Goal: Task Accomplishment & Management: Complete application form

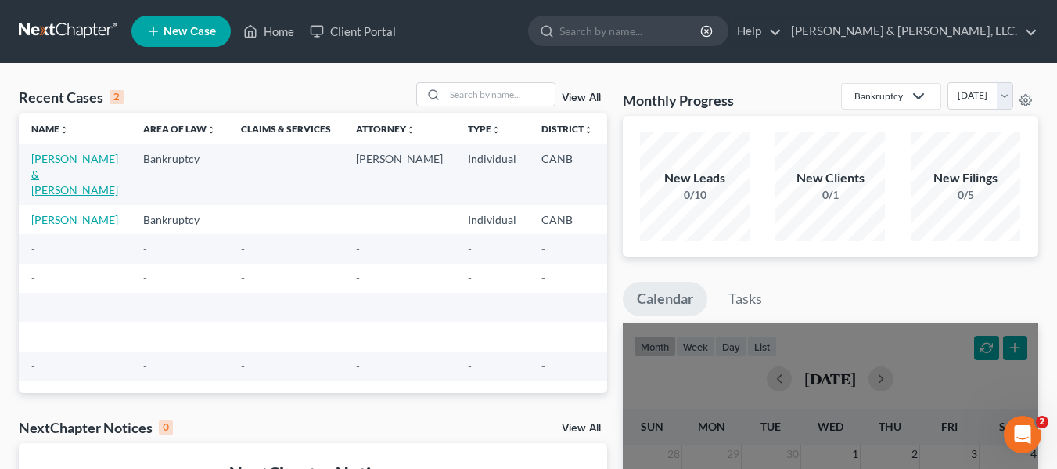
click at [35, 185] on link "[PERSON_NAME] & [PERSON_NAME]" at bounding box center [74, 174] width 87 height 45
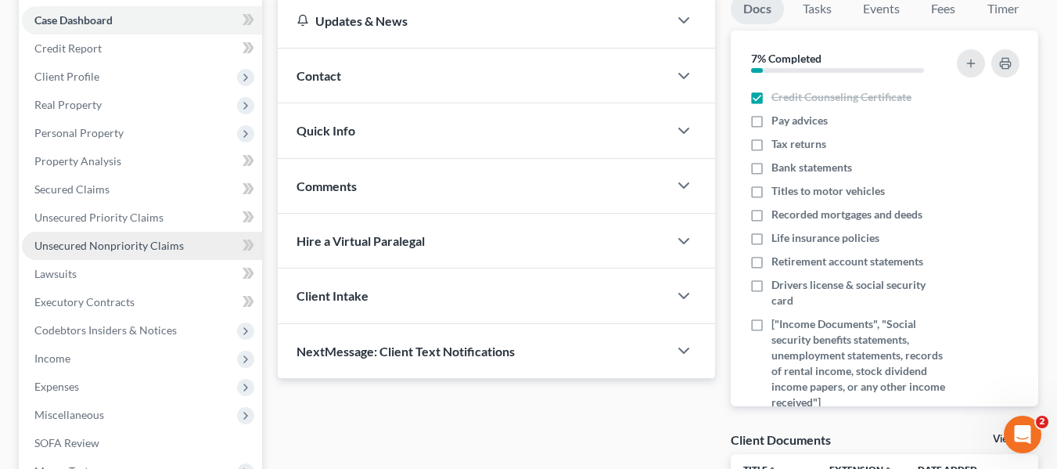
click at [83, 242] on span "Unsecured Nonpriority Claims" at bounding box center [108, 245] width 149 height 13
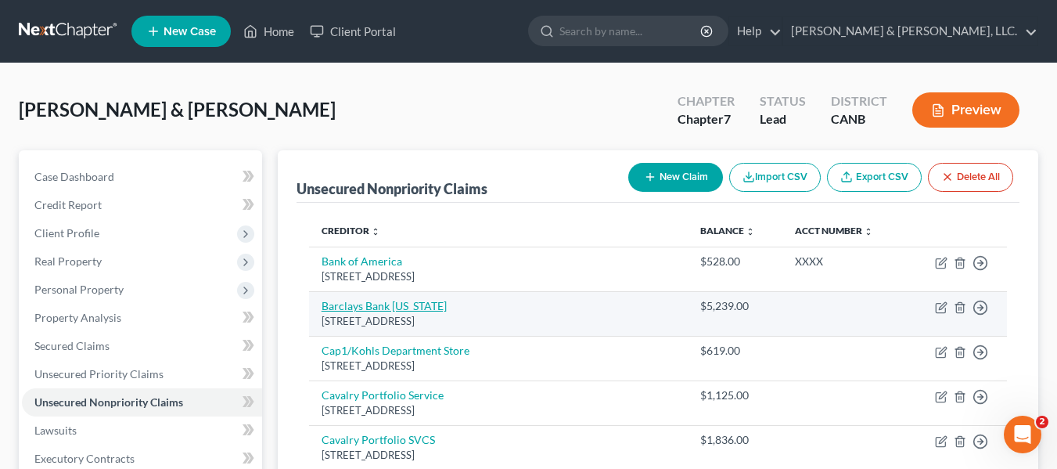
click at [392, 301] on link "Barclays Bank [US_STATE]" at bounding box center [384, 305] width 125 height 13
select select "7"
select select "2"
select select "1"
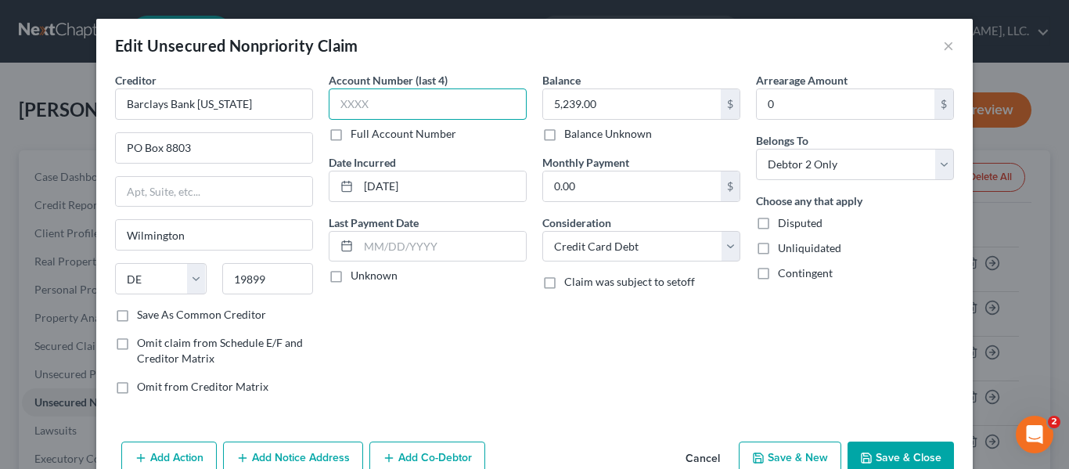
click at [357, 99] on input "text" at bounding box center [428, 103] width 198 height 31
type input "XXXX"
click at [351, 277] on label "Unknown" at bounding box center [374, 276] width 47 height 16
click at [357, 277] on input "Unknown" at bounding box center [362, 273] width 10 height 10
checkbox input "true"
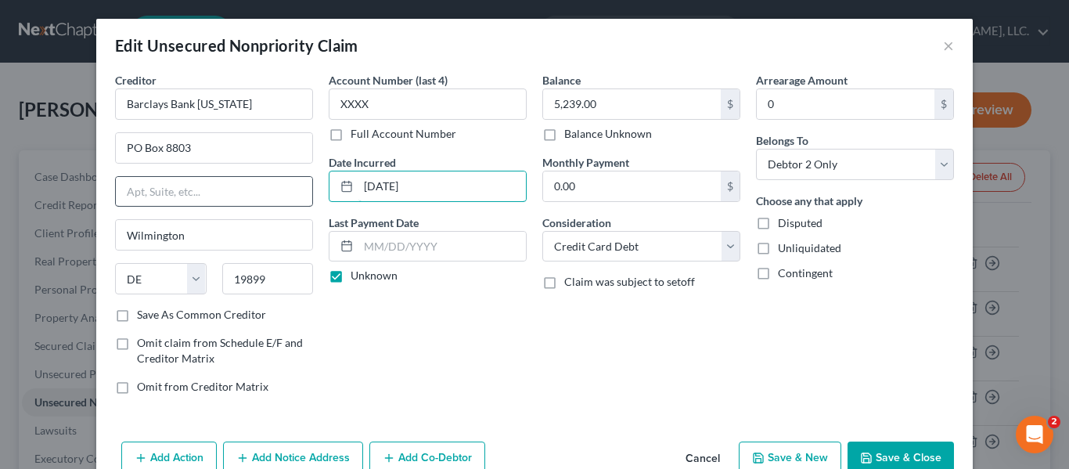
drag, startPoint x: 454, startPoint y: 179, endPoint x: 239, endPoint y: 184, distance: 215.2
click at [214, 177] on div "Creditor * Barclays Bank [US_STATE] PO Box 8803 [GEOGRAPHIC_DATA] [US_STATE] AK…" at bounding box center [534, 239] width 854 height 335
click at [491, 380] on div "Account Number (last 4) XXXX Full Account Number Date Incurred Last Payment Dat…" at bounding box center [428, 239] width 214 height 335
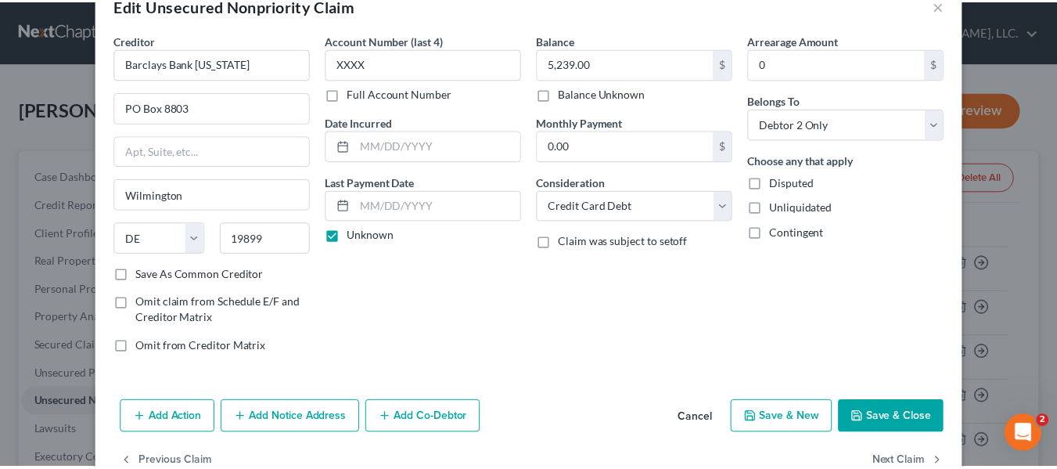
scroll to position [78, 0]
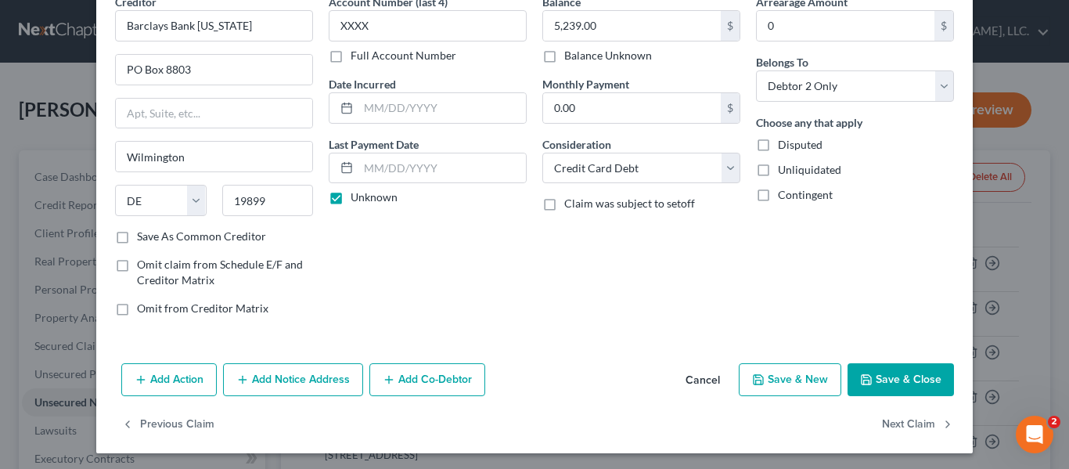
click at [910, 377] on button "Save & Close" at bounding box center [900, 379] width 106 height 33
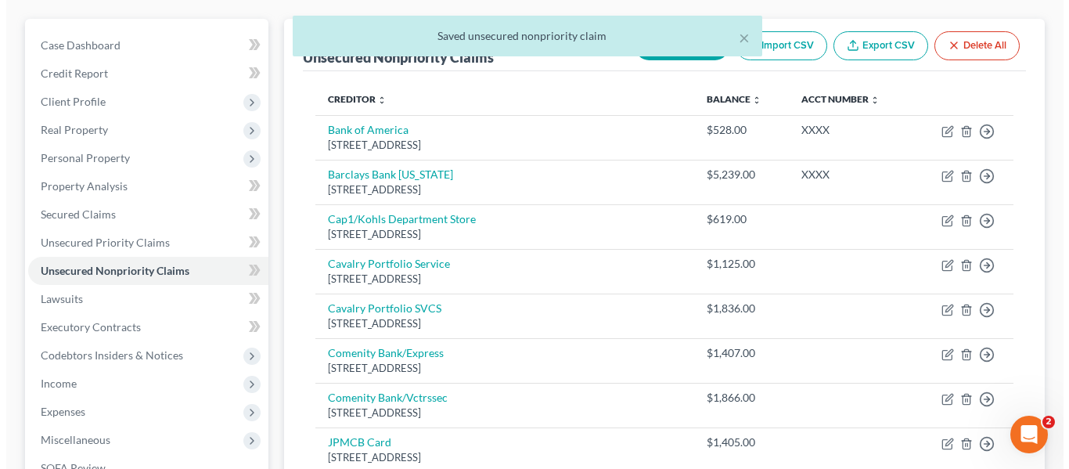
scroll to position [157, 0]
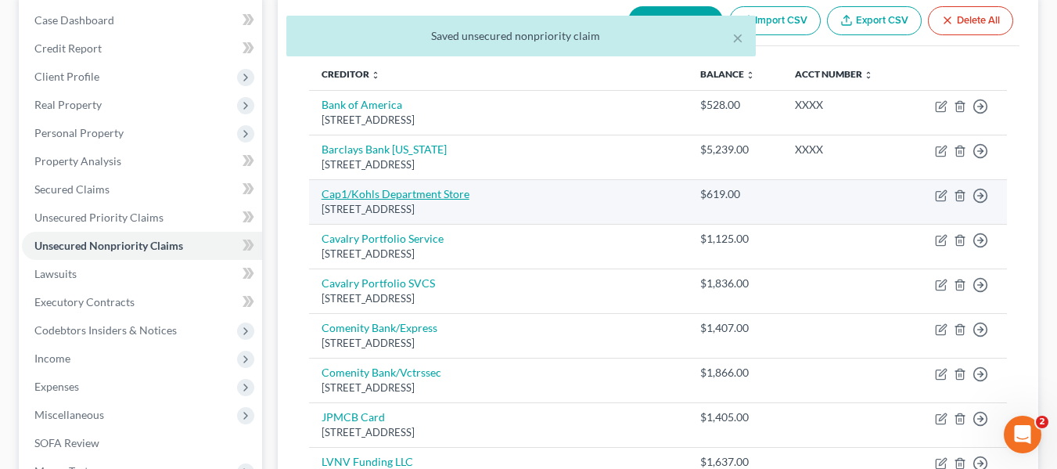
click at [414, 196] on link "Cap1/Kohls Department Store" at bounding box center [396, 193] width 148 height 13
select select "52"
select select "2"
select select "1"
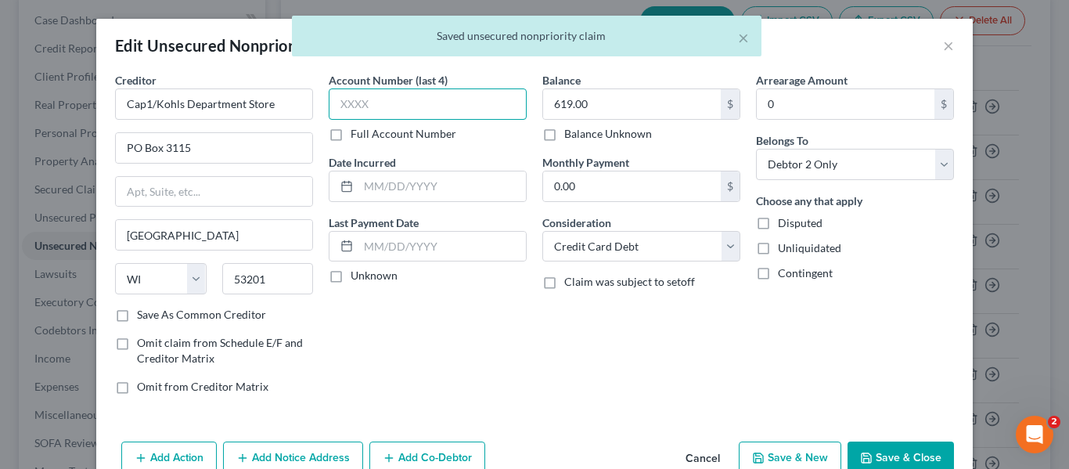
click at [344, 102] on input "text" at bounding box center [428, 103] width 198 height 31
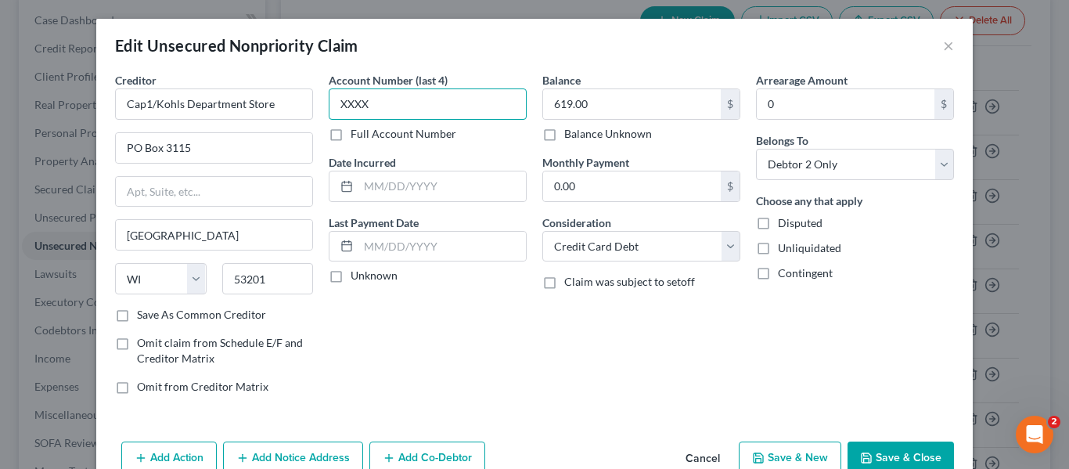
type input "XXXX"
click at [351, 280] on label "Unknown" at bounding box center [374, 276] width 47 height 16
click at [357, 278] on input "Unknown" at bounding box center [362, 273] width 10 height 10
checkbox input "true"
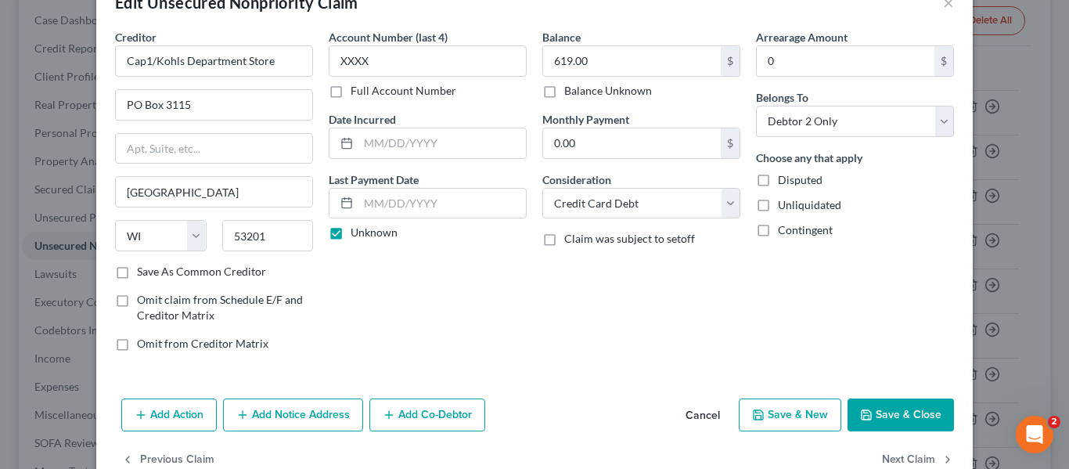
scroll to position [78, 0]
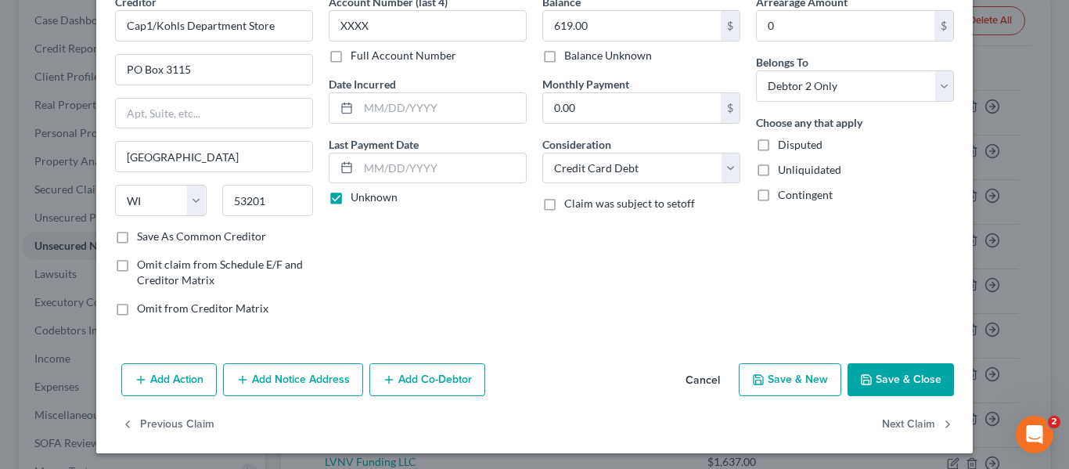
click at [908, 381] on button "Save & Close" at bounding box center [900, 379] width 106 height 33
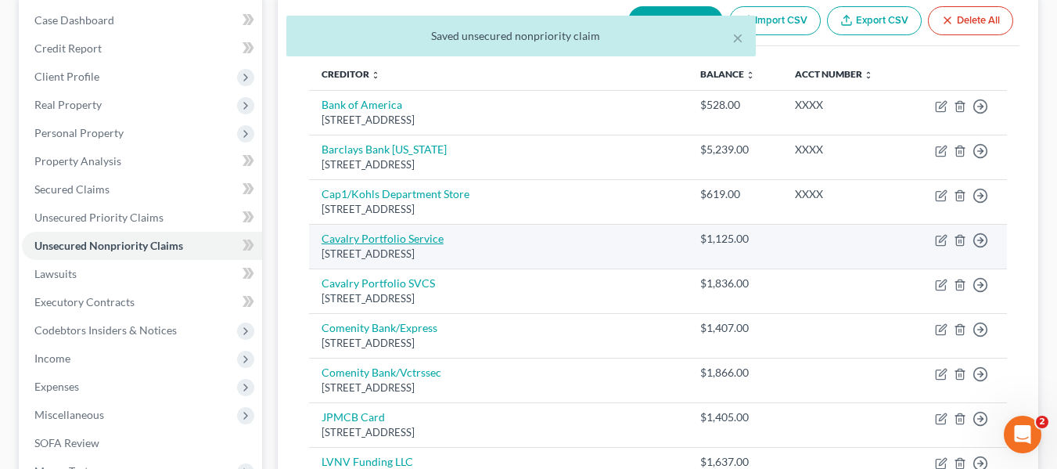
click at [403, 239] on link "Cavalry Portfolio Service" at bounding box center [383, 238] width 122 height 13
select select "6"
select select "1"
select select "0"
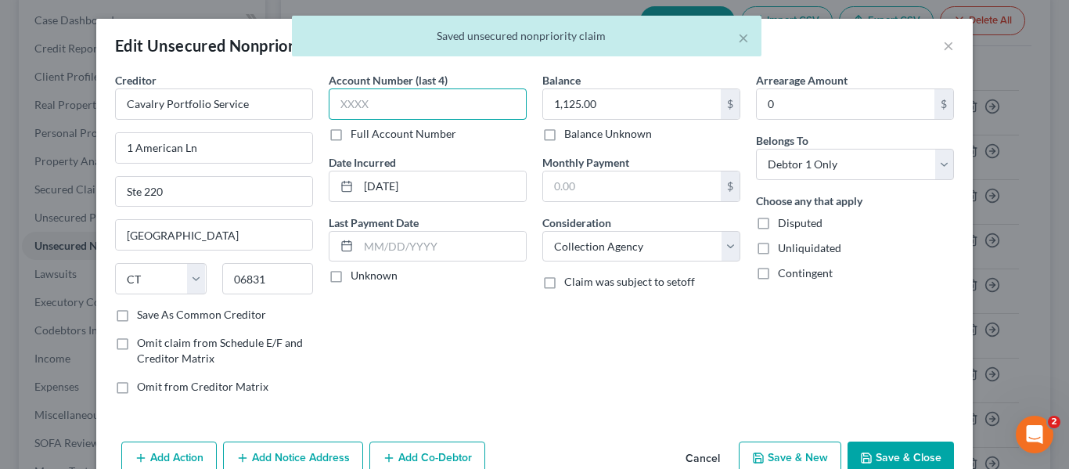
click at [345, 101] on input "text" at bounding box center [428, 103] width 198 height 31
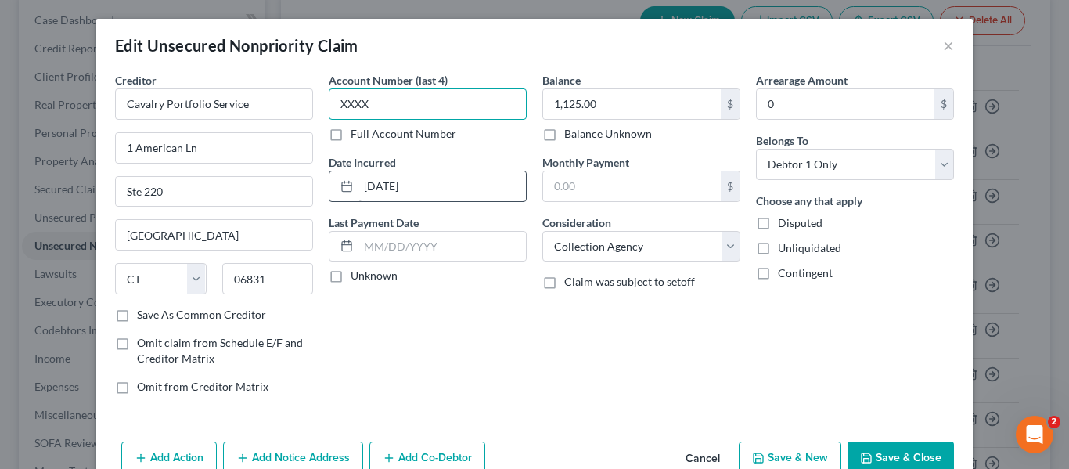
type input "XXXX"
drag, startPoint x: 459, startPoint y: 189, endPoint x: 298, endPoint y: 192, distance: 160.4
click at [298, 192] on div "Creditor * Cavalry Portfolio Service 1 [GEOGRAPHIC_DATA] [US_STATE][GEOGRAPHIC_…" at bounding box center [534, 239] width 854 height 335
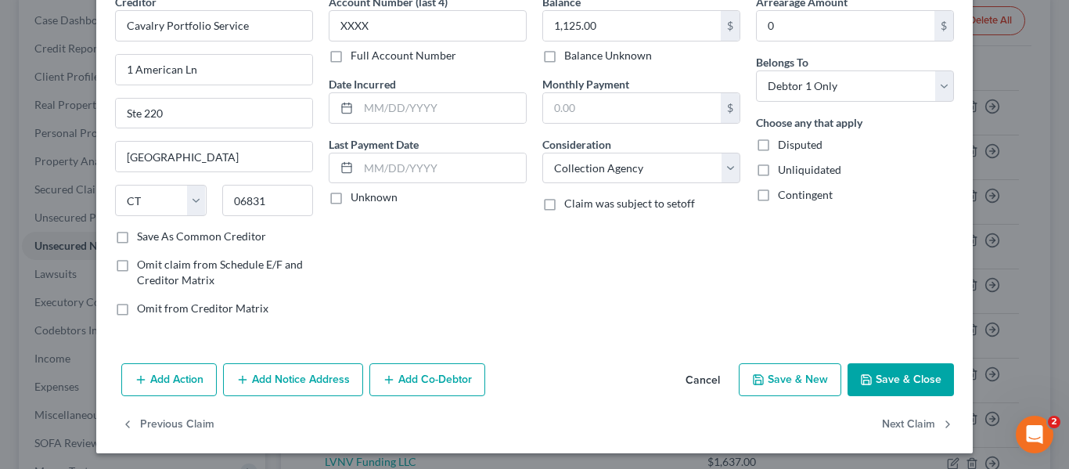
click at [910, 373] on button "Save & Close" at bounding box center [900, 379] width 106 height 33
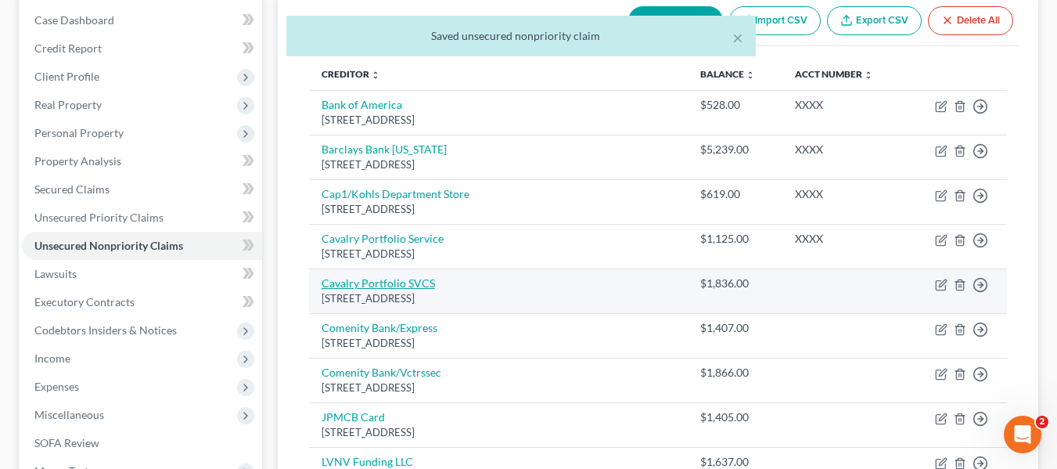
click at [369, 282] on link "Cavalry Portfolio SVCS" at bounding box center [378, 282] width 113 height 13
select select "6"
select select "1"
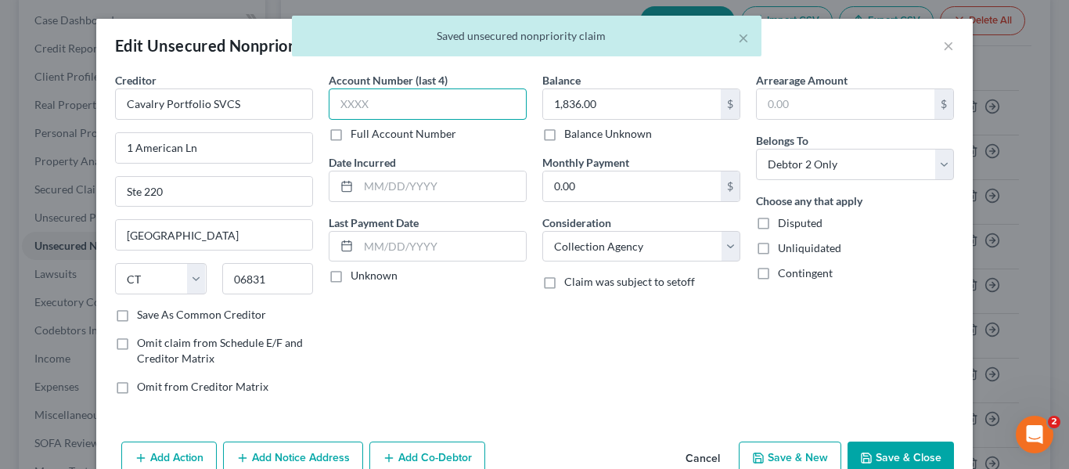
click at [374, 106] on input "text" at bounding box center [428, 103] width 198 height 31
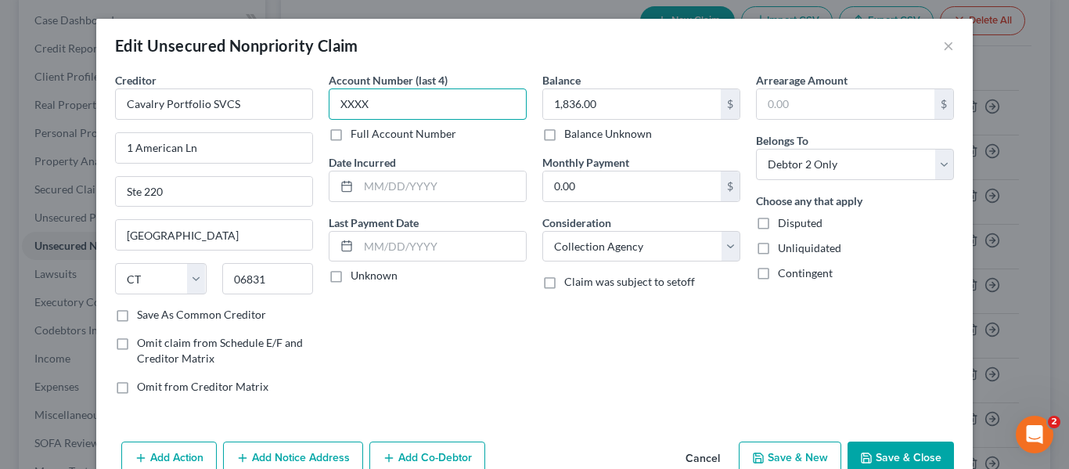
type input "XXXX"
click at [351, 279] on label "Unknown" at bounding box center [374, 276] width 47 height 16
click at [357, 278] on input "Unknown" at bounding box center [362, 273] width 10 height 10
checkbox input "true"
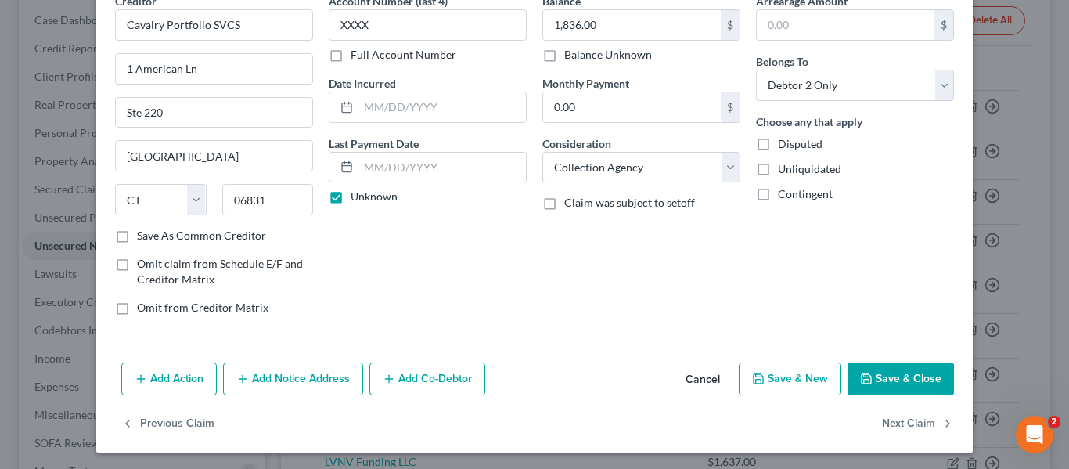
scroll to position [81, 0]
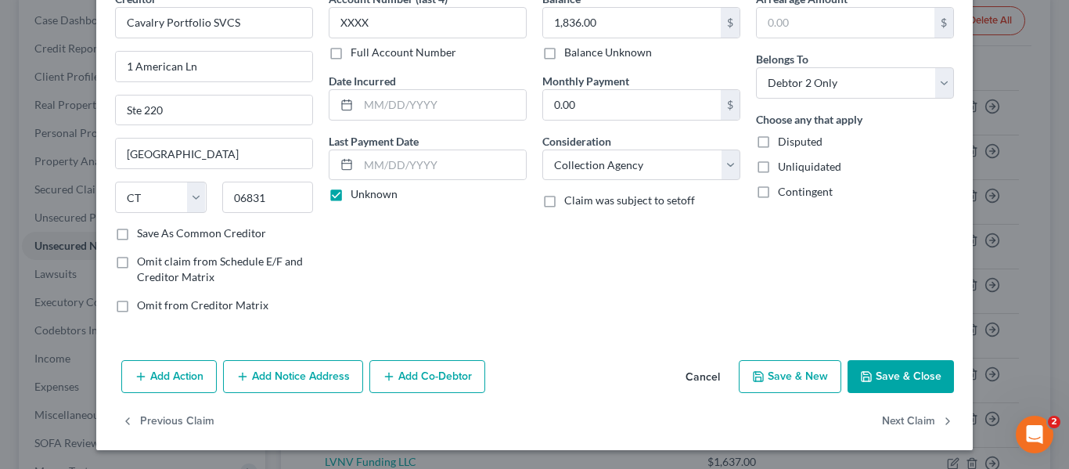
click at [906, 374] on button "Save & Close" at bounding box center [900, 376] width 106 height 33
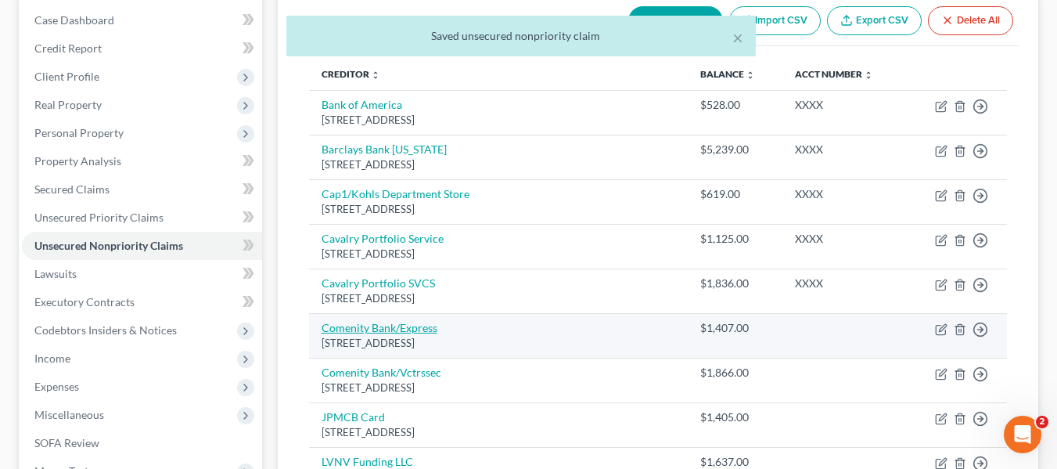
click at [394, 322] on link "Comenity Bank/Express" at bounding box center [380, 327] width 116 height 13
select select "36"
select select "2"
select select "1"
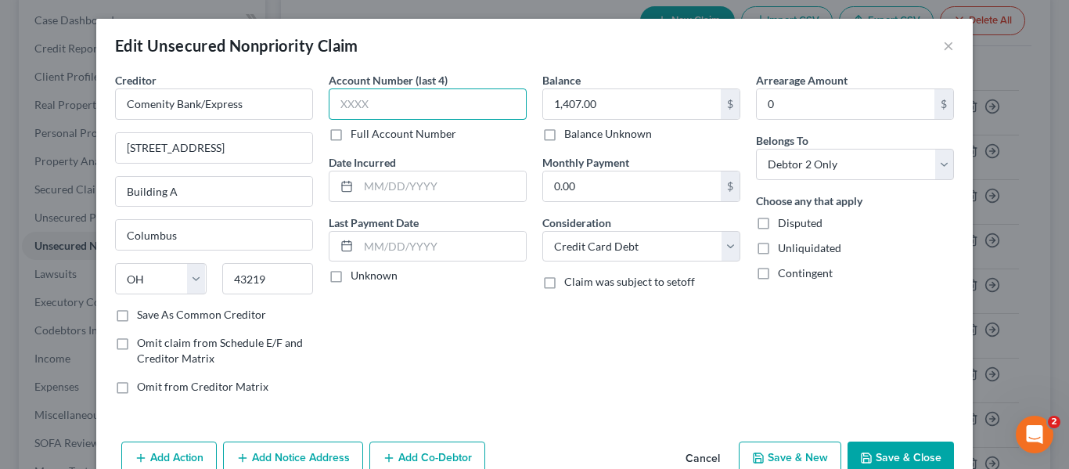
click at [363, 102] on input "text" at bounding box center [428, 103] width 198 height 31
type input "XXXX"
click at [351, 274] on label "Unknown" at bounding box center [374, 276] width 47 height 16
click at [357, 274] on input "Unknown" at bounding box center [362, 273] width 10 height 10
checkbox input "true"
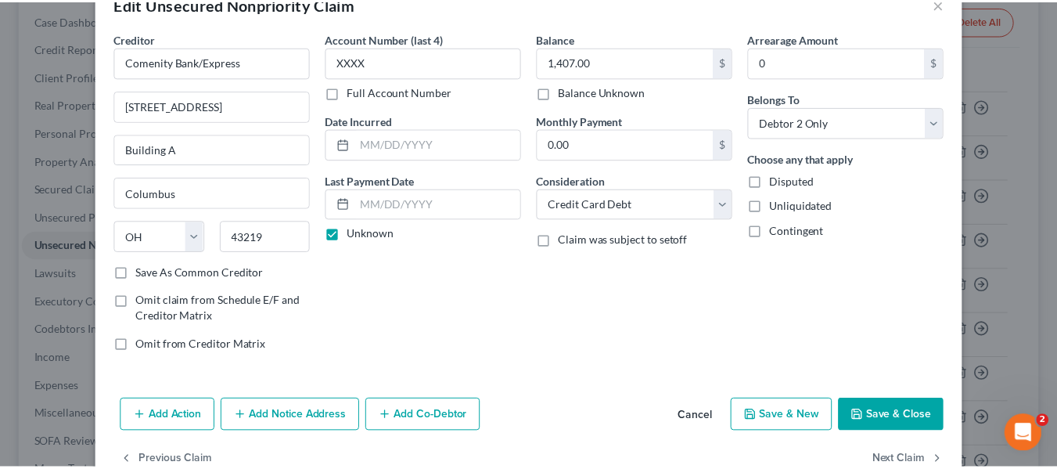
scroll to position [78, 0]
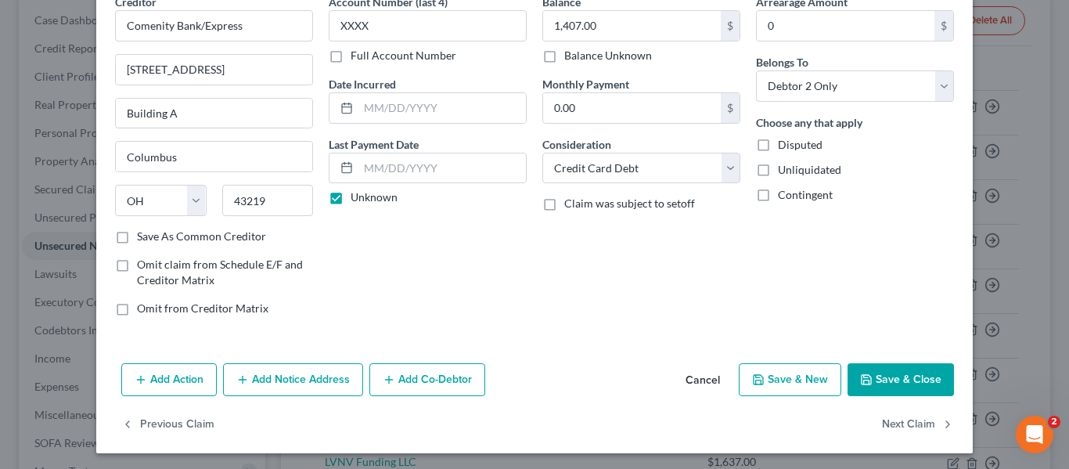
click at [916, 379] on button "Save & Close" at bounding box center [900, 379] width 106 height 33
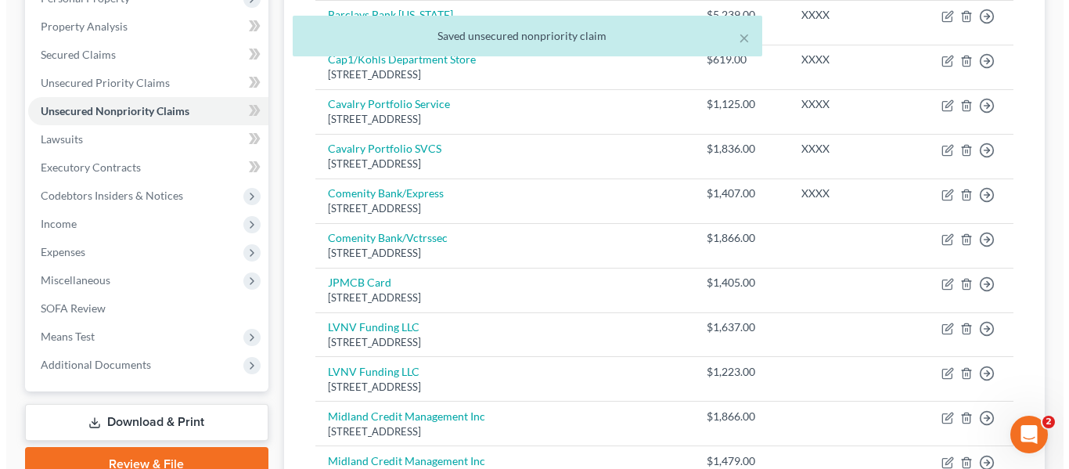
scroll to position [313, 0]
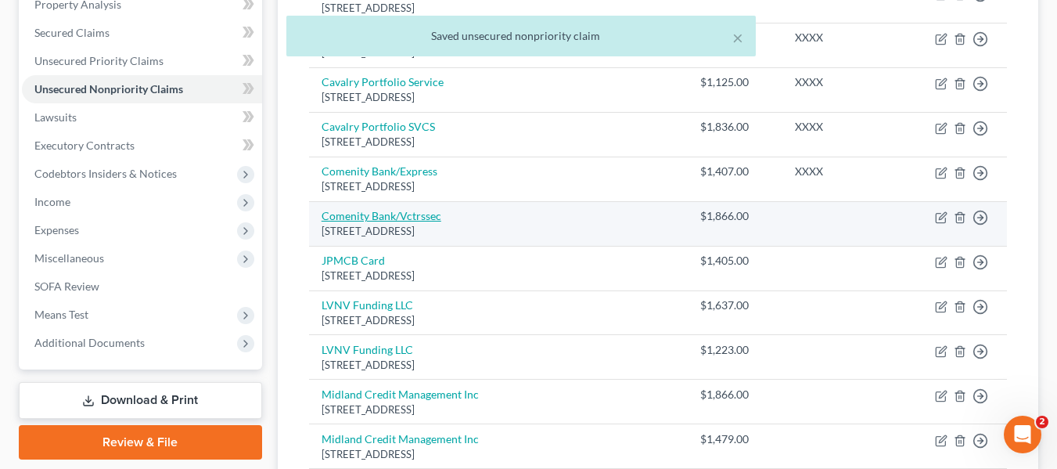
click at [411, 210] on link "Comenity Bank/Vctrssec" at bounding box center [382, 215] width 120 height 13
select select "36"
select select "2"
select select "1"
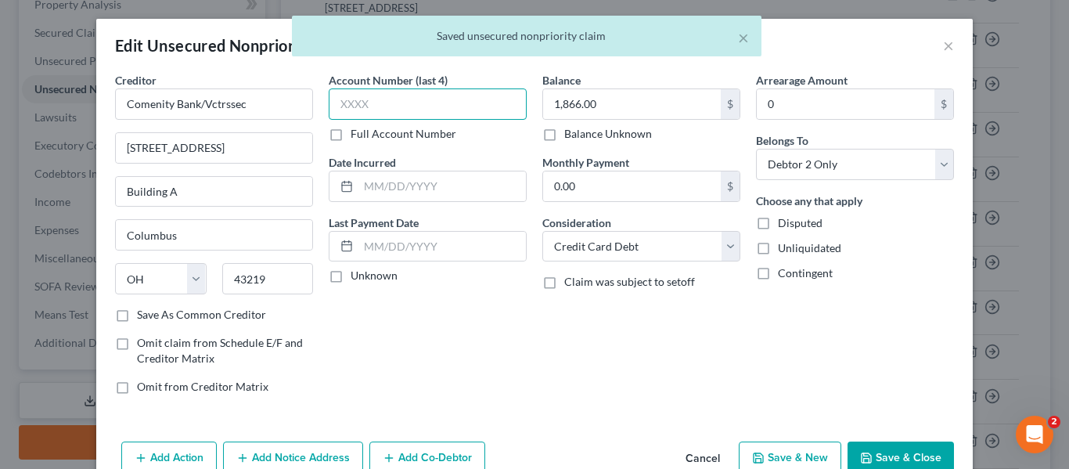
click at [362, 103] on input "text" at bounding box center [428, 103] width 198 height 31
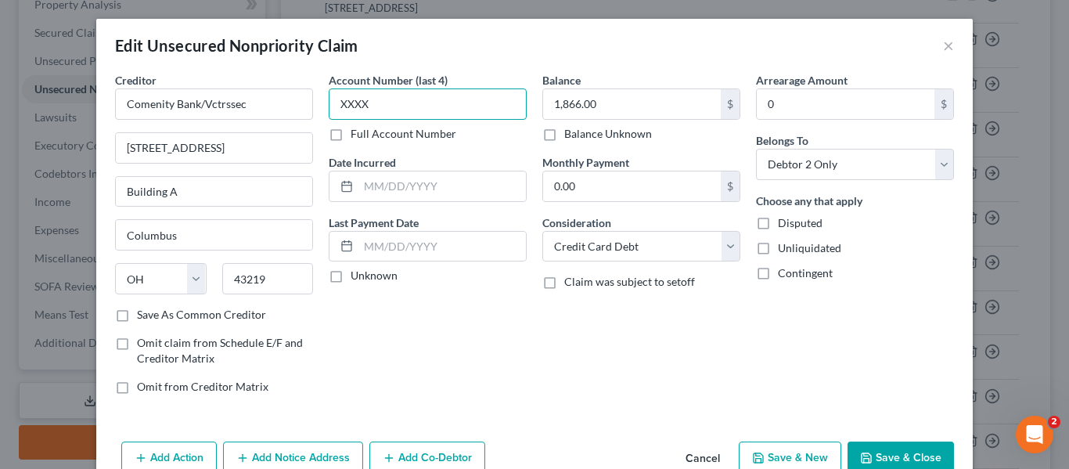
type input "XXXX"
click at [351, 279] on label "Unknown" at bounding box center [374, 276] width 47 height 16
click at [357, 278] on input "Unknown" at bounding box center [362, 273] width 10 height 10
checkbox input "true"
click at [896, 445] on button "Save & Close" at bounding box center [900, 457] width 106 height 33
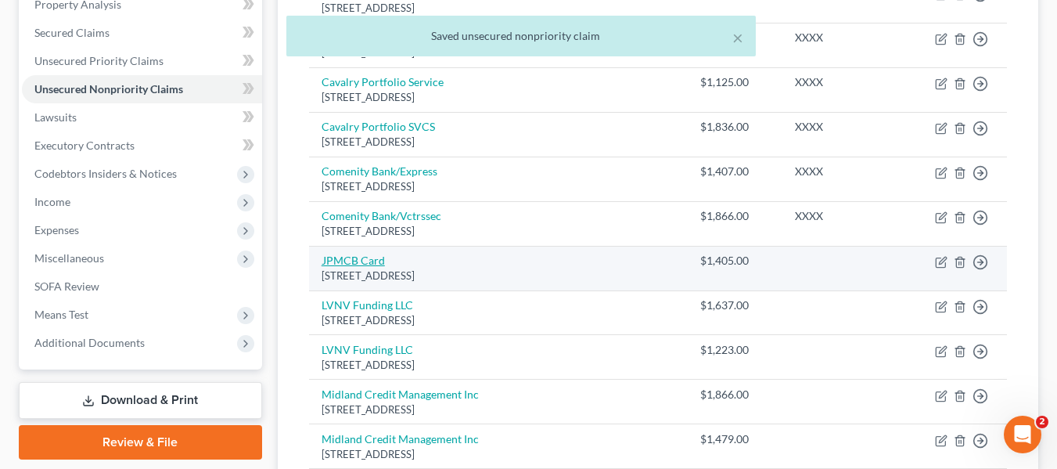
click at [353, 256] on link "JPMCB Card" at bounding box center [353, 260] width 63 height 13
select select "7"
select select "2"
select select "0"
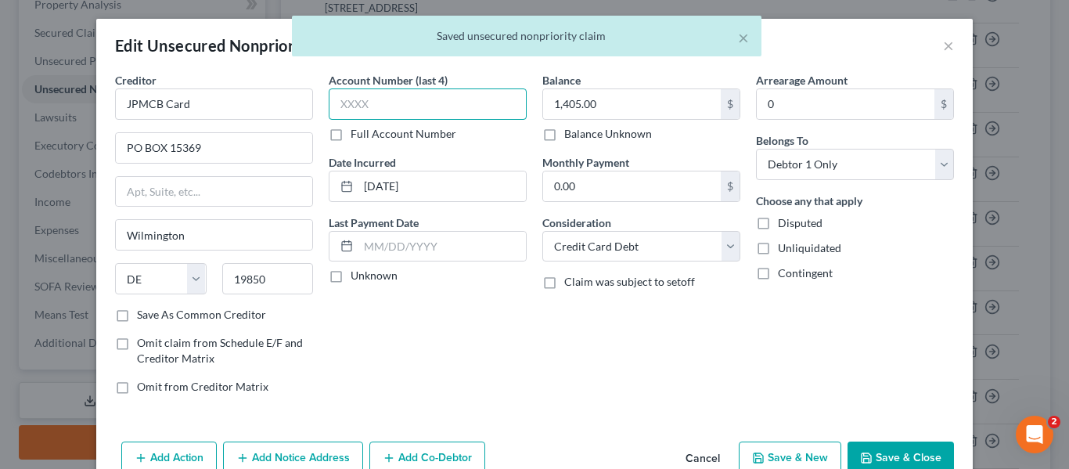
click at [346, 100] on input "text" at bounding box center [428, 103] width 198 height 31
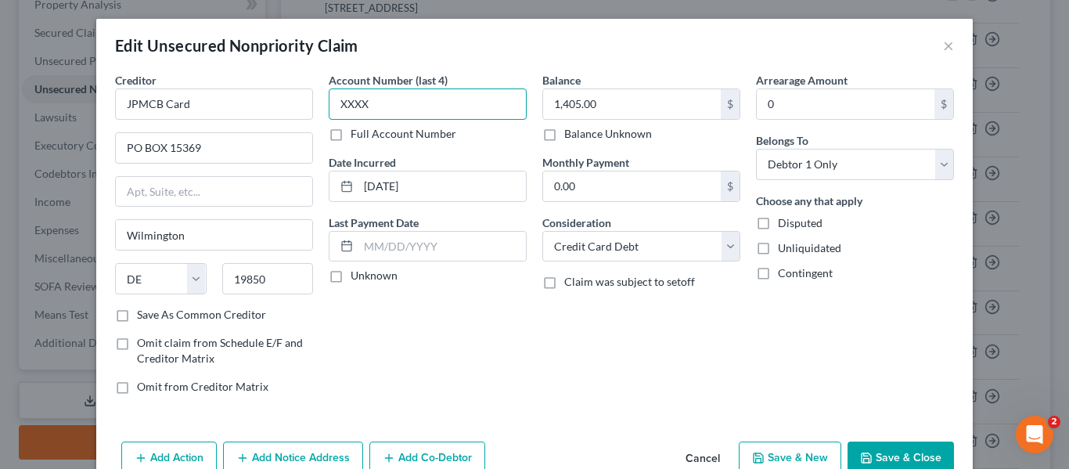
type input "XXXX"
click at [351, 279] on label "Unknown" at bounding box center [374, 276] width 47 height 16
click at [357, 278] on input "Unknown" at bounding box center [362, 273] width 10 height 10
checkbox input "true"
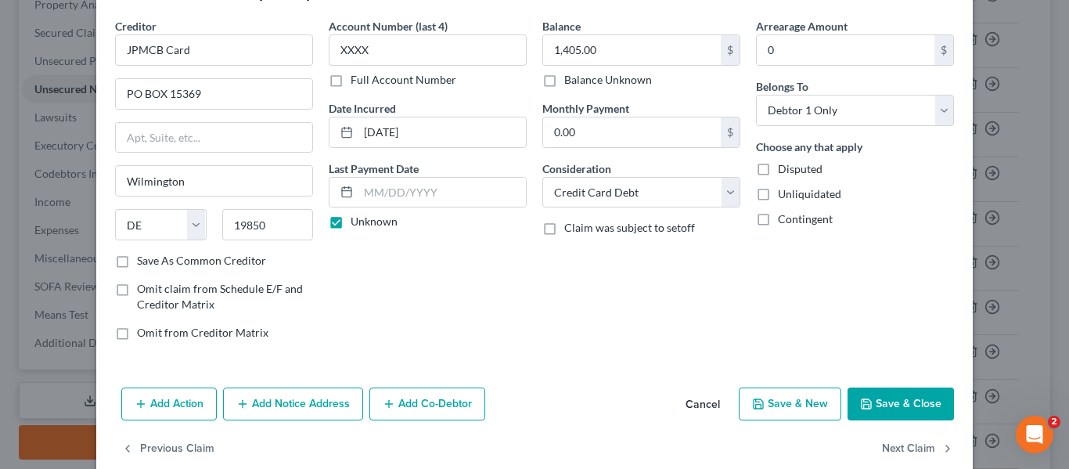
scroll to position [78, 0]
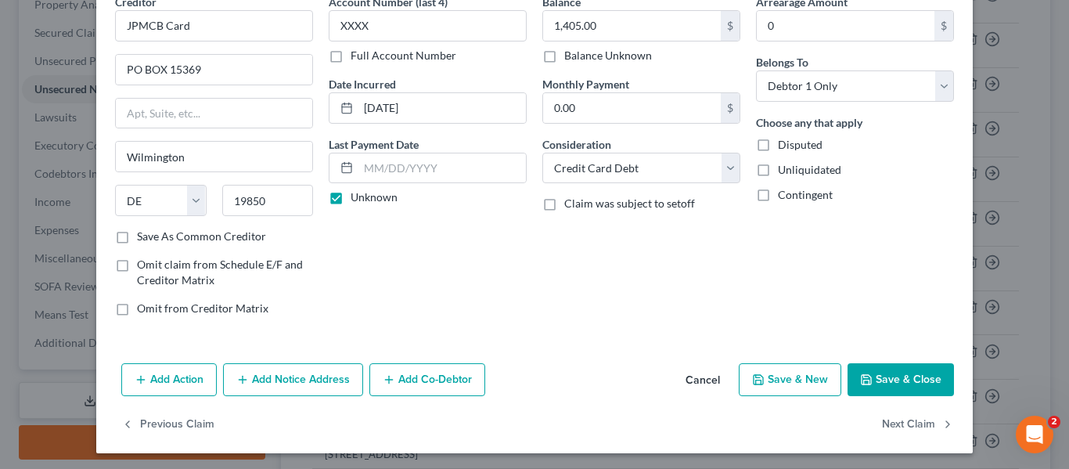
click at [898, 369] on button "Save & Close" at bounding box center [900, 379] width 106 height 33
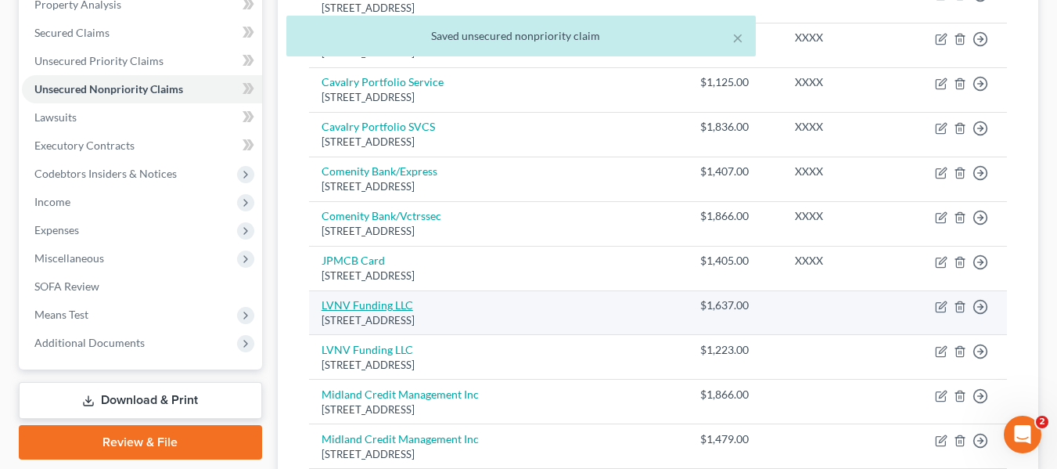
click at [355, 304] on link "LVNV Funding LLC" at bounding box center [368, 304] width 92 height 13
select select "42"
select select "1"
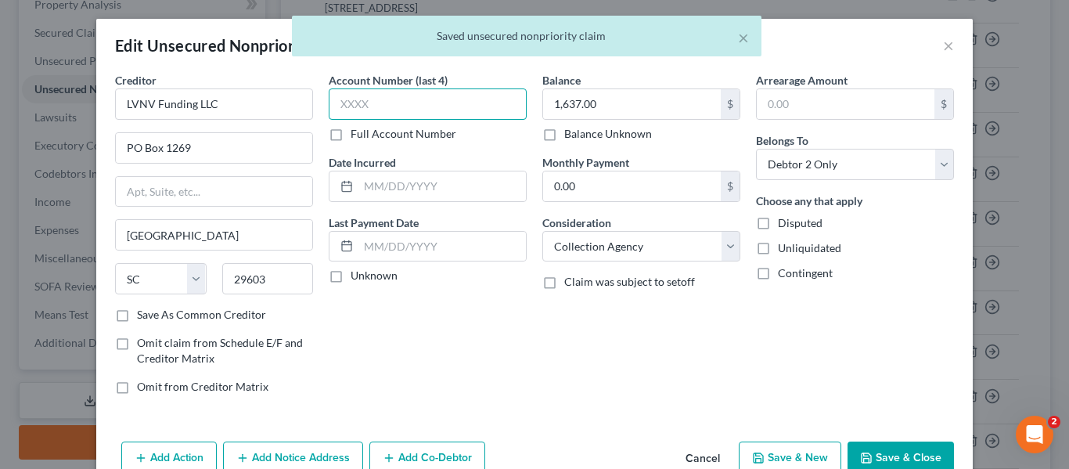
click at [351, 106] on input "text" at bounding box center [428, 103] width 198 height 31
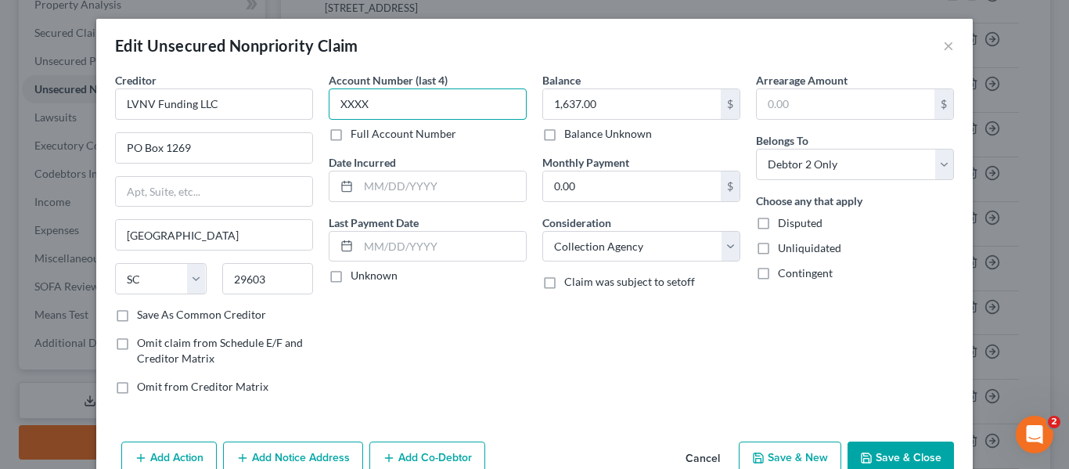
type input "XXXX"
click at [351, 275] on label "Unknown" at bounding box center [374, 276] width 47 height 16
click at [357, 275] on input "Unknown" at bounding box center [362, 273] width 10 height 10
checkbox input "true"
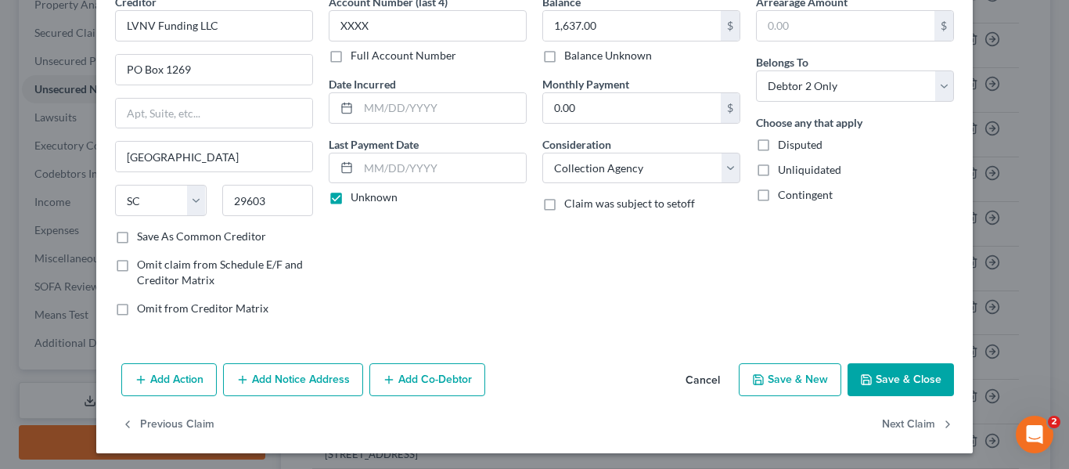
click at [907, 374] on button "Save & Close" at bounding box center [900, 379] width 106 height 33
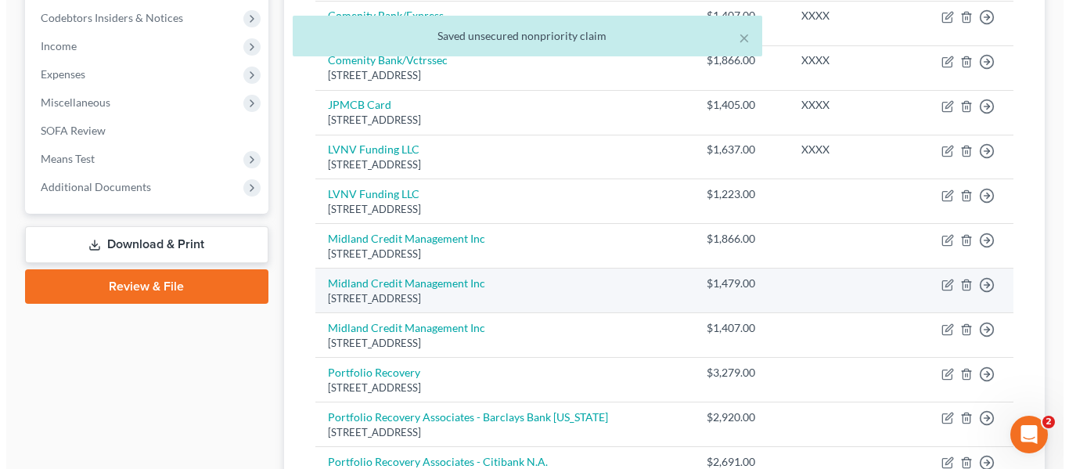
scroll to position [470, 0]
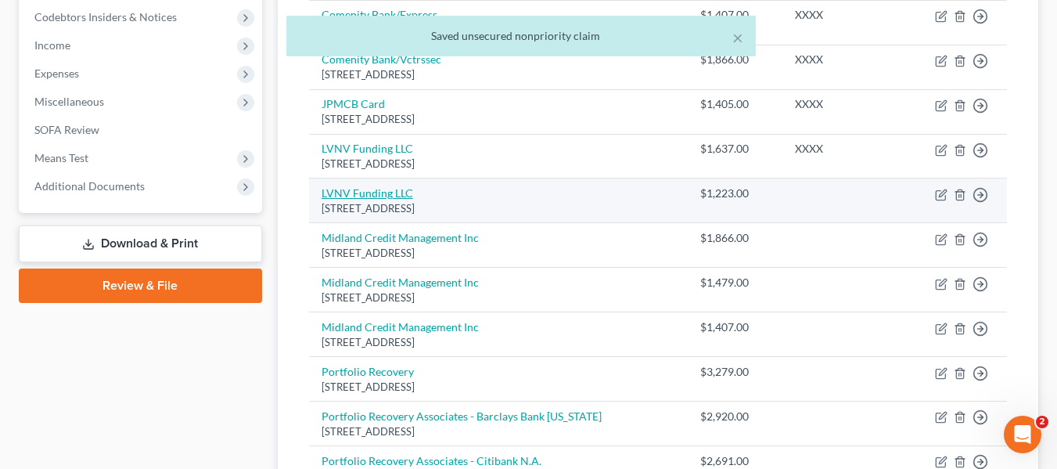
click at [379, 195] on link "LVNV Funding LLC" at bounding box center [368, 192] width 92 height 13
select select "42"
select select "1"
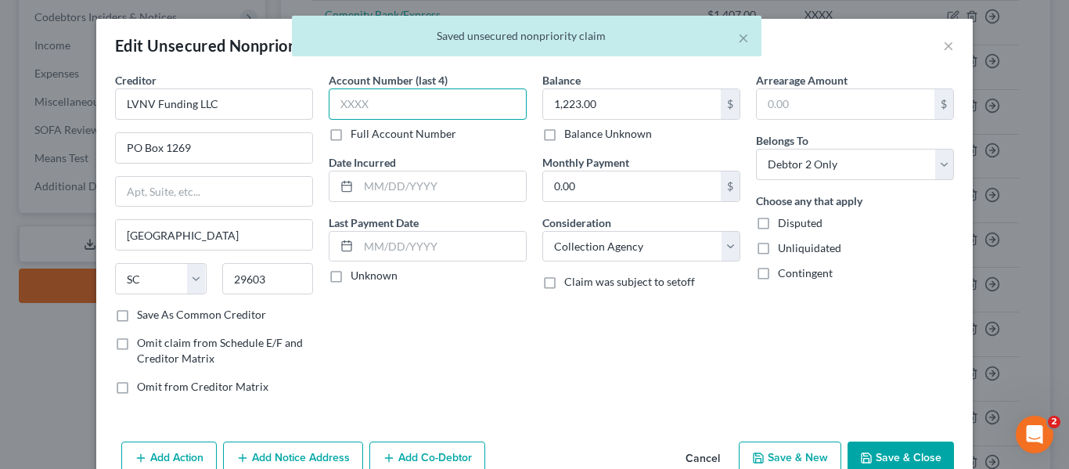
click at [361, 104] on input "text" at bounding box center [428, 103] width 198 height 31
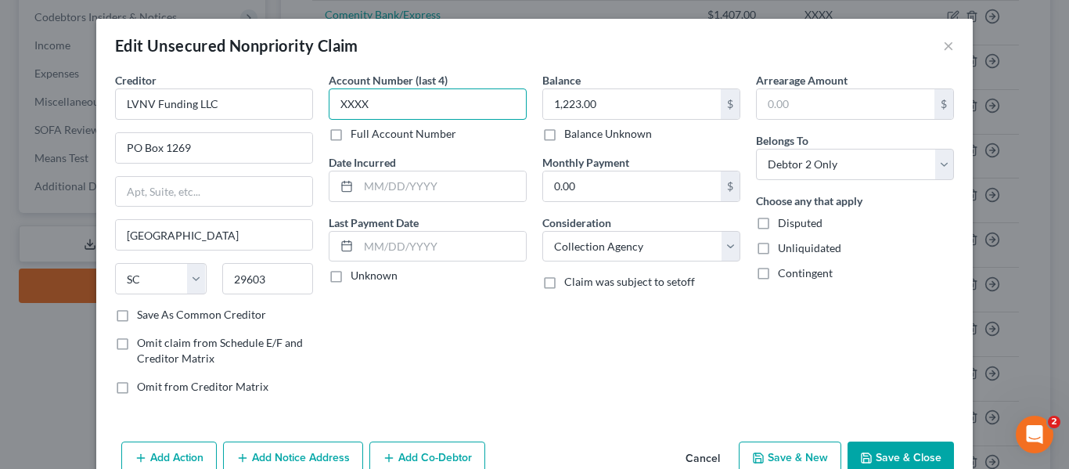
type input "XXXX"
drag, startPoint x: 333, startPoint y: 273, endPoint x: 404, endPoint y: 289, distance: 72.9
click at [351, 272] on label "Unknown" at bounding box center [374, 276] width 47 height 16
click at [357, 272] on input "Unknown" at bounding box center [362, 273] width 10 height 10
checkbox input "true"
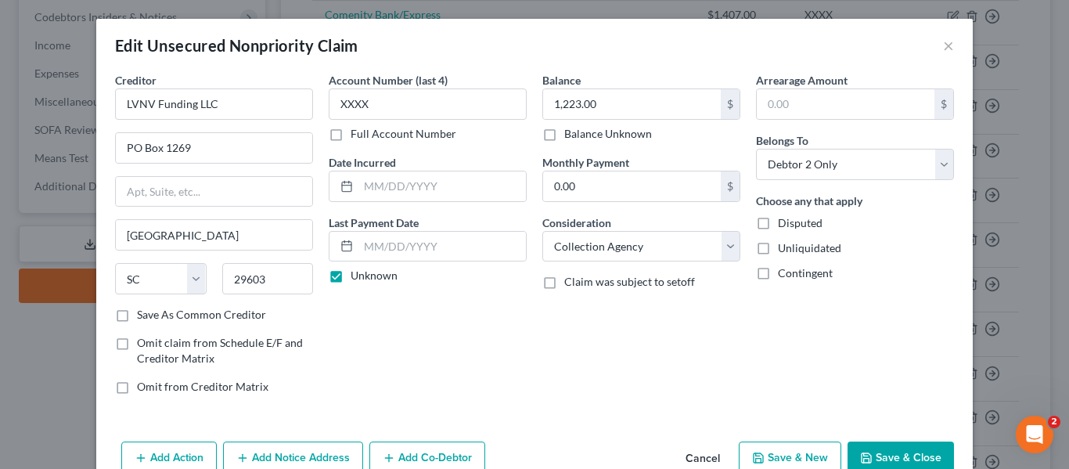
scroll to position [81, 0]
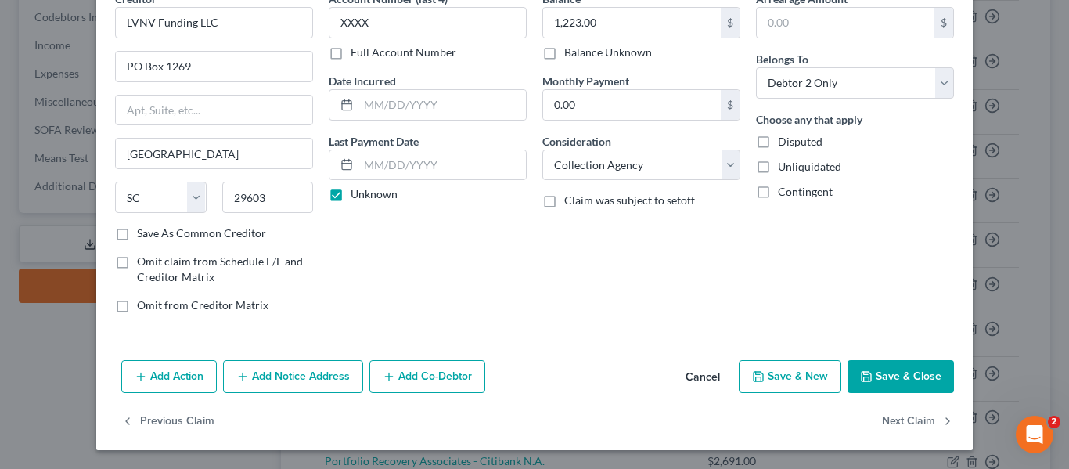
click at [901, 374] on button "Save & Close" at bounding box center [900, 376] width 106 height 33
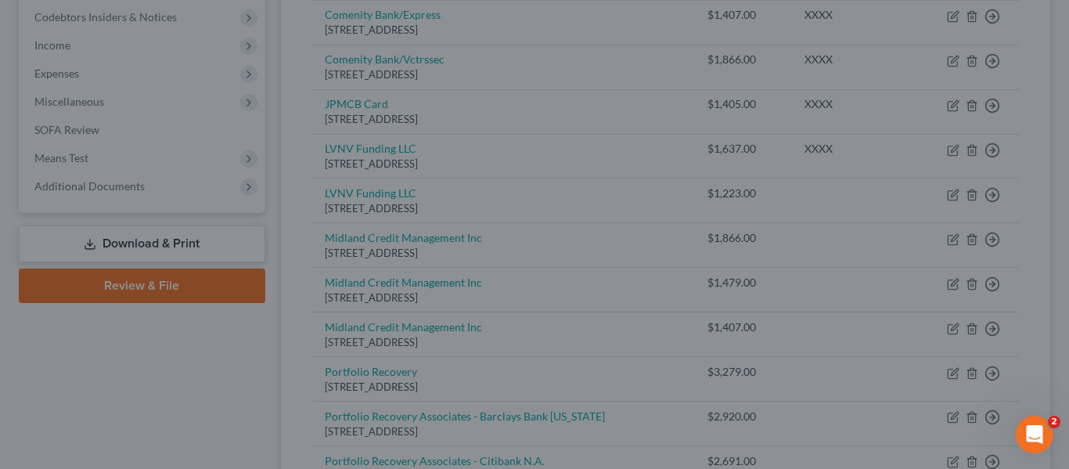
type input "0"
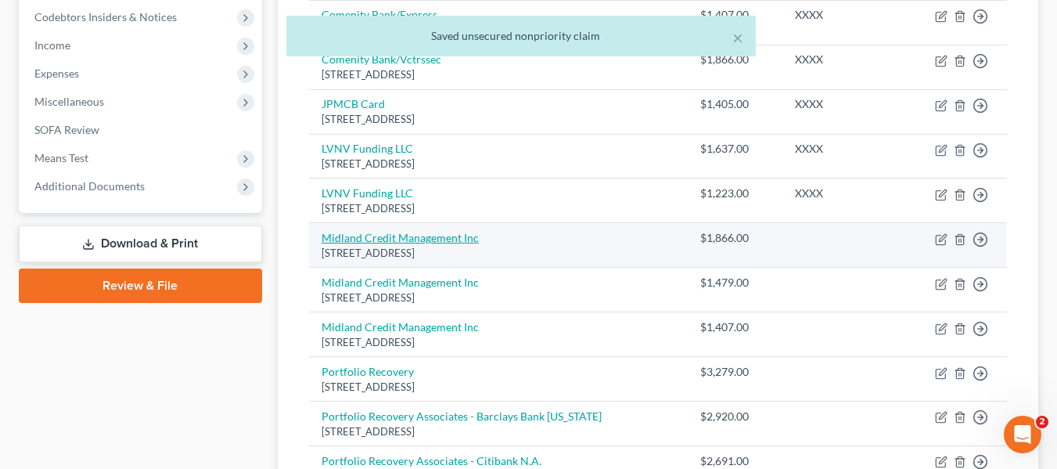
click at [420, 236] on link "Midland Credit Management Inc" at bounding box center [400, 237] width 157 height 13
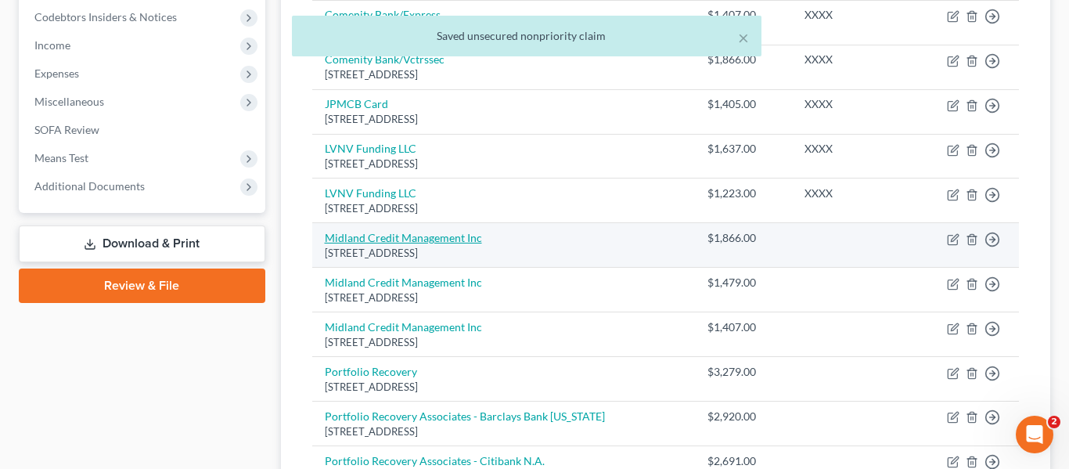
select select "23"
select select "1"
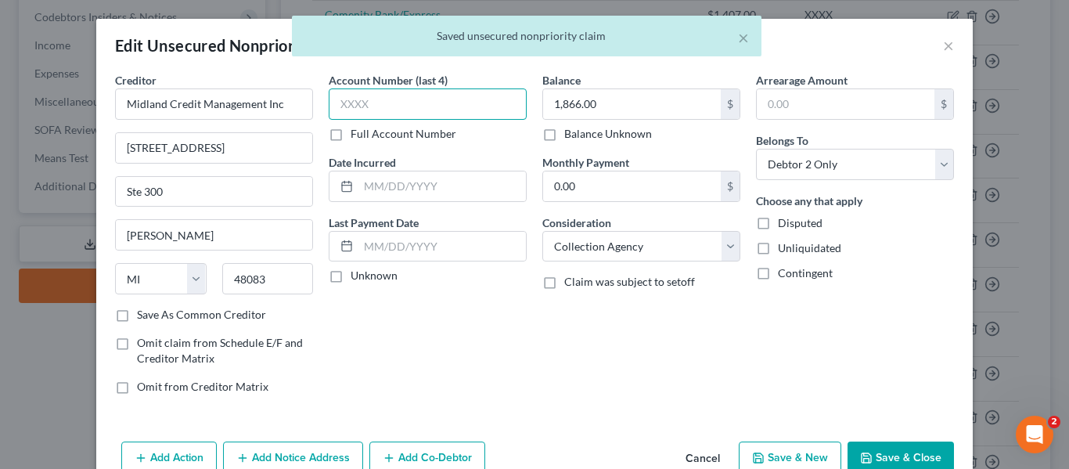
click at [373, 105] on input "text" at bounding box center [428, 103] width 198 height 31
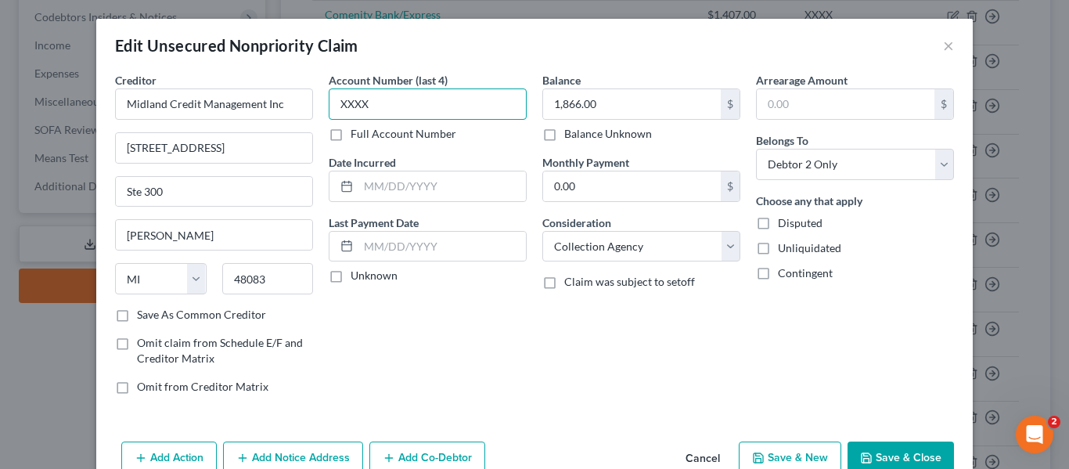
type input "XXXX"
click at [351, 277] on label "Unknown" at bounding box center [374, 276] width 47 height 16
click at [357, 277] on input "Unknown" at bounding box center [362, 273] width 10 height 10
checkbox input "true"
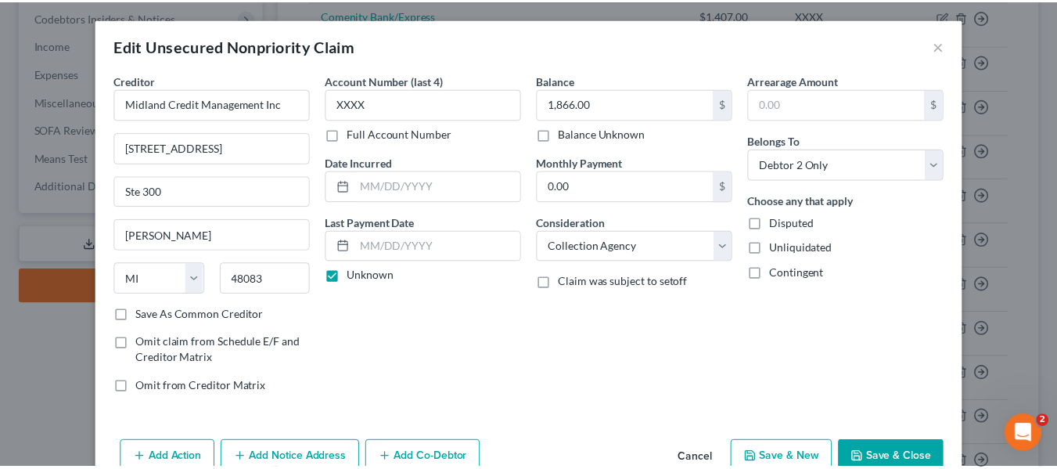
scroll to position [78, 0]
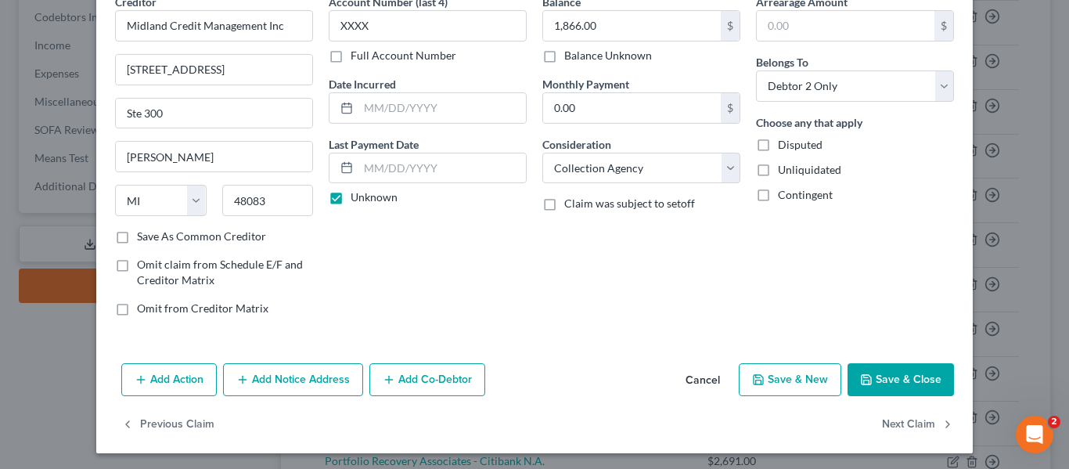
click at [890, 383] on button "Save & Close" at bounding box center [900, 379] width 106 height 33
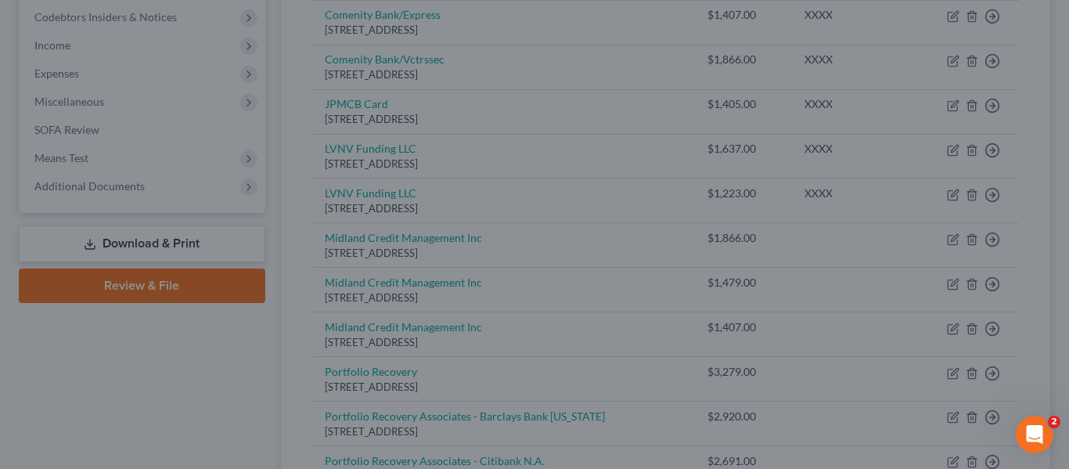
type input "0"
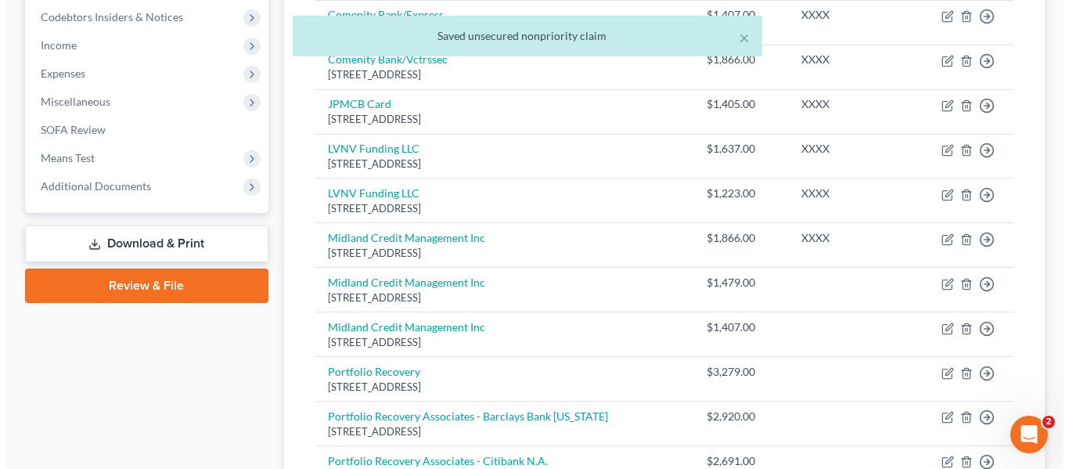
scroll to position [548, 0]
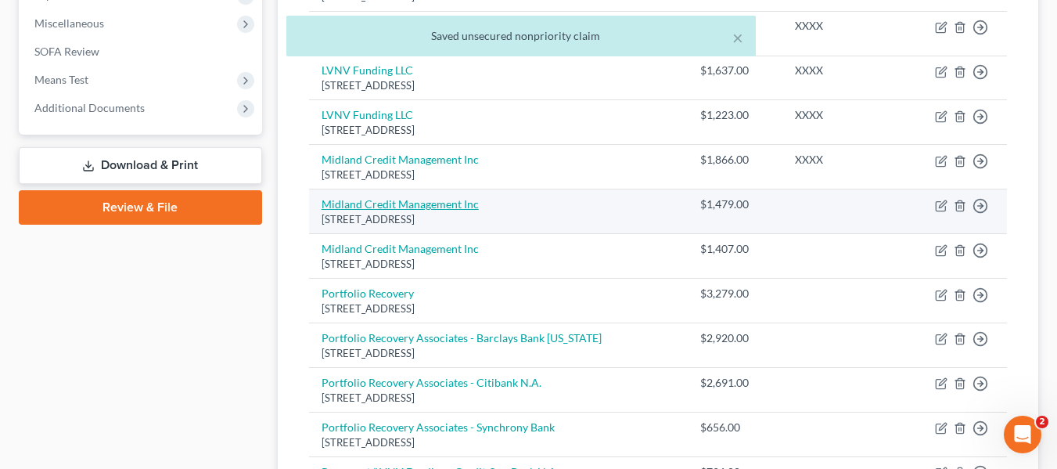
click at [430, 203] on link "Midland Credit Management Inc" at bounding box center [400, 203] width 157 height 13
select select "23"
select select "1"
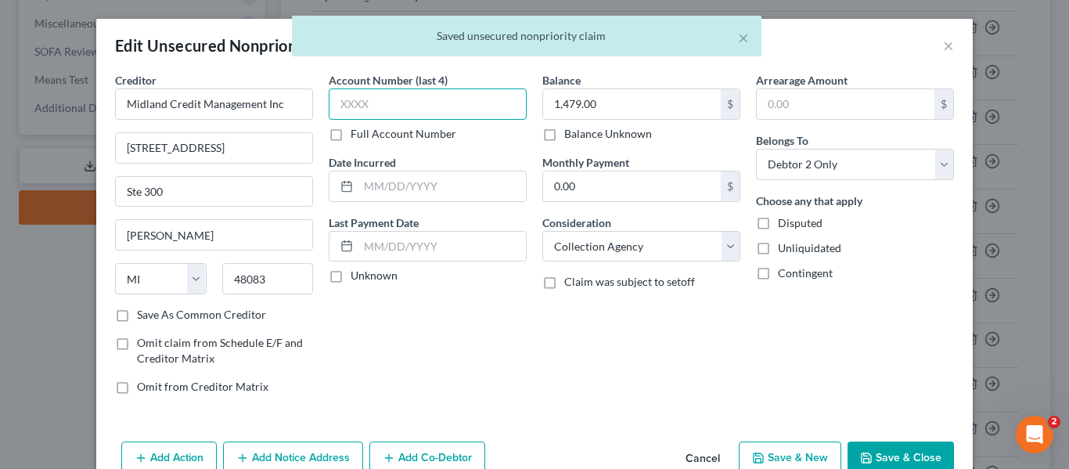
click at [371, 106] on input "text" at bounding box center [428, 103] width 198 height 31
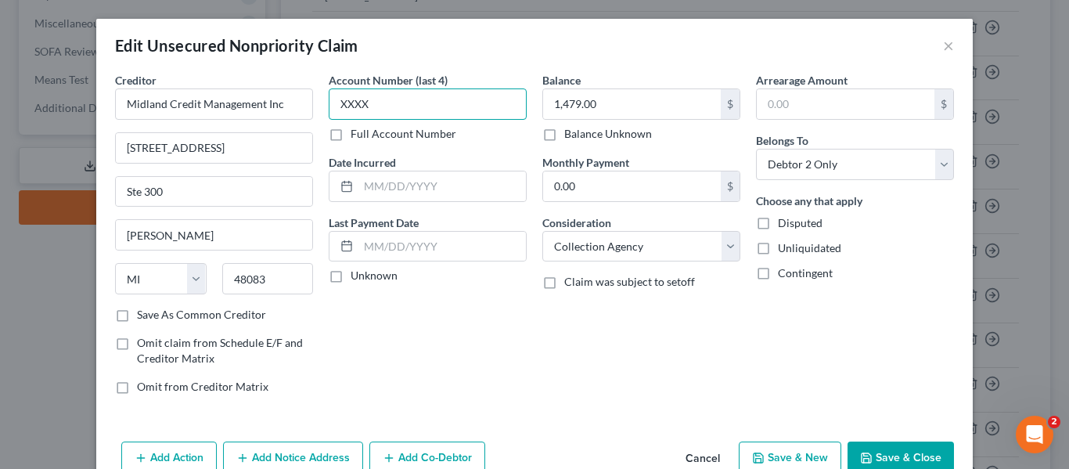
type input "XXXX"
click at [351, 278] on label "Unknown" at bounding box center [374, 276] width 47 height 16
click at [357, 278] on input "Unknown" at bounding box center [362, 273] width 10 height 10
checkbox input "true"
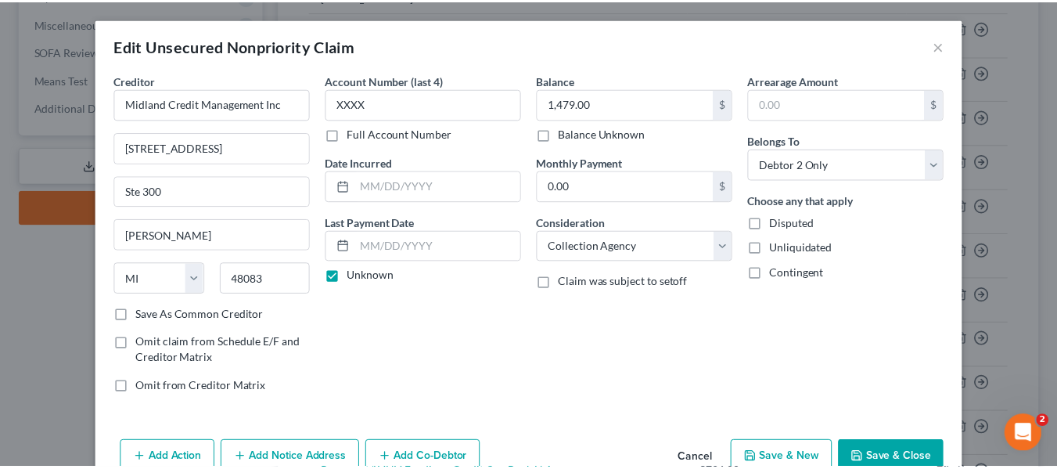
scroll to position [78, 0]
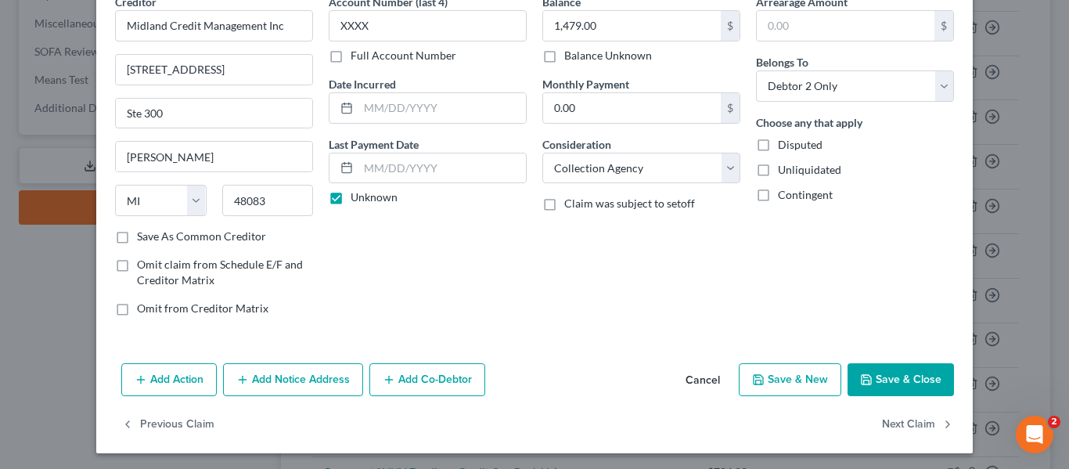
click at [908, 377] on button "Save & Close" at bounding box center [900, 379] width 106 height 33
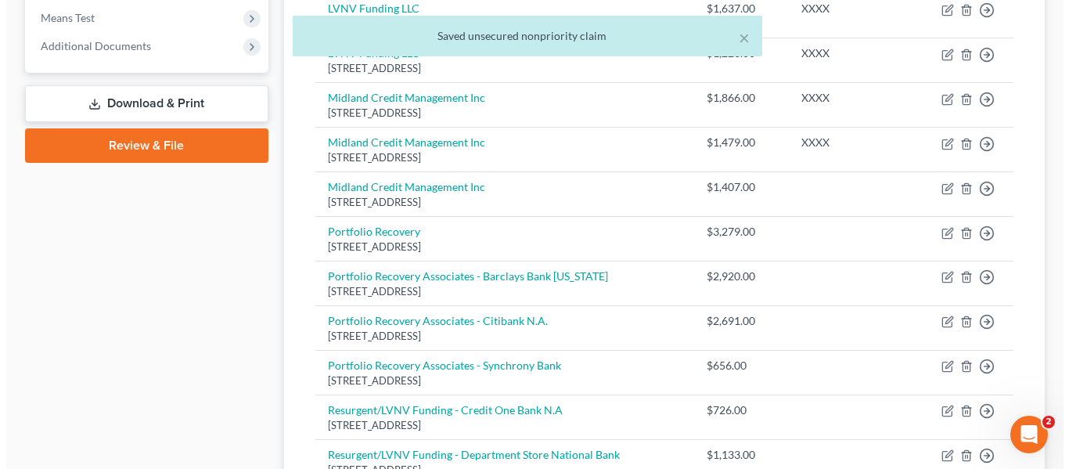
scroll to position [581, 0]
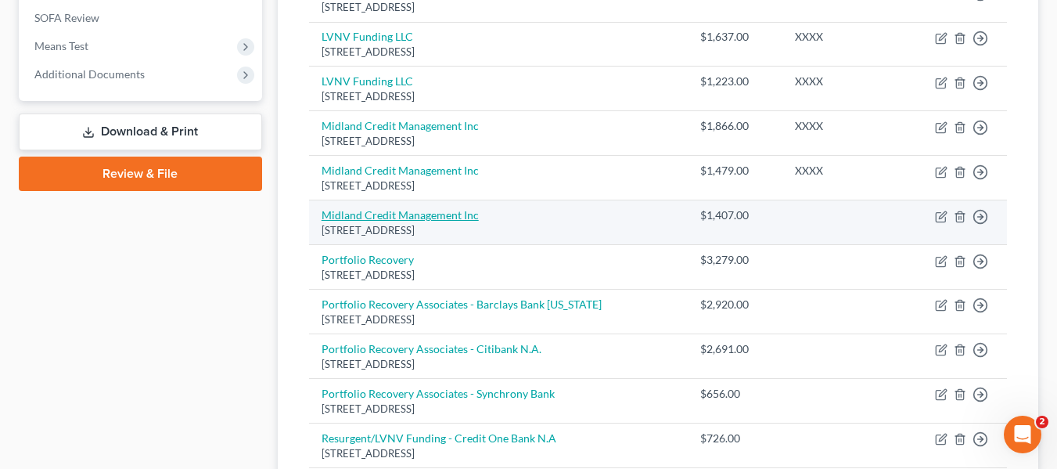
click at [416, 211] on link "Midland Credit Management Inc" at bounding box center [400, 214] width 157 height 13
select select "23"
select select "1"
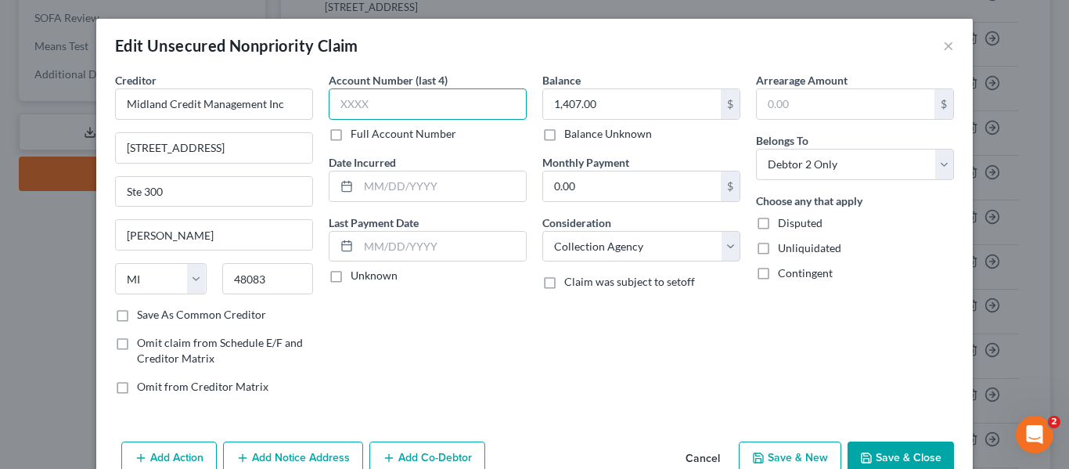
click at [365, 98] on input "text" at bounding box center [428, 103] width 198 height 31
type input "XXXX"
click at [351, 274] on label "Unknown" at bounding box center [374, 276] width 47 height 16
click at [357, 274] on input "Unknown" at bounding box center [362, 273] width 10 height 10
checkbox input "true"
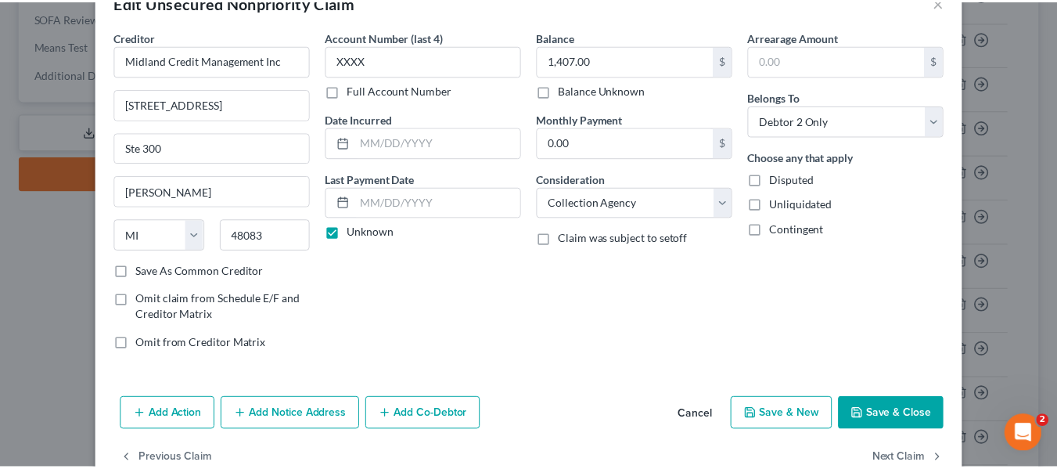
scroll to position [78, 0]
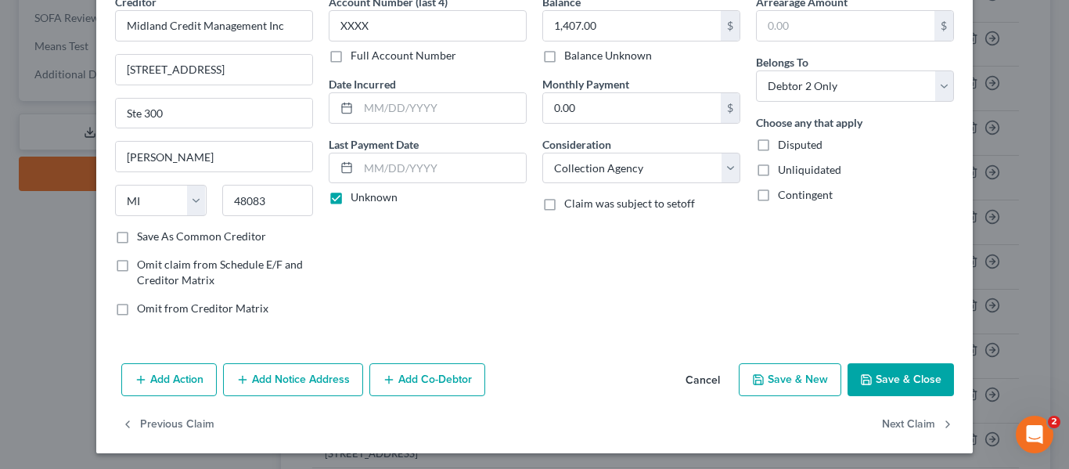
click at [906, 377] on button "Save & Close" at bounding box center [900, 379] width 106 height 33
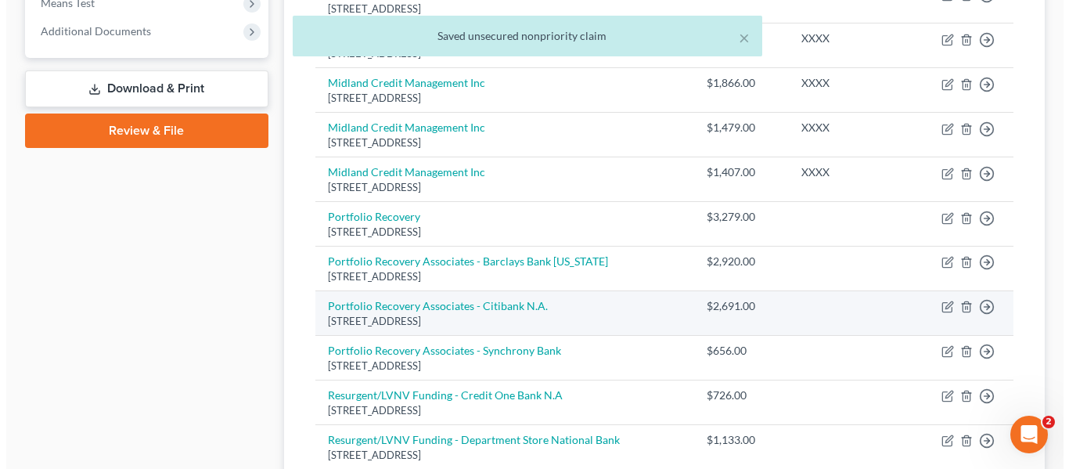
scroll to position [660, 0]
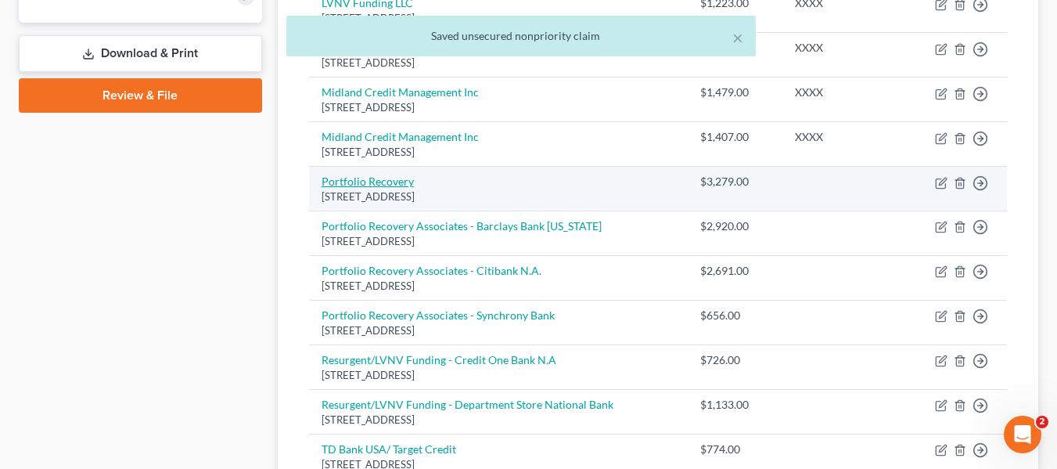
click at [356, 181] on link "Portfolio Recovery" at bounding box center [368, 180] width 92 height 13
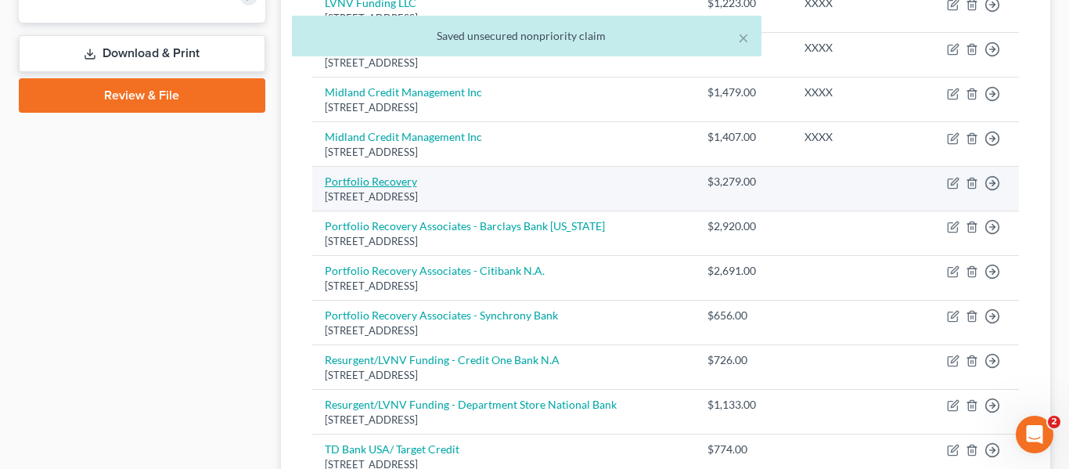
select select "48"
select select "1"
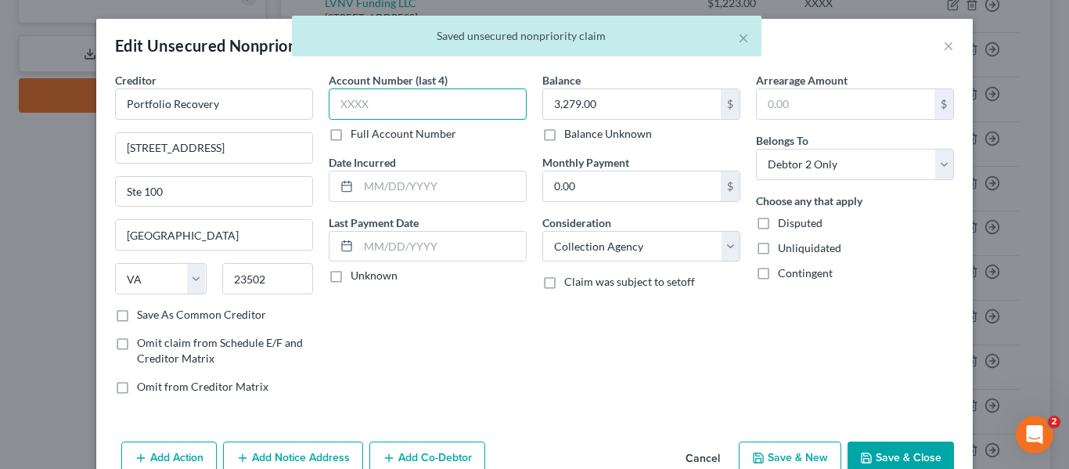
click at [351, 106] on input "text" at bounding box center [428, 103] width 198 height 31
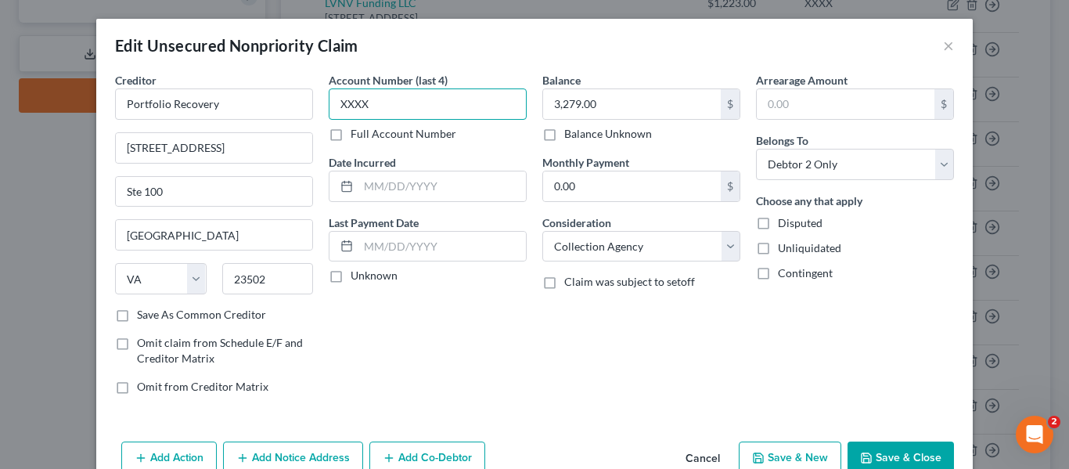
type input "XXXX"
click at [351, 278] on label "Unknown" at bounding box center [374, 276] width 47 height 16
click at [357, 278] on input "Unknown" at bounding box center [362, 273] width 10 height 10
checkbox input "true"
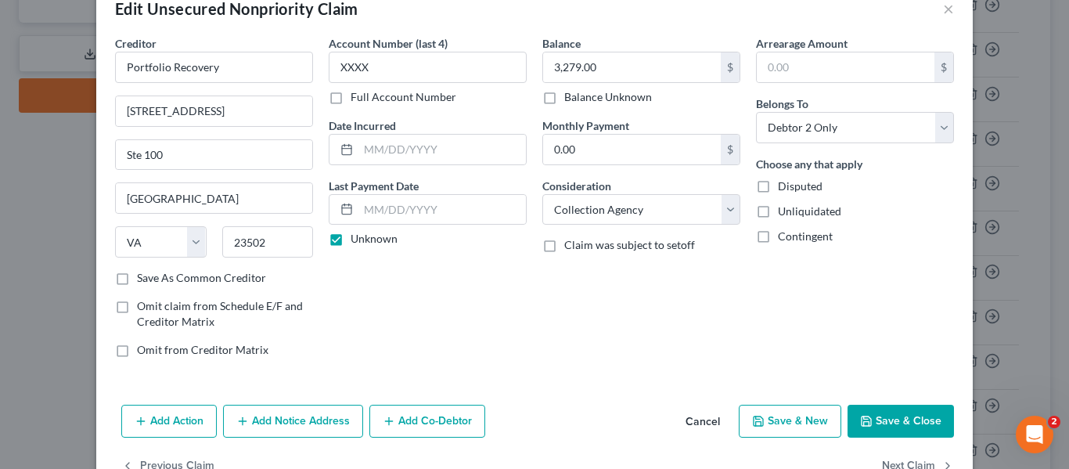
scroll to position [3, 0]
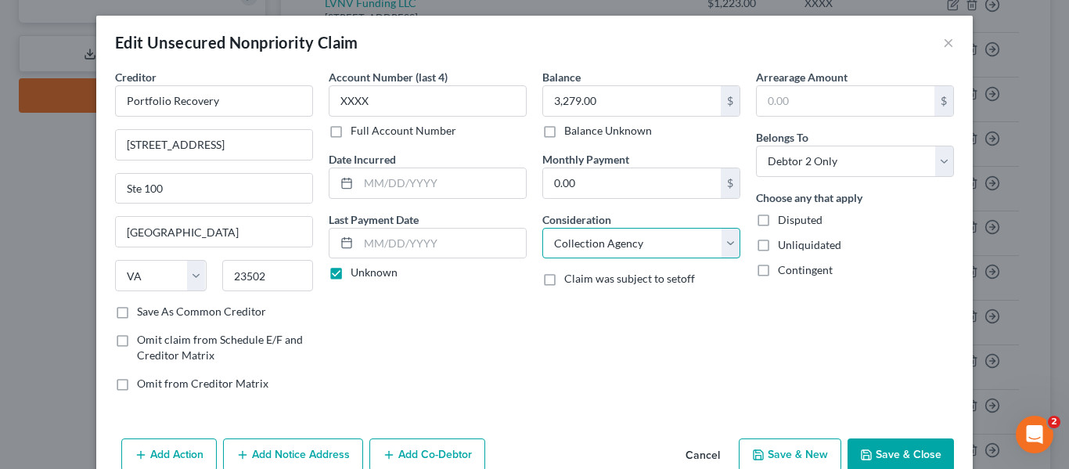
click at [732, 240] on select "Select Cable / Satellite Services Collection Agency Credit Card Debt Debt Couns…" at bounding box center [641, 243] width 198 height 31
select select "2"
click at [542, 228] on select "Select Cable / Satellite Services Collection Agency Credit Card Debt Debt Couns…" at bounding box center [641, 243] width 198 height 31
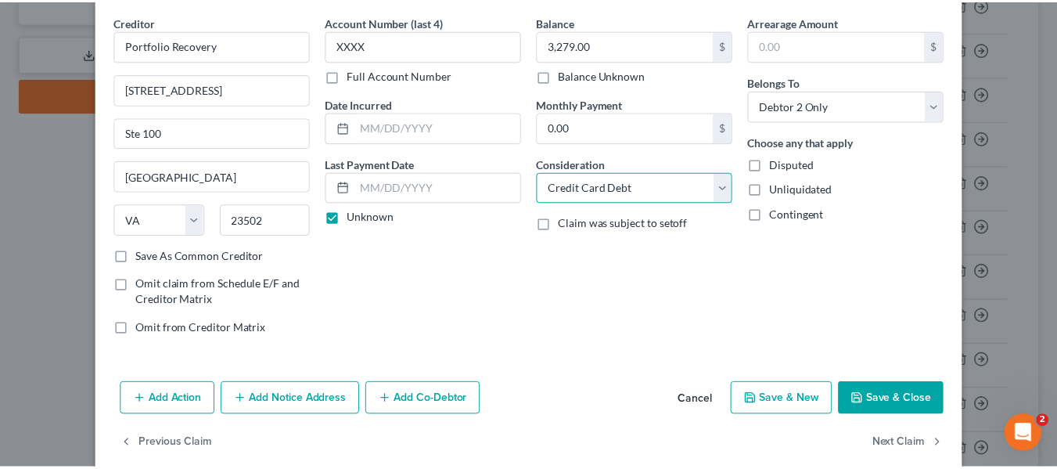
scroll to position [81, 0]
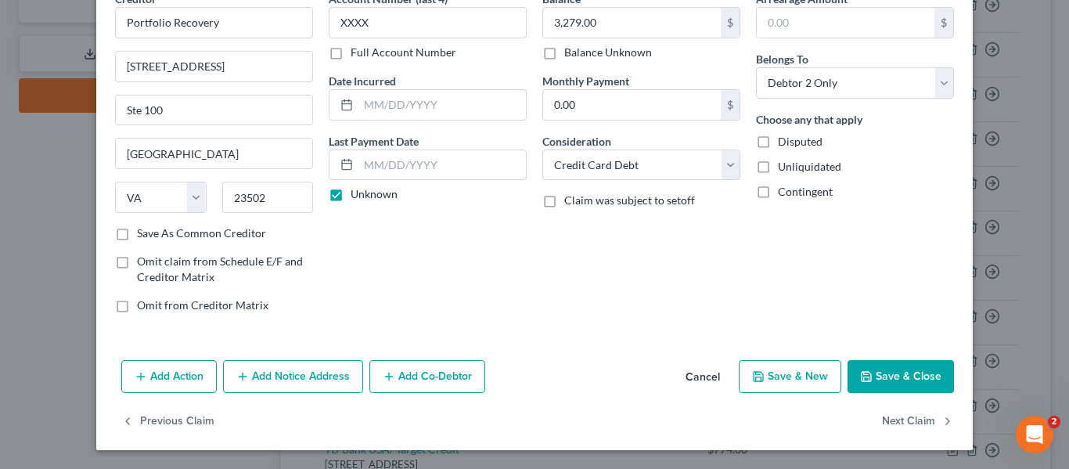
click at [895, 380] on button "Save & Close" at bounding box center [900, 376] width 106 height 33
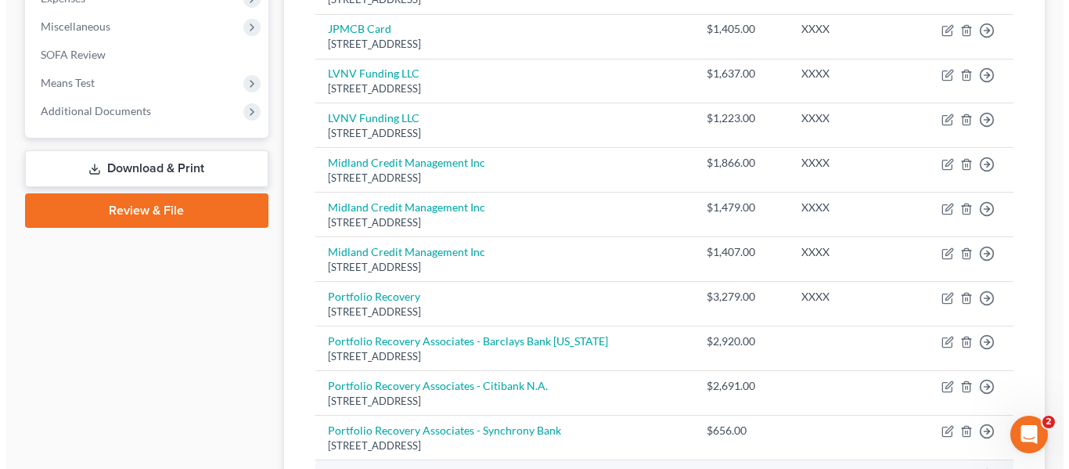
scroll to position [581, 0]
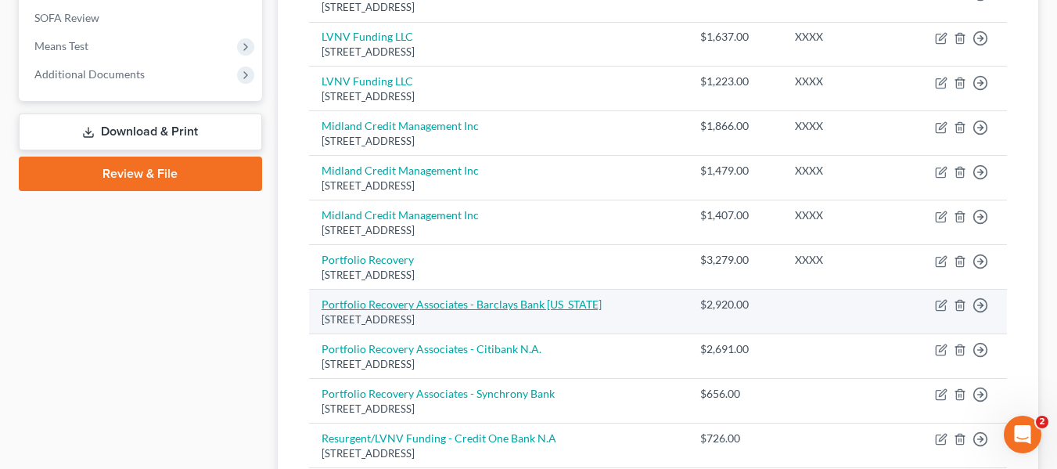
click at [410, 300] on link "Portfolio Recovery Associates - Barclays Bank [US_STATE]" at bounding box center [462, 303] width 280 height 13
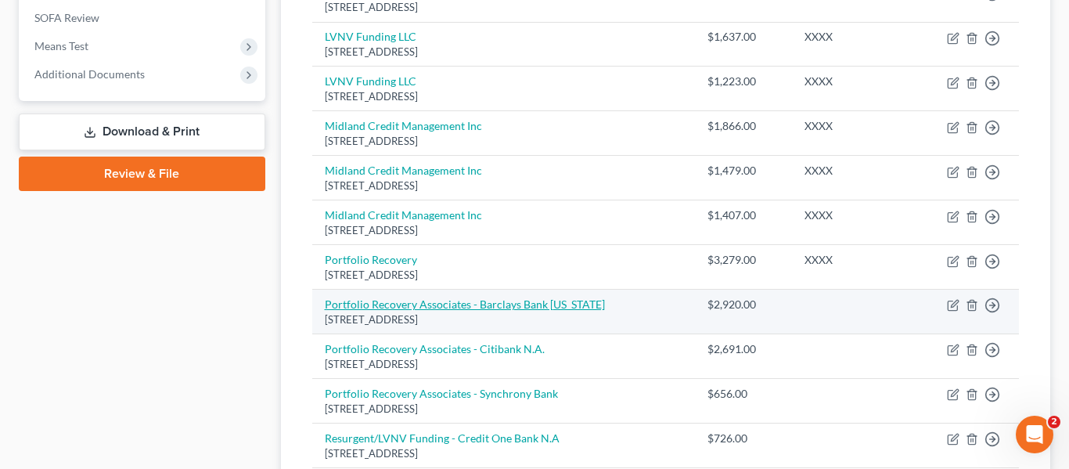
select select "48"
select select "1"
select select "0"
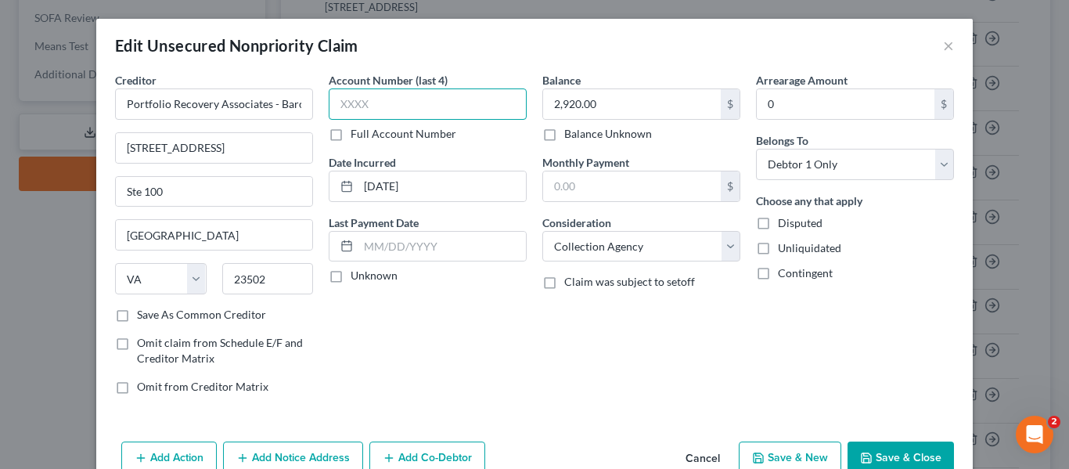
click at [333, 104] on input "text" at bounding box center [428, 103] width 198 height 31
type input "XXXX"
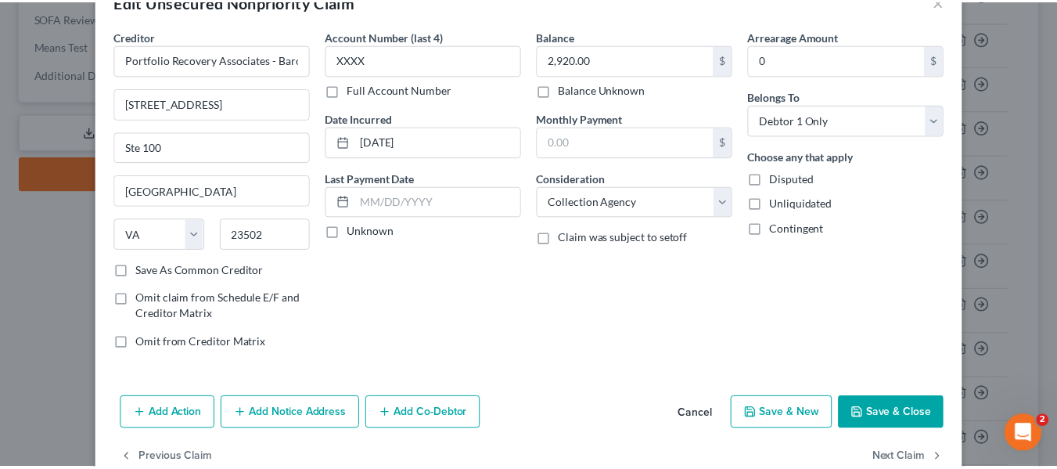
scroll to position [78, 0]
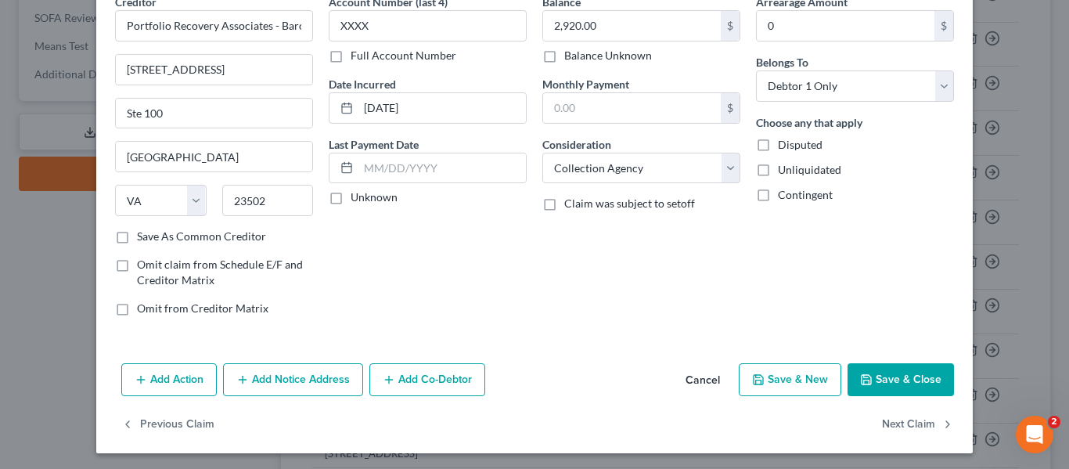
click at [351, 197] on label "Unknown" at bounding box center [374, 197] width 47 height 16
click at [357, 197] on input "Unknown" at bounding box center [362, 194] width 10 height 10
checkbox input "true"
click at [893, 372] on button "Save & Close" at bounding box center [900, 379] width 106 height 33
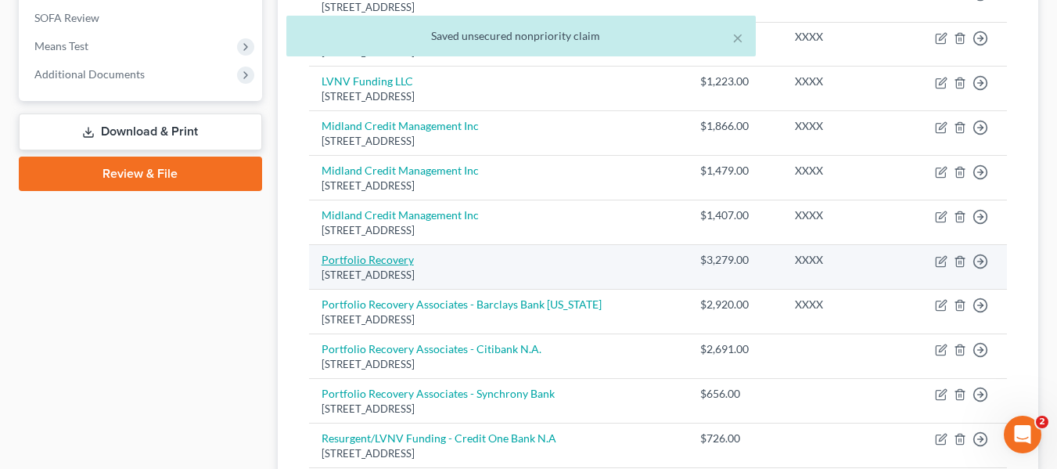
click at [361, 259] on link "Portfolio Recovery" at bounding box center [368, 259] width 92 height 13
select select "48"
select select "2"
select select "1"
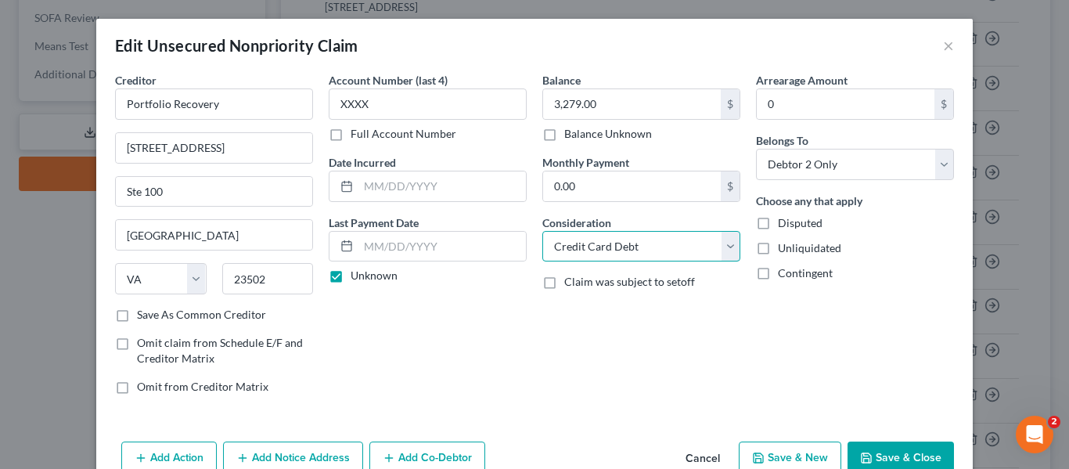
click at [725, 244] on select "Select Cable / Satellite Services Collection Agency Credit Card Debt Debt Couns…" at bounding box center [641, 246] width 198 height 31
select select "1"
click at [542, 231] on select "Select Cable / Satellite Services Collection Agency Credit Card Debt Debt Couns…" at bounding box center [641, 246] width 198 height 31
click at [887, 442] on button "Save & Close" at bounding box center [900, 457] width 106 height 33
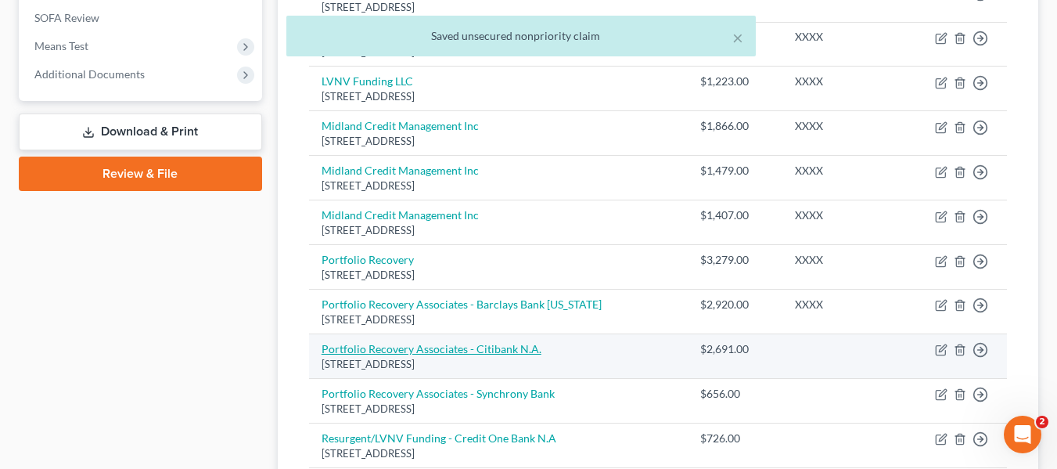
click at [462, 350] on link "Portfolio Recovery Associates - Citibank N.A." at bounding box center [432, 348] width 220 height 13
select select "48"
select select "1"
select select "0"
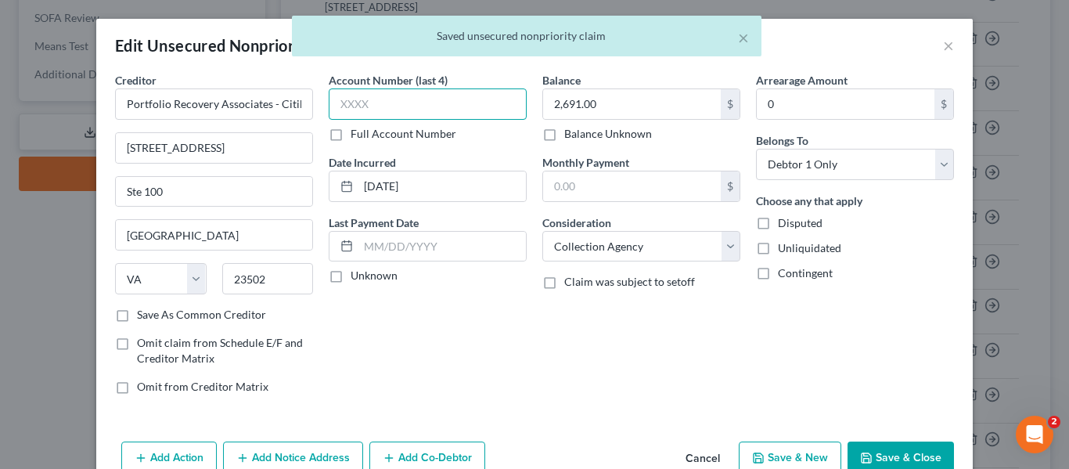
click at [354, 110] on input "text" at bounding box center [428, 103] width 198 height 31
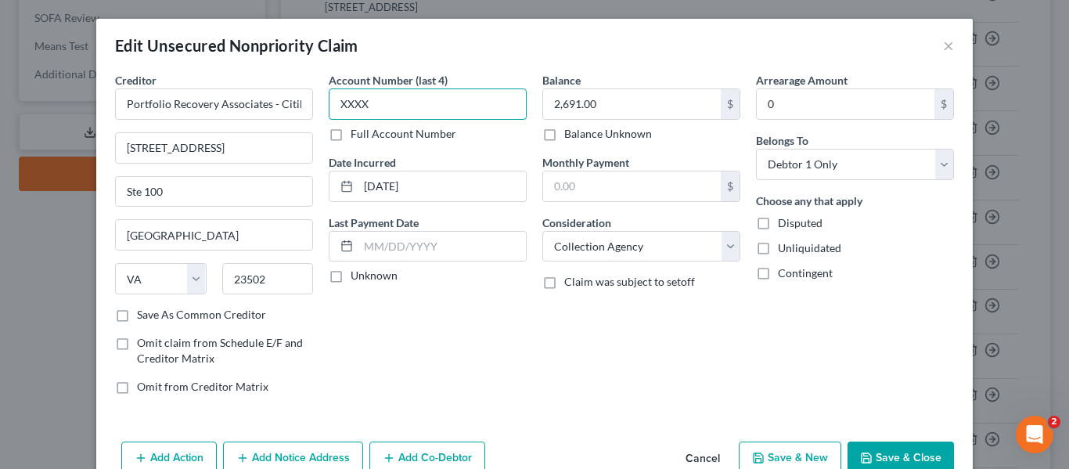
type input "XXXX"
click at [351, 278] on label "Unknown" at bounding box center [374, 276] width 47 height 16
click at [357, 278] on input "Unknown" at bounding box center [362, 273] width 10 height 10
checkbox input "true"
click at [904, 452] on button "Save & Close" at bounding box center [900, 457] width 106 height 33
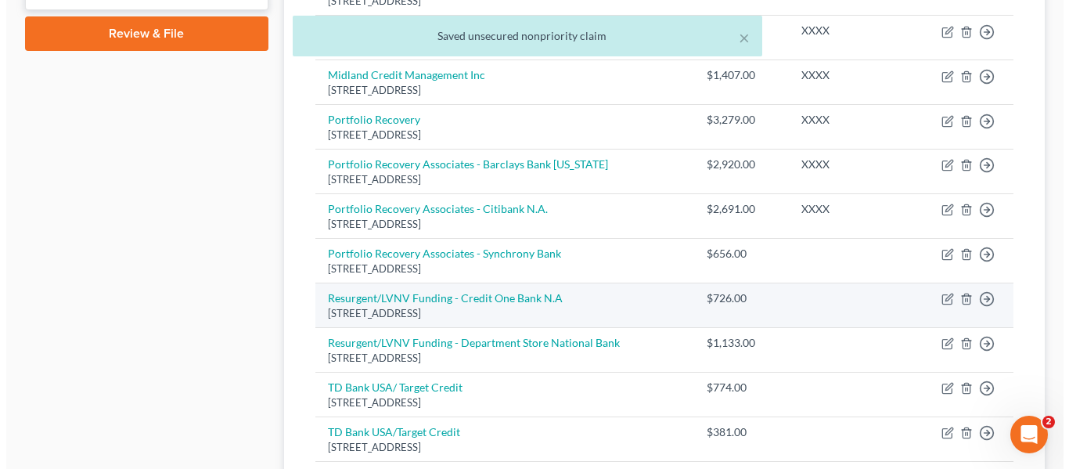
scroll to position [738, 0]
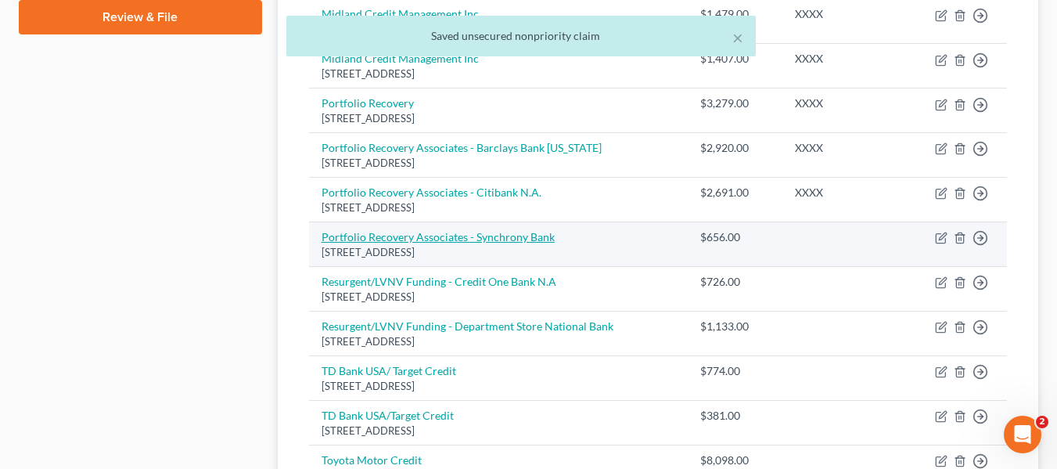
click at [434, 235] on link "Portfolio Recovery Associates - Synchrony Bank" at bounding box center [438, 236] width 233 height 13
select select "48"
select select "1"
select select "0"
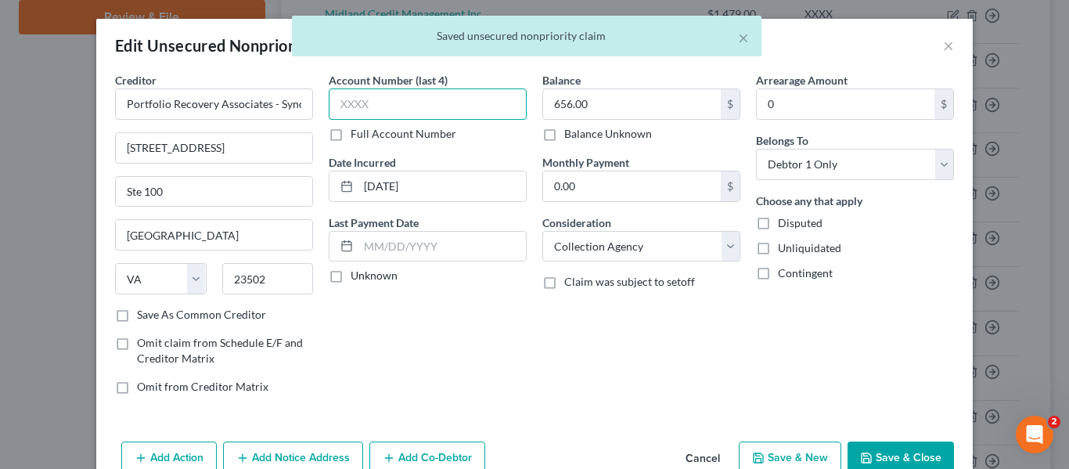
click at [342, 94] on input "text" at bounding box center [428, 103] width 198 height 31
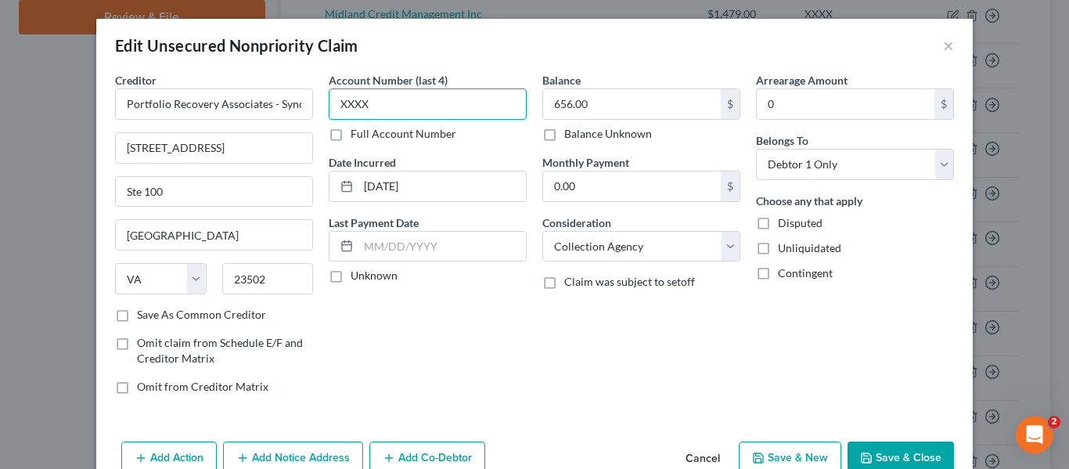
type input "XXXX"
click at [351, 275] on label "Unknown" at bounding box center [374, 276] width 47 height 16
click at [357, 275] on input "Unknown" at bounding box center [362, 273] width 10 height 10
checkbox input "true"
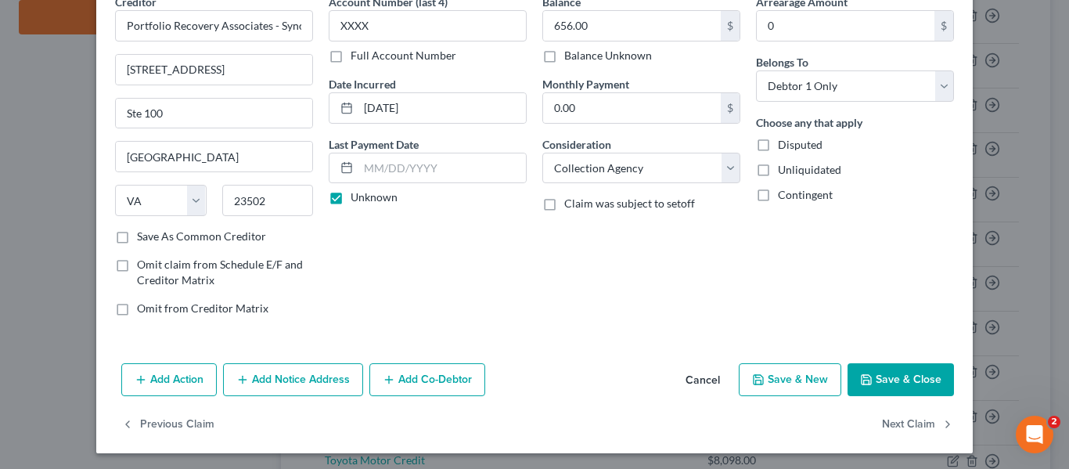
click at [901, 376] on button "Save & Close" at bounding box center [900, 379] width 106 height 33
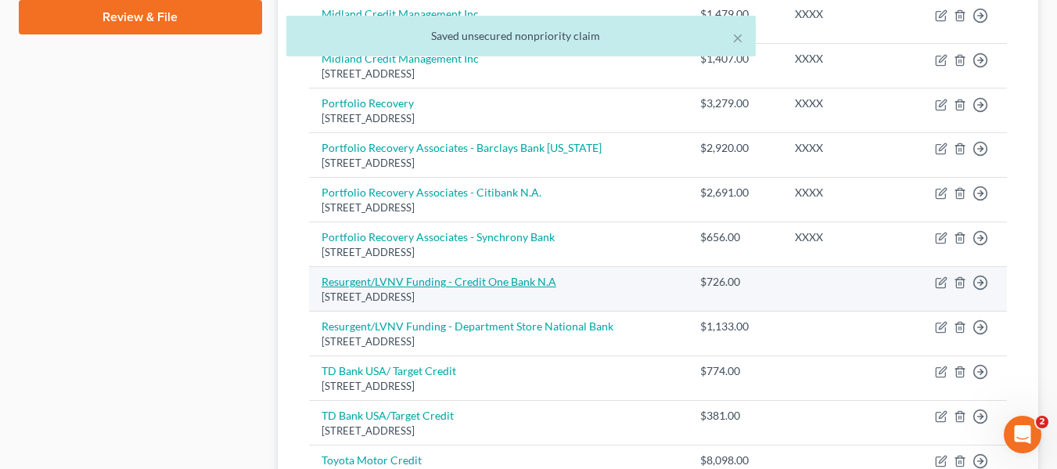
click at [434, 282] on link "Resurgent/LVNV Funding - Credit One Bank N.A" at bounding box center [439, 281] width 235 height 13
select select "42"
select select "1"
select select "0"
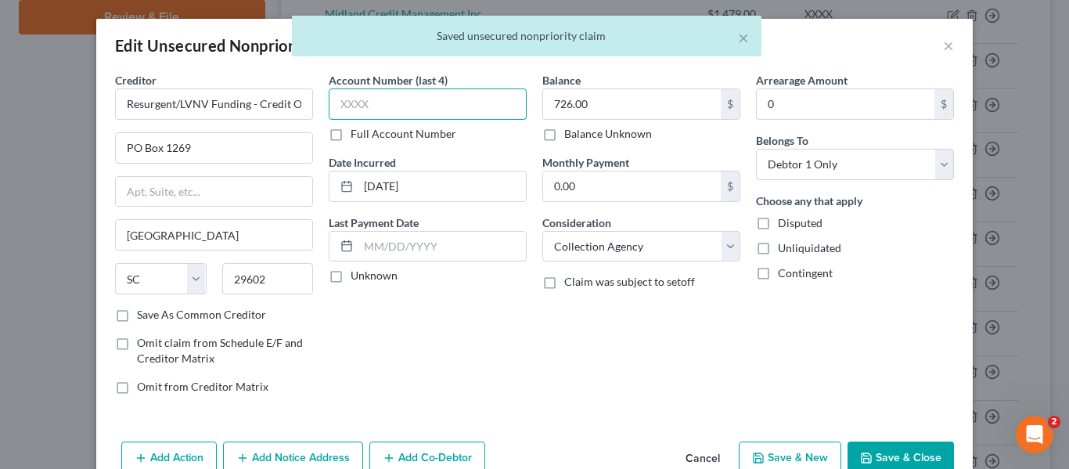
click at [351, 101] on input "text" at bounding box center [428, 103] width 198 height 31
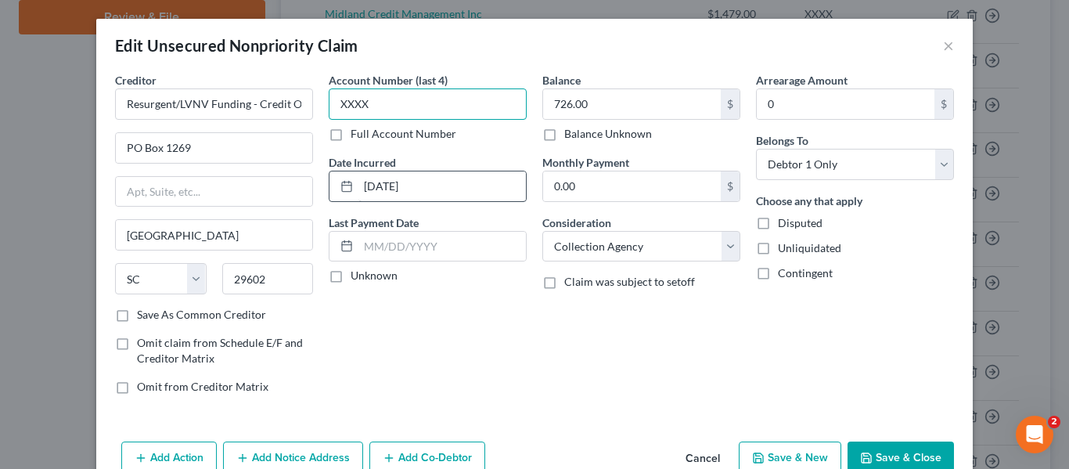
type input "XXXX"
drag, startPoint x: 443, startPoint y: 189, endPoint x: 250, endPoint y: 189, distance: 193.3
click at [250, 189] on div "Creditor * Resurgent/LVNV Funding - Credit One Bank N.A PO [GEOGRAPHIC_DATA] [U…" at bounding box center [534, 239] width 854 height 335
click at [351, 275] on label "Unknown" at bounding box center [374, 276] width 47 height 16
click at [357, 275] on input "Unknown" at bounding box center [362, 273] width 10 height 10
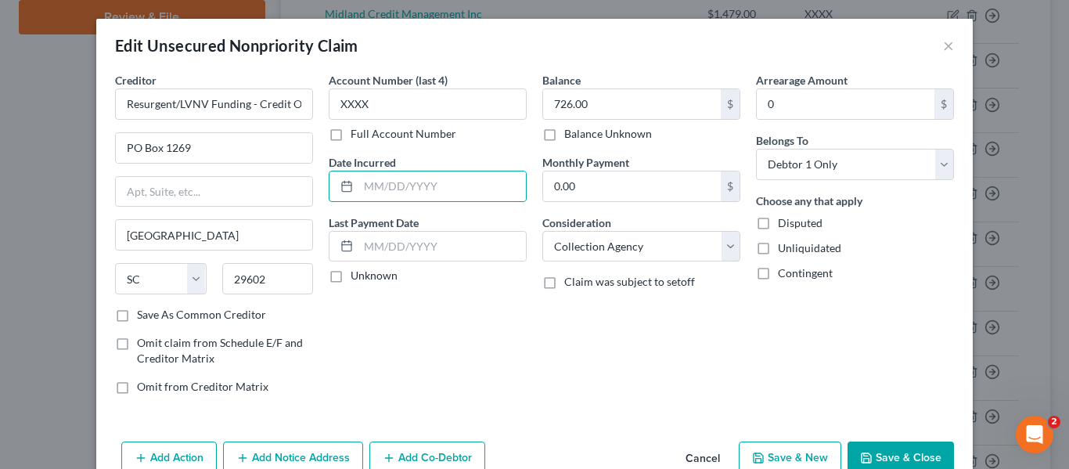
checkbox input "true"
click at [905, 449] on button "Save & Close" at bounding box center [900, 457] width 106 height 33
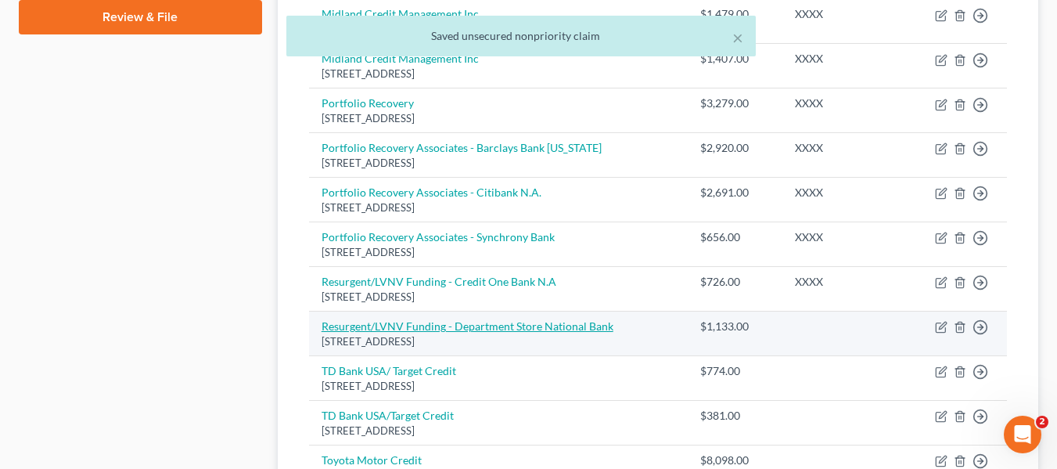
click at [434, 324] on link "Resurgent/LVNV Funding - Department Store National Bank" at bounding box center [468, 325] width 292 height 13
select select "42"
select select "1"
select select "0"
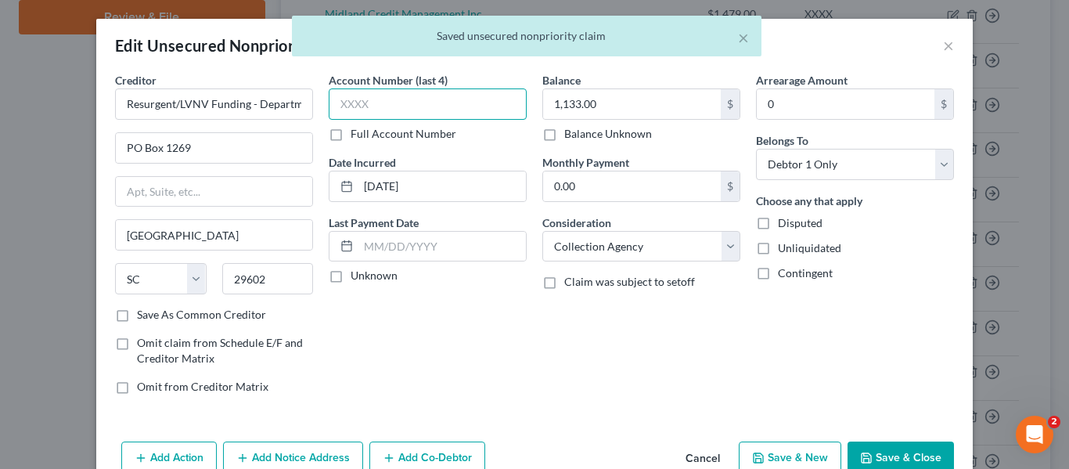
click at [353, 106] on input "text" at bounding box center [428, 103] width 198 height 31
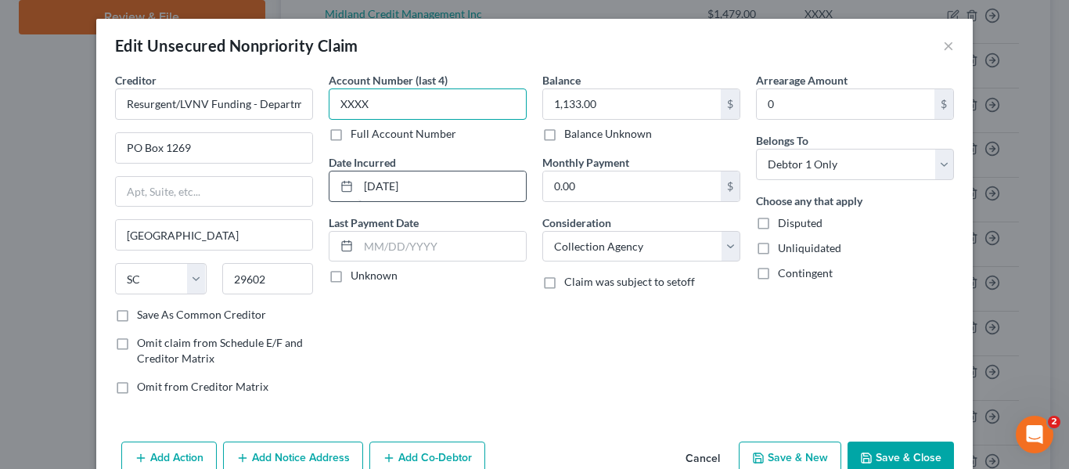
type input "XXXX"
drag, startPoint x: 444, startPoint y: 183, endPoint x: 255, endPoint y: 195, distance: 188.9
click at [255, 195] on div "Creditor * Resurgent/LVNV Funding - Department Store National Bank [GEOGRAPHIC_…" at bounding box center [534, 239] width 854 height 335
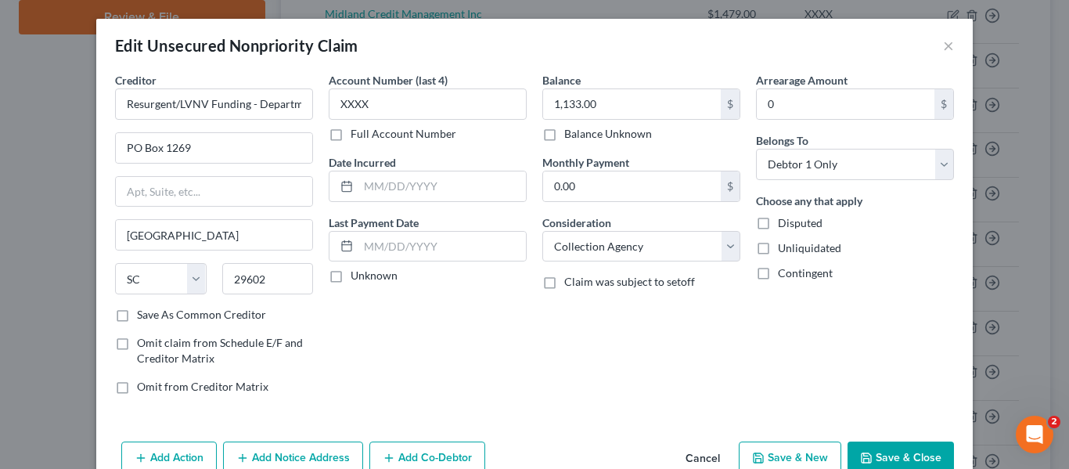
click at [351, 275] on label "Unknown" at bounding box center [374, 276] width 47 height 16
click at [357, 275] on input "Unknown" at bounding box center [362, 273] width 10 height 10
checkbox input "true"
click at [909, 452] on button "Save & Close" at bounding box center [900, 457] width 106 height 33
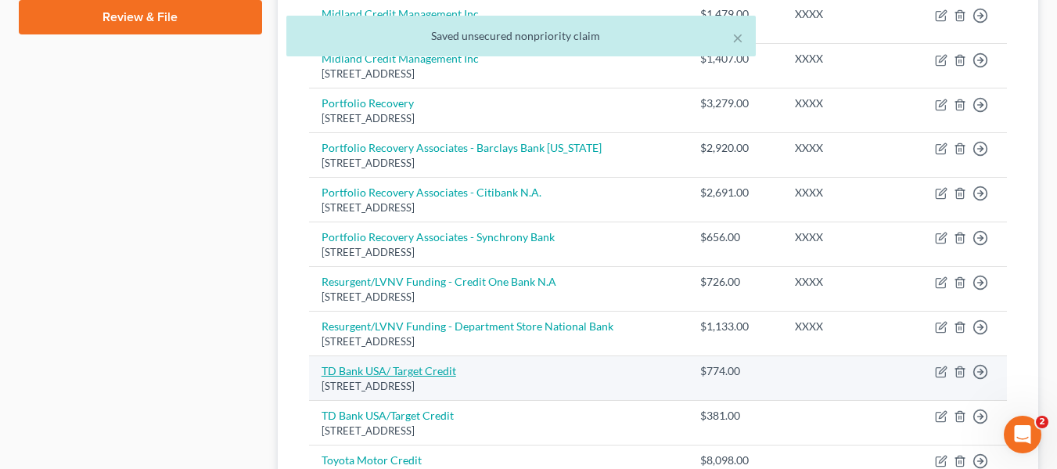
click at [414, 372] on link "TD Bank USA/ Target Credit" at bounding box center [389, 370] width 135 height 13
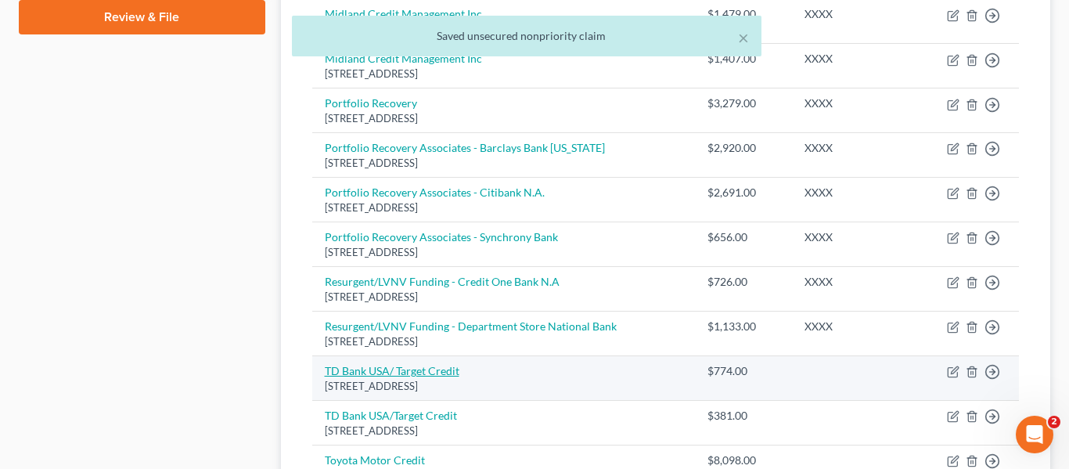
select select "24"
select select "2"
select select "0"
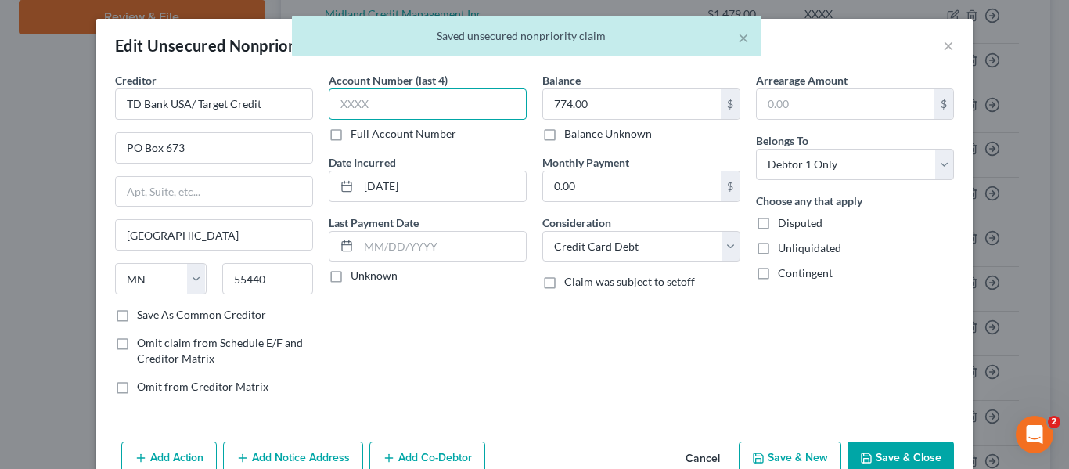
click at [358, 104] on input "text" at bounding box center [428, 103] width 198 height 31
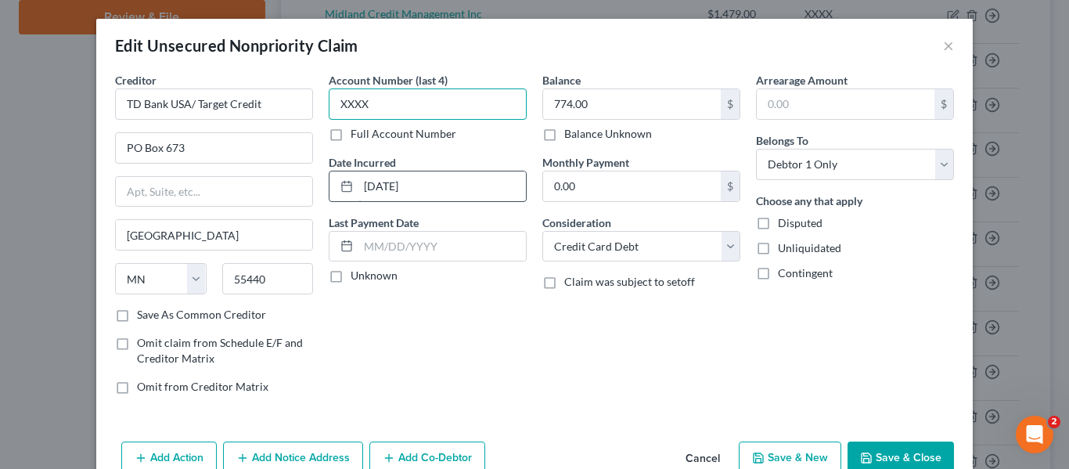
type input "XXXX"
drag, startPoint x: 447, startPoint y: 186, endPoint x: 308, endPoint y: 186, distance: 138.5
click at [308, 186] on div "Creditor * TD Bank [GEOGRAPHIC_DATA]/ Target Credit PO Box 673 [GEOGRAPHIC_DATA…" at bounding box center [534, 239] width 854 height 335
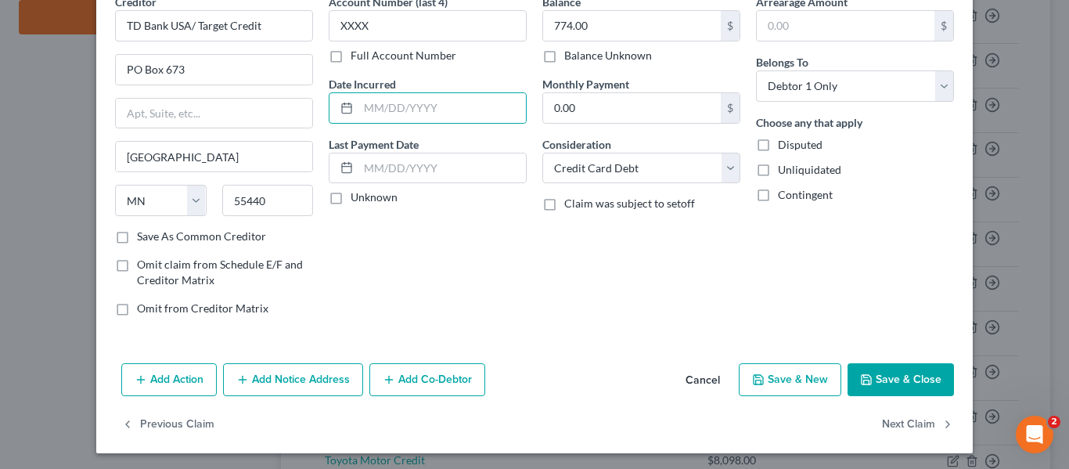
click at [898, 376] on button "Save & Close" at bounding box center [900, 379] width 106 height 33
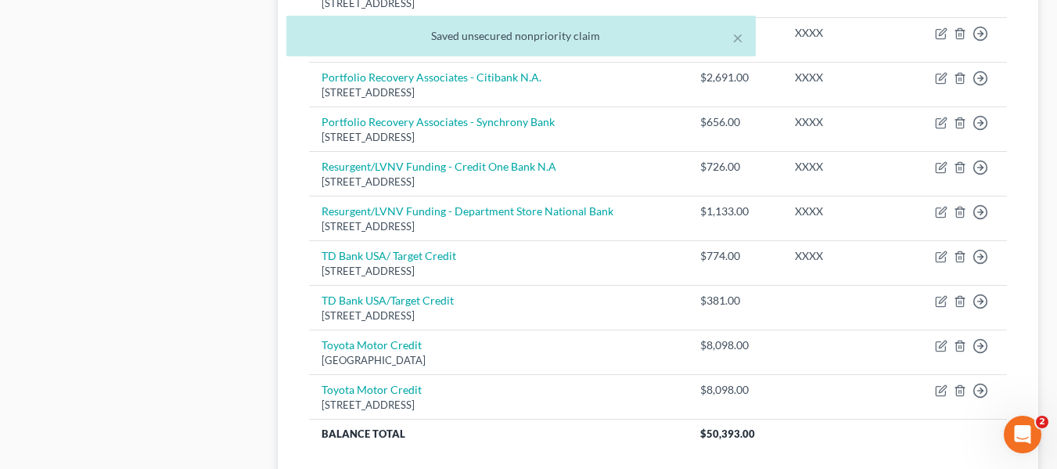
scroll to position [894, 0]
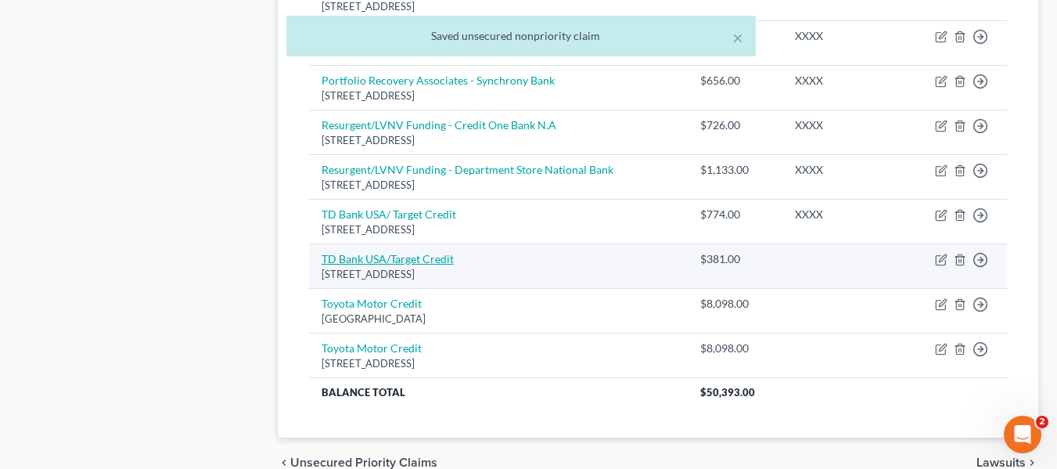
click at [405, 255] on link "TD Bank USA/Target Credit" at bounding box center [388, 258] width 132 height 13
select select "24"
select select "2"
select select "1"
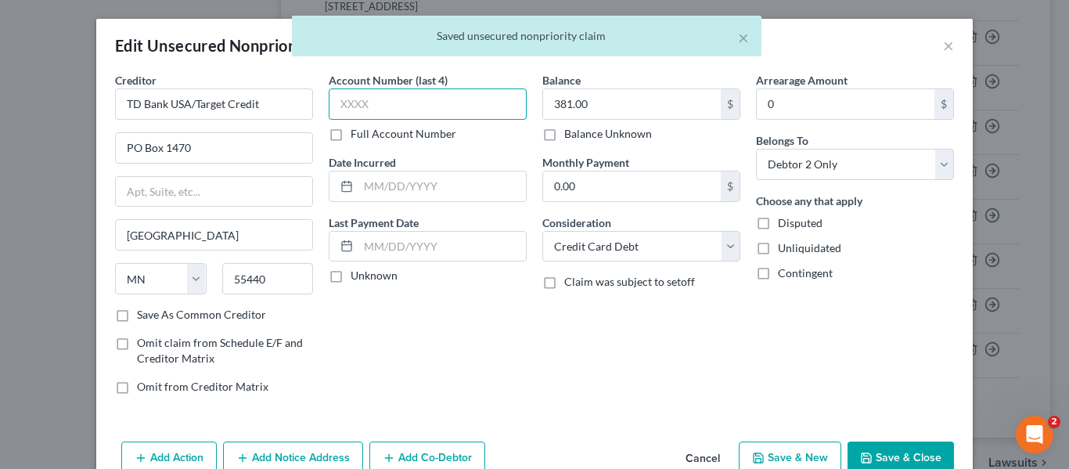
click at [363, 99] on input "text" at bounding box center [428, 103] width 198 height 31
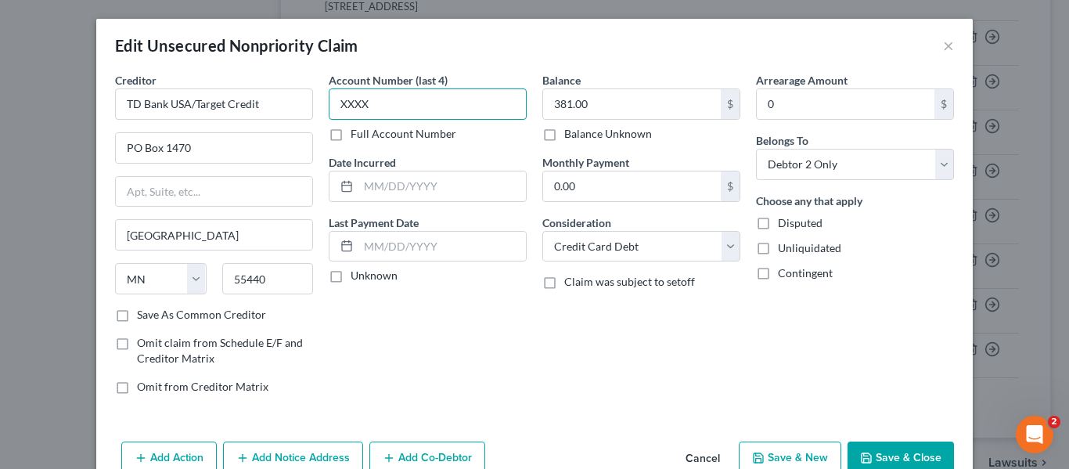
type input "XXXX"
click at [351, 278] on label "Unknown" at bounding box center [374, 276] width 47 height 16
click at [357, 278] on input "Unknown" at bounding box center [362, 273] width 10 height 10
checkbox input "true"
click at [906, 450] on button "Save & Close" at bounding box center [900, 457] width 106 height 33
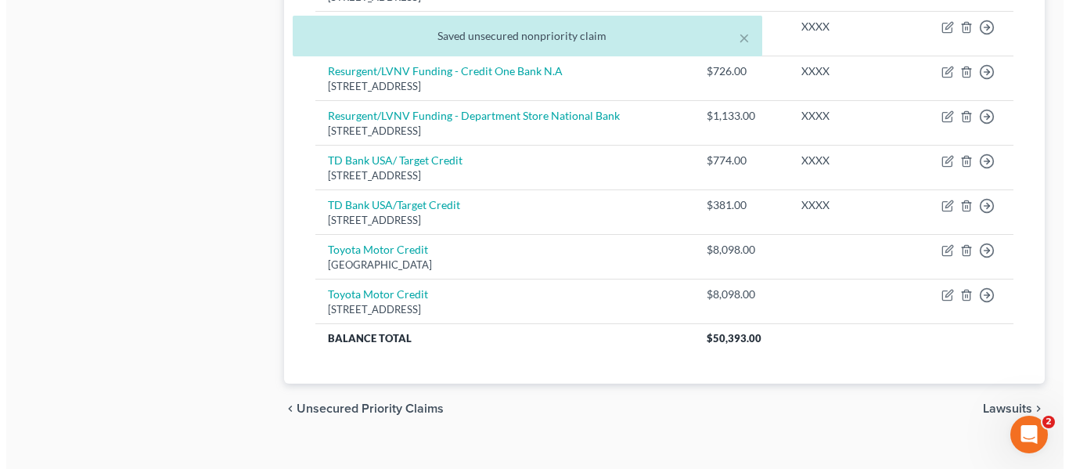
scroll to position [973, 0]
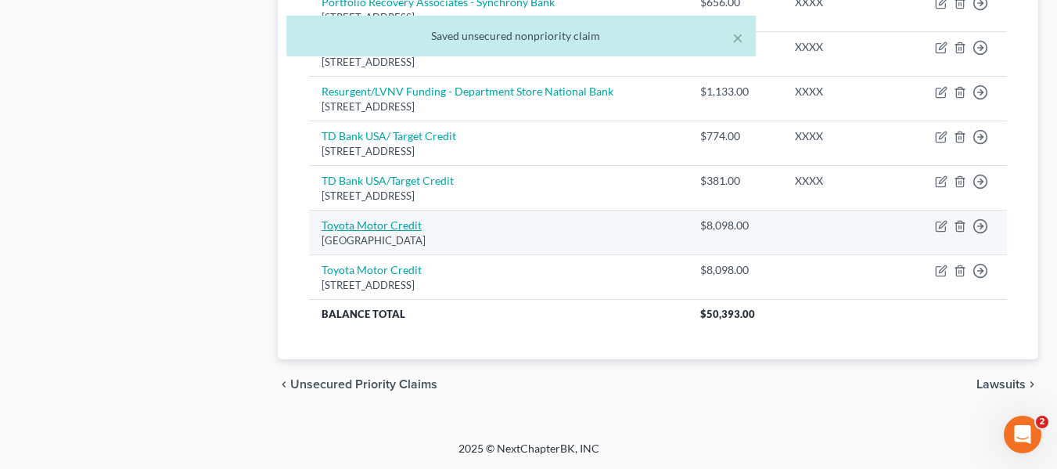
click at [368, 228] on link "Toyota Motor Credit" at bounding box center [372, 224] width 100 height 13
select select "45"
select select "14"
select select "2"
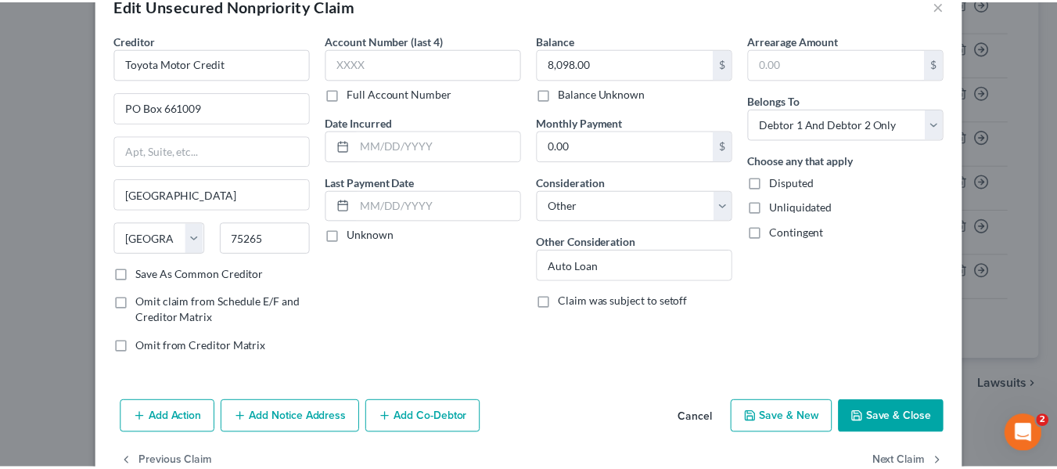
scroll to position [0, 0]
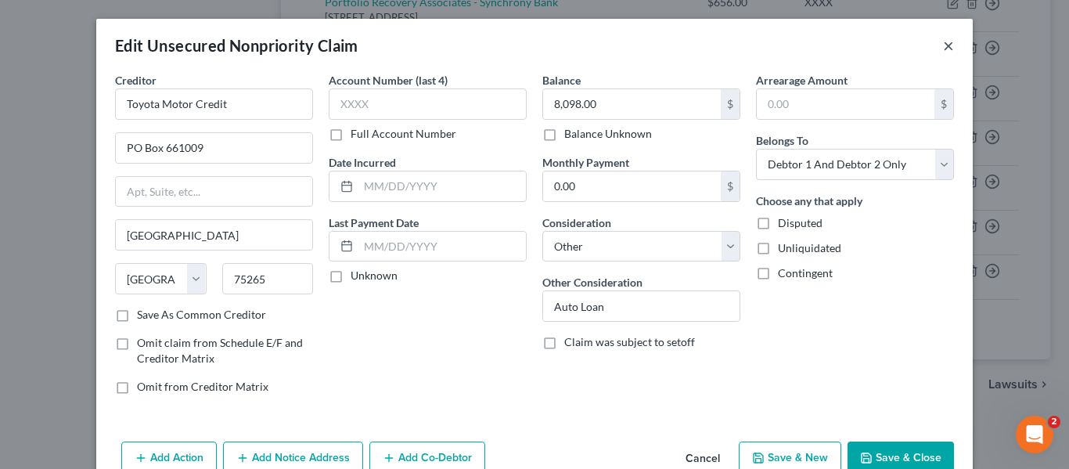
click at [943, 44] on button "×" at bounding box center [948, 45] width 11 height 19
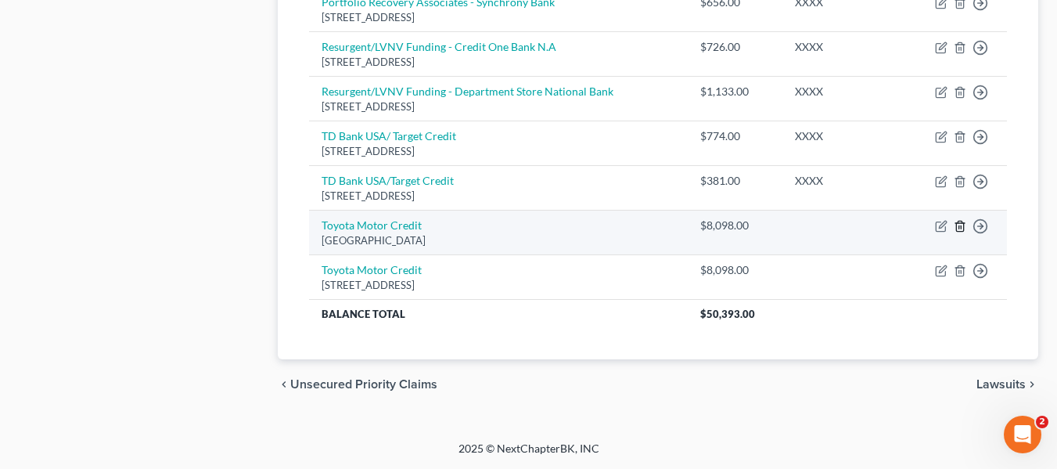
click at [958, 222] on icon "button" at bounding box center [959, 226] width 7 height 10
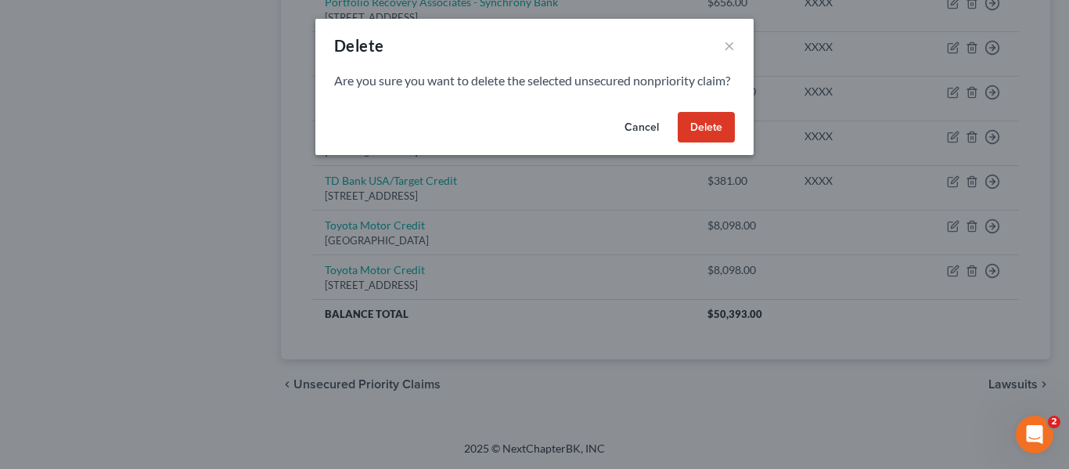
click at [706, 139] on button "Delete" at bounding box center [706, 127] width 57 height 31
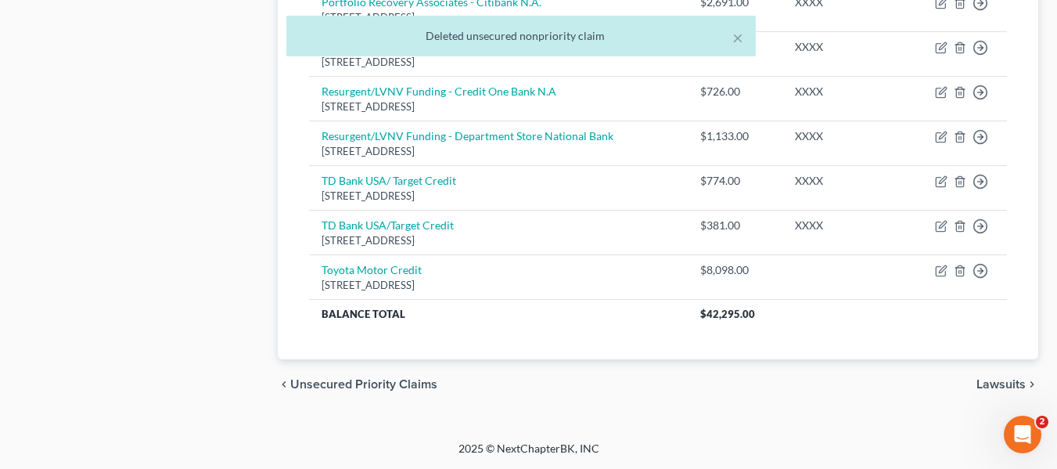
scroll to position [928, 0]
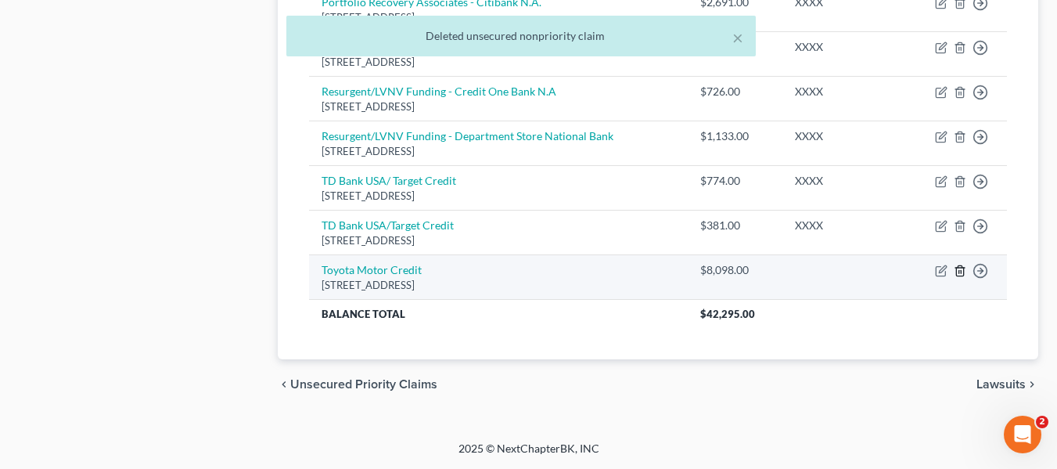
click at [958, 268] on icon "button" at bounding box center [960, 270] width 13 height 13
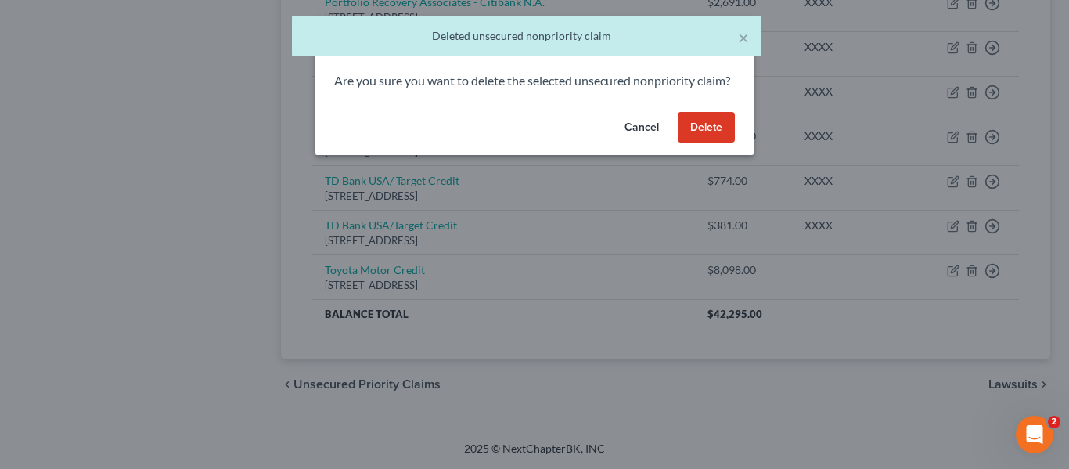
click at [714, 143] on button "Delete" at bounding box center [706, 127] width 57 height 31
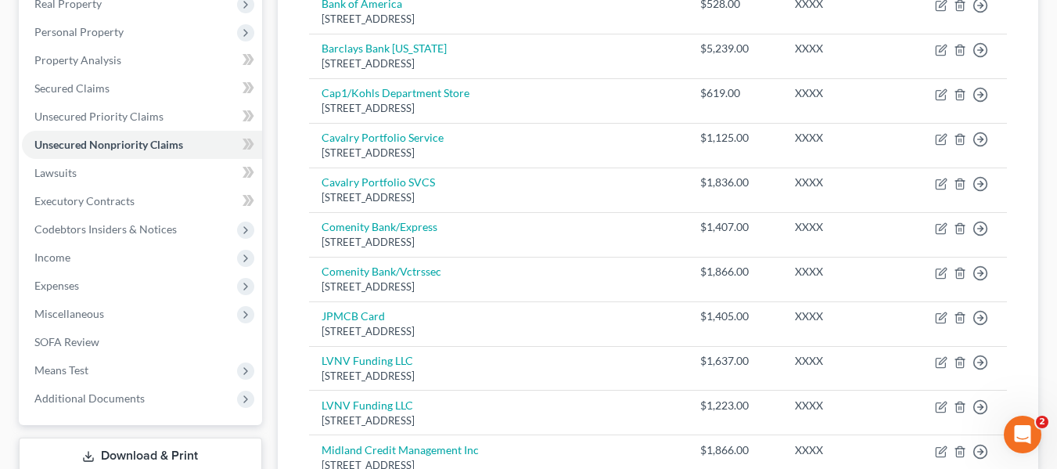
scroll to position [336, 0]
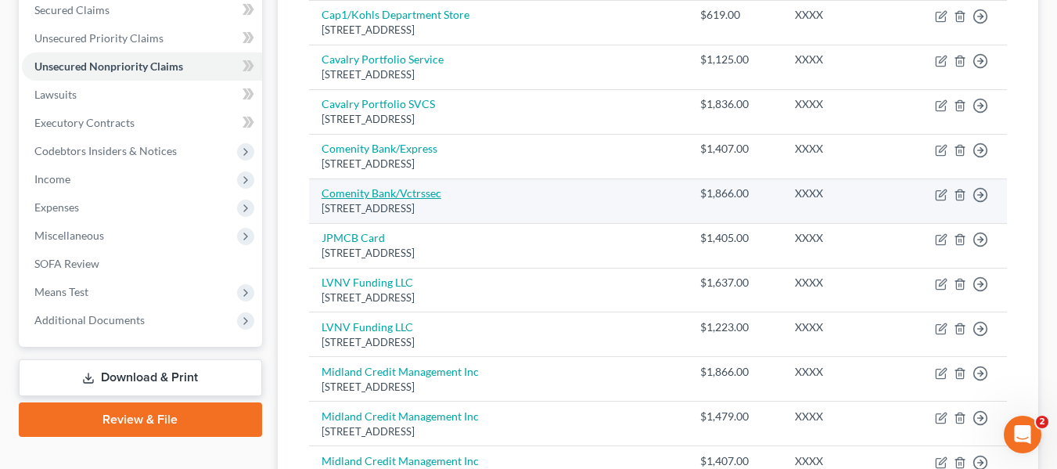
click at [394, 189] on link "Comenity Bank/Vctrssec" at bounding box center [382, 192] width 120 height 13
select select "36"
select select "2"
select select "1"
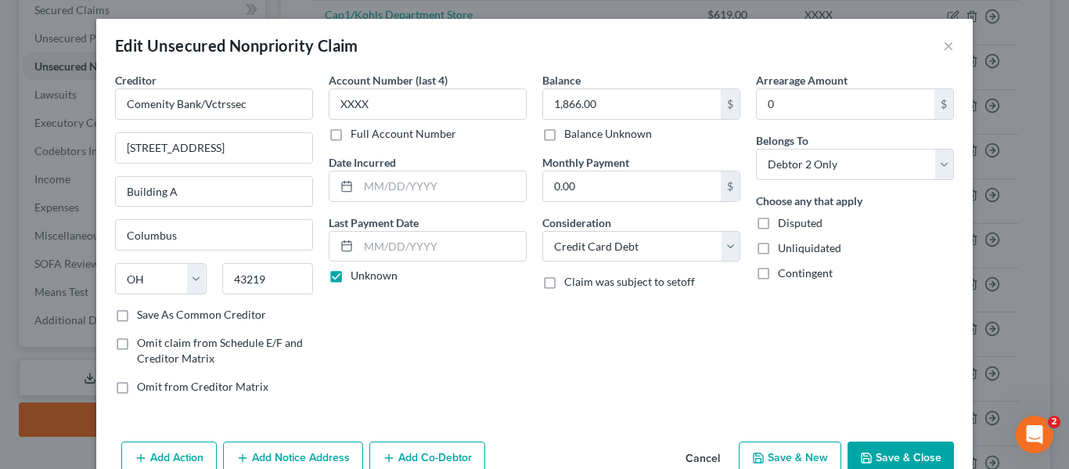
click at [882, 452] on button "Save & Close" at bounding box center [900, 457] width 106 height 33
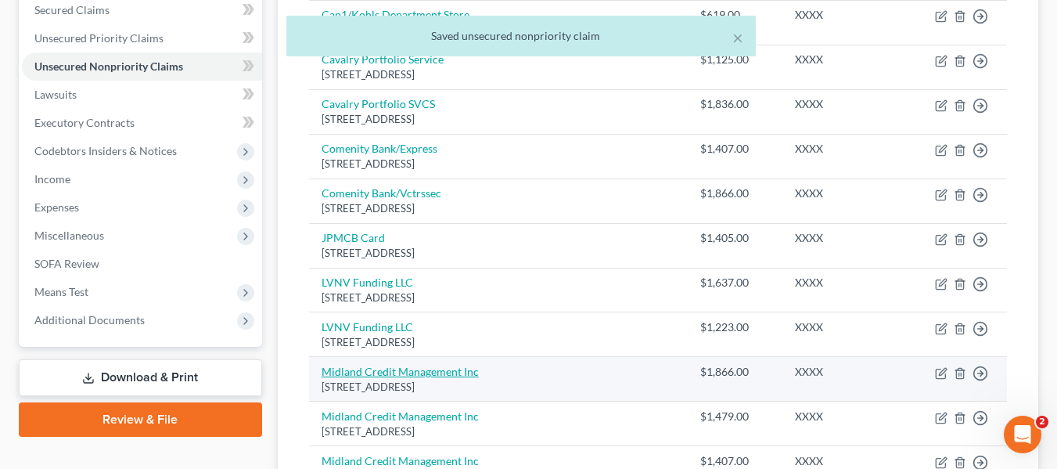
click at [444, 370] on link "Midland Credit Management Inc" at bounding box center [400, 371] width 157 height 13
select select "23"
select select "1"
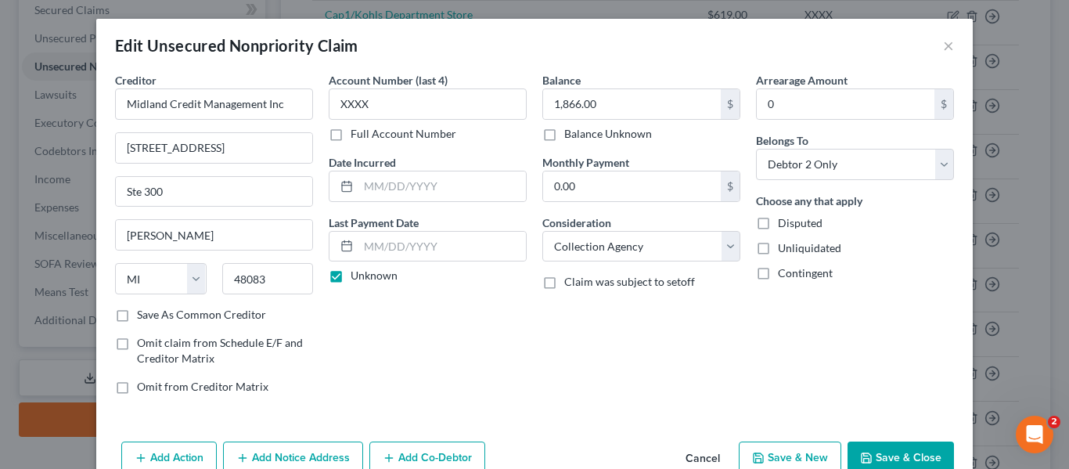
click at [889, 452] on button "Save & Close" at bounding box center [900, 457] width 106 height 33
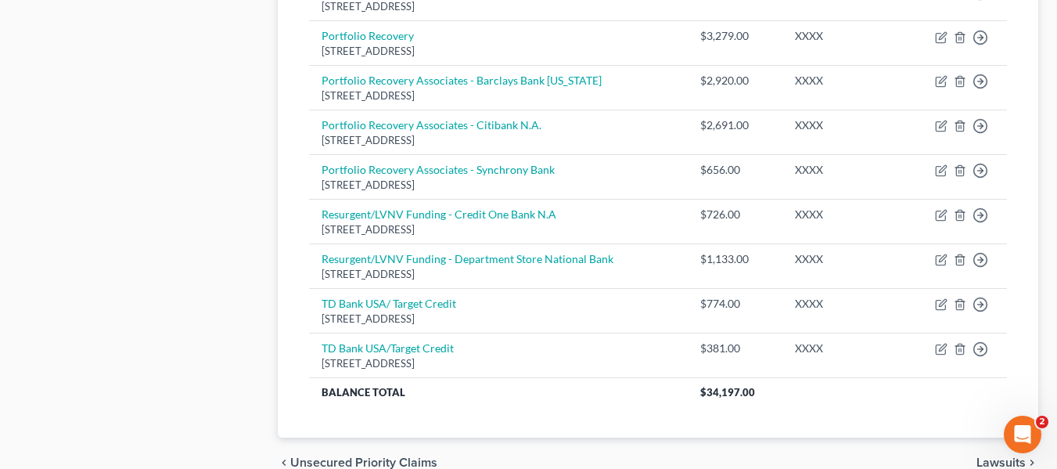
scroll to position [883, 0]
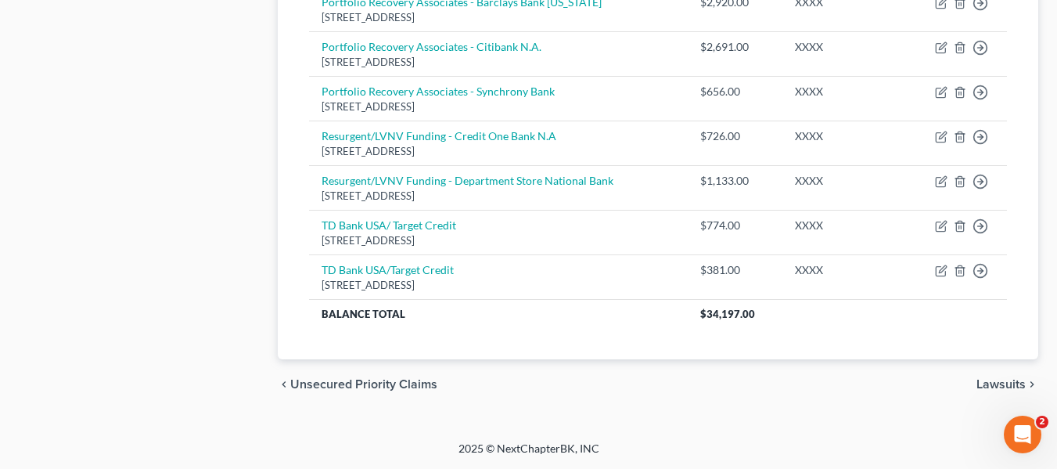
click at [1005, 381] on span "Lawsuits" at bounding box center [1001, 384] width 49 height 13
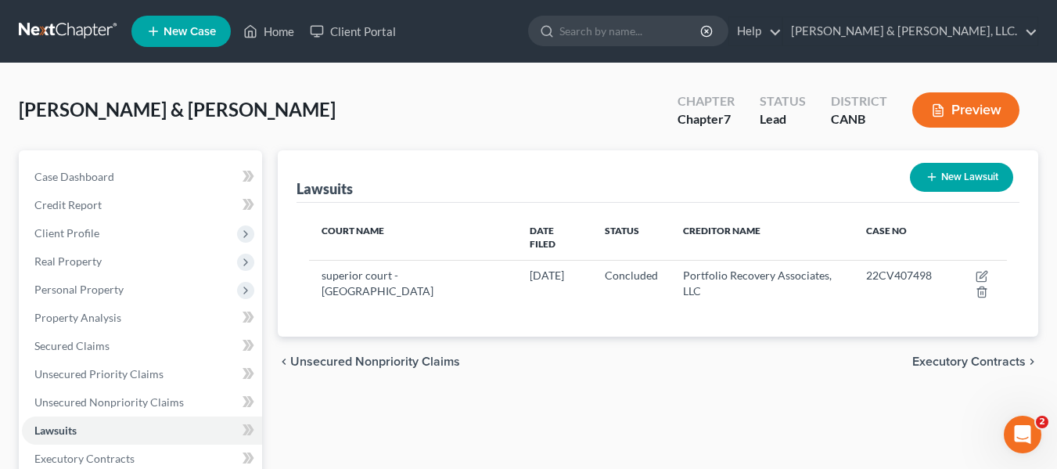
click at [960, 355] on span "Executory Contracts" at bounding box center [968, 361] width 113 height 13
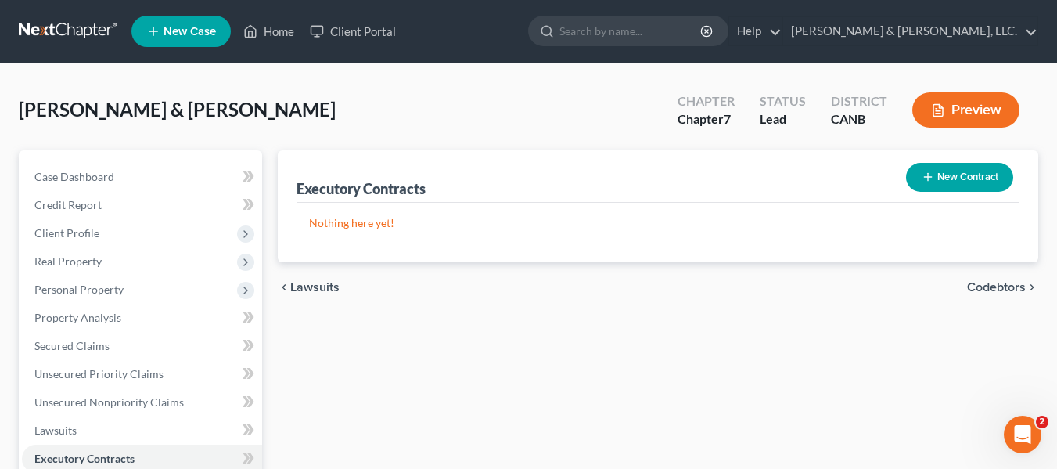
click at [1005, 287] on span "Codebtors" at bounding box center [996, 287] width 59 height 13
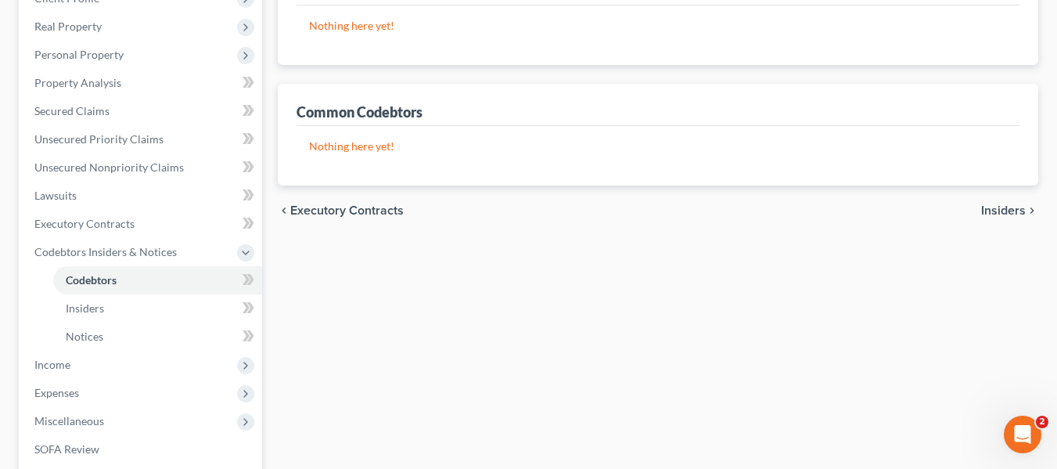
scroll to position [313, 0]
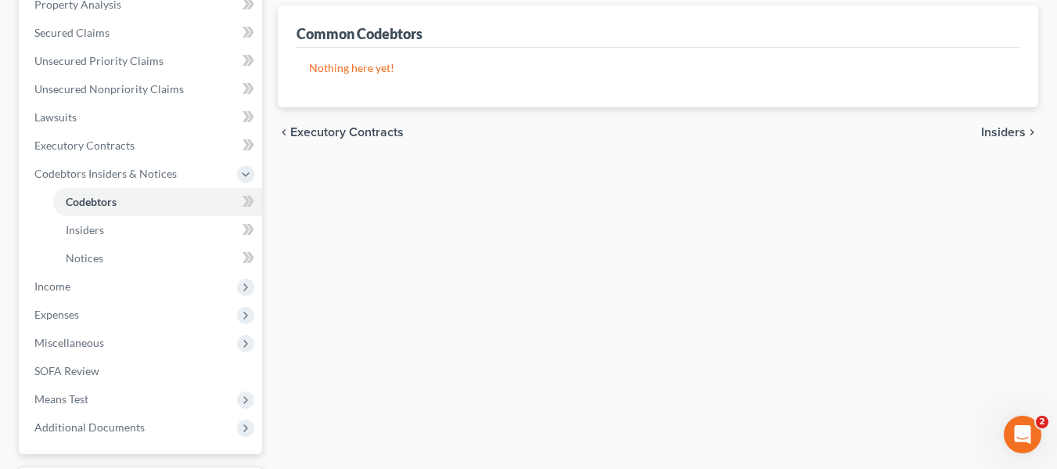
click at [1009, 126] on span "Insiders" at bounding box center [1003, 132] width 45 height 13
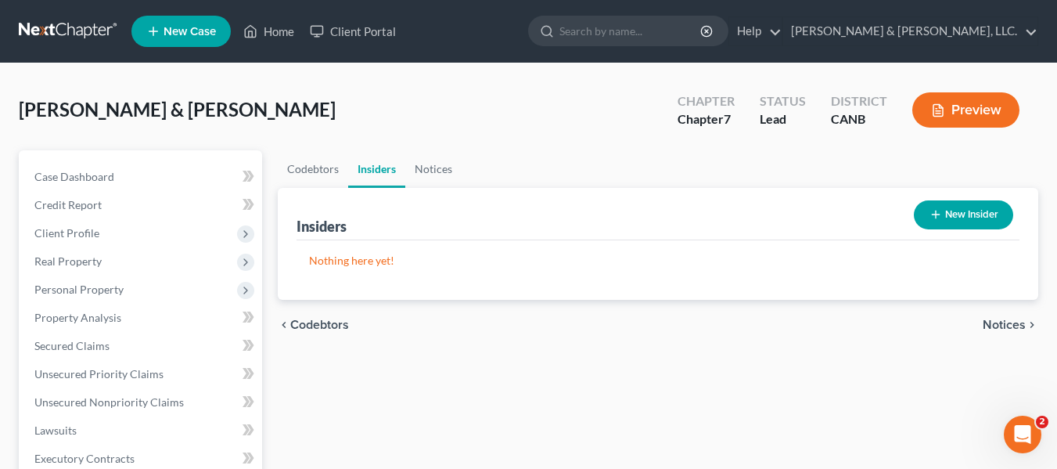
click at [1006, 318] on span "Notices" at bounding box center [1004, 324] width 43 height 13
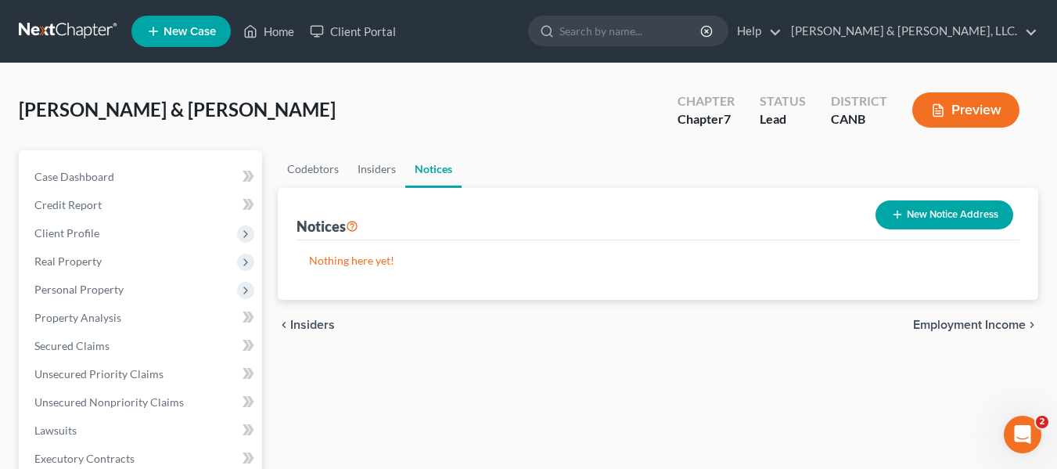
click at [956, 318] on span "Employment Income" at bounding box center [969, 324] width 113 height 13
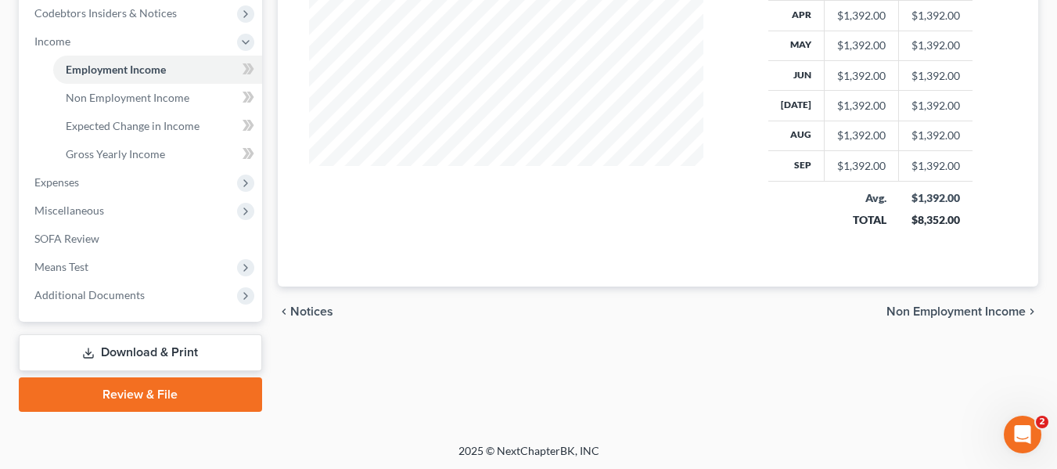
scroll to position [476, 0]
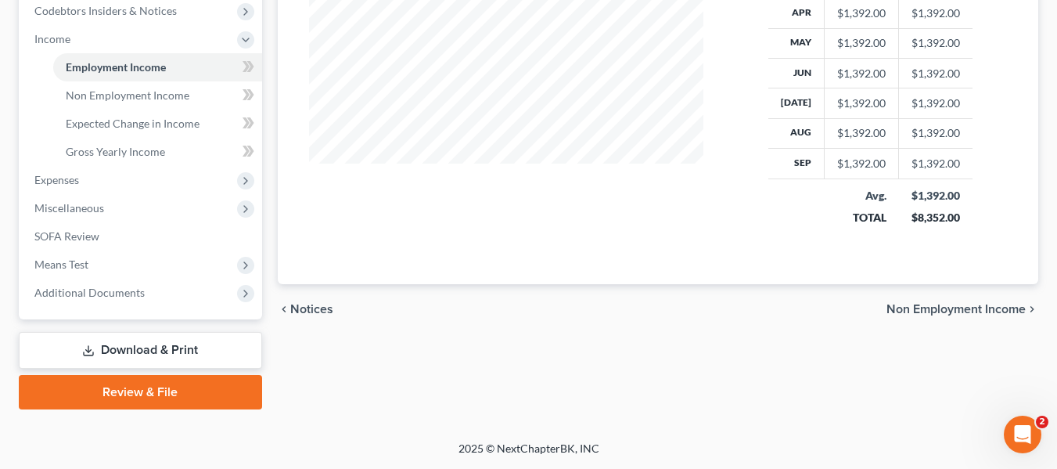
click at [927, 306] on span "Non Employment Income" at bounding box center [956, 309] width 139 height 13
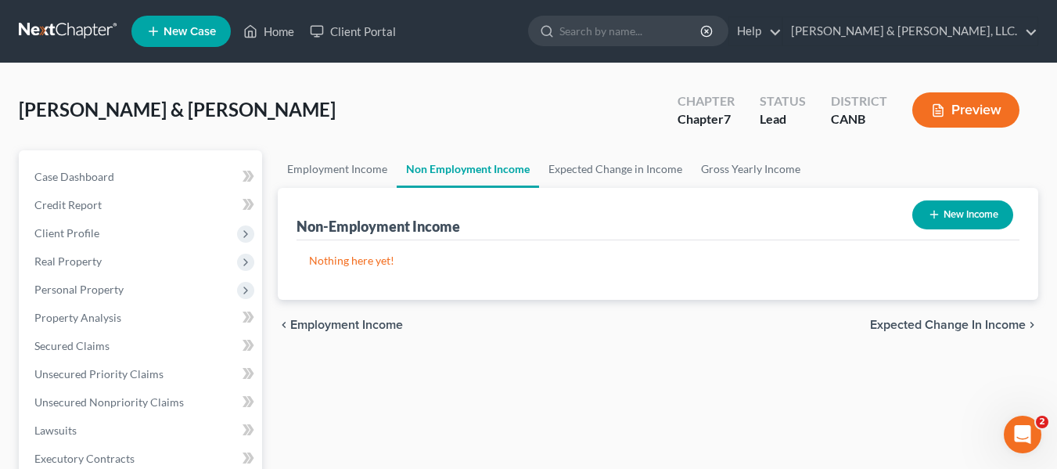
click at [929, 318] on span "Expected Change in Income" at bounding box center [948, 324] width 156 height 13
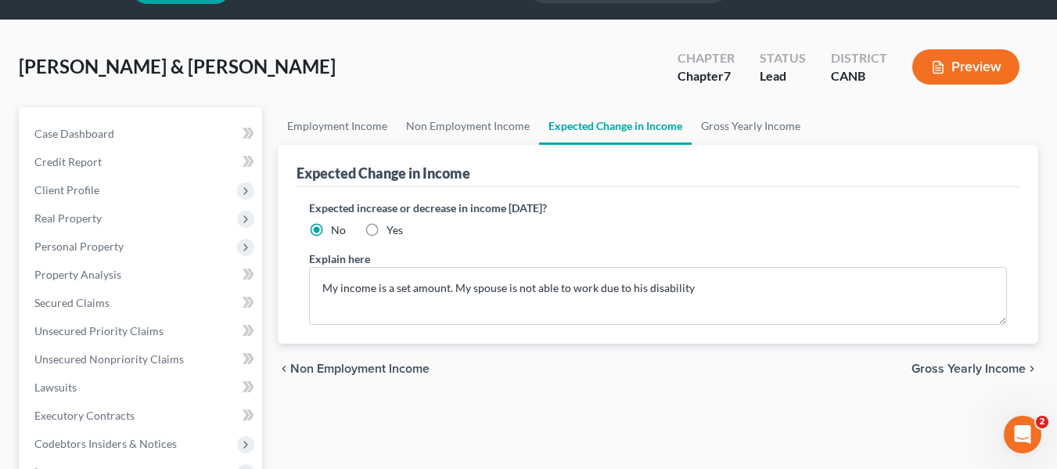
scroll to position [78, 0]
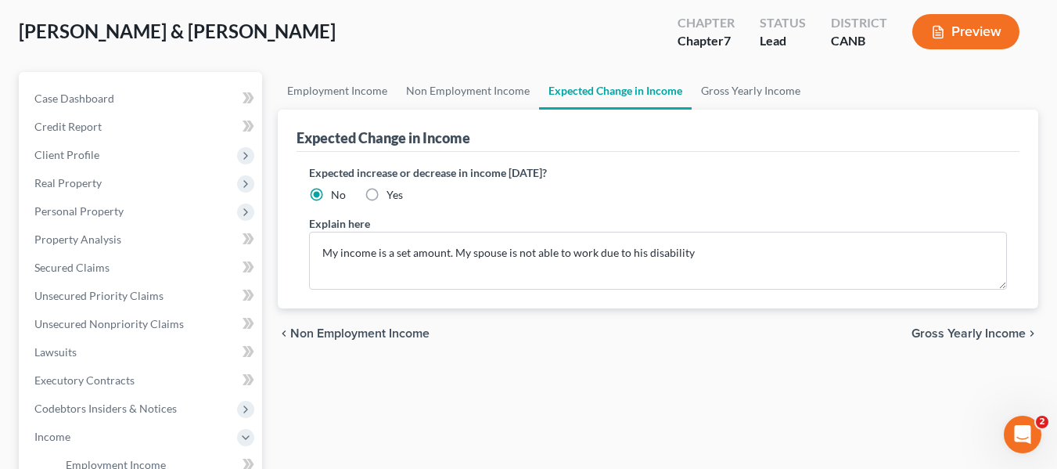
click at [953, 337] on span "Gross Yearly Income" at bounding box center [969, 333] width 114 height 13
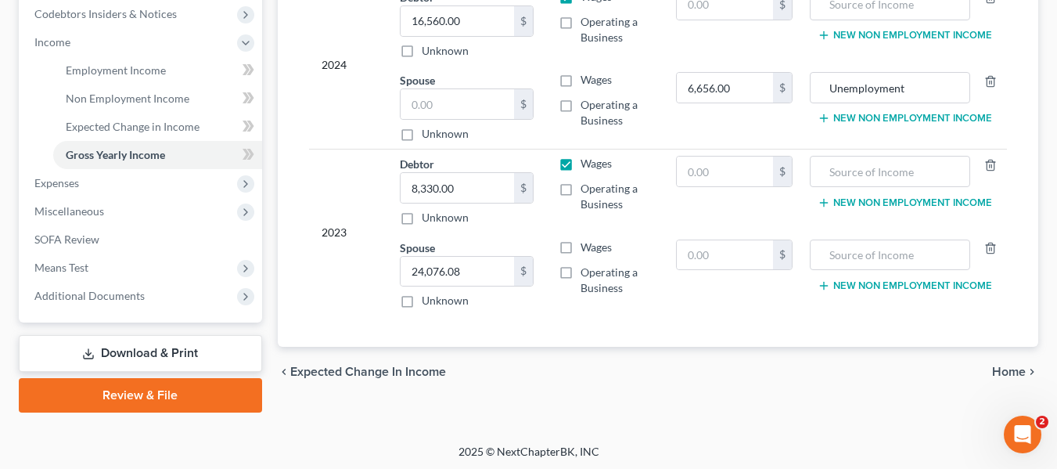
scroll to position [476, 0]
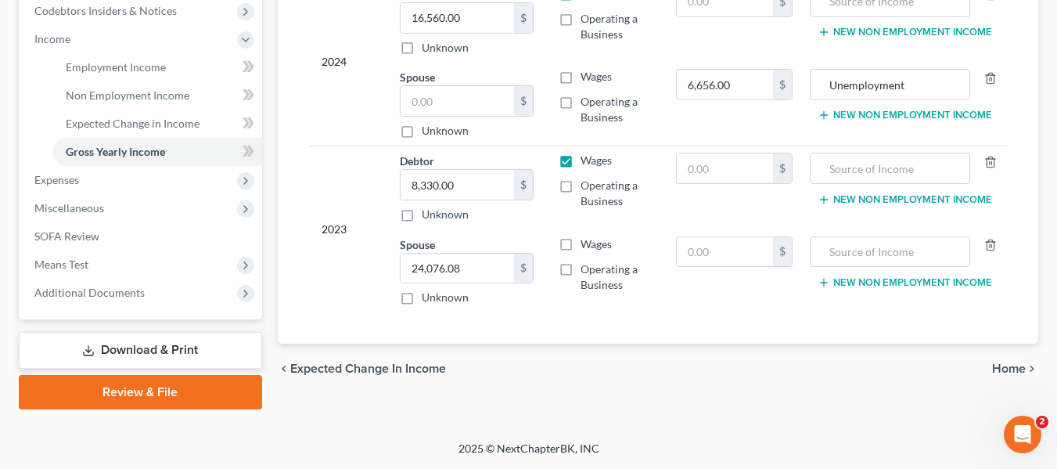
click at [1008, 362] on span "Home" at bounding box center [1009, 368] width 34 height 13
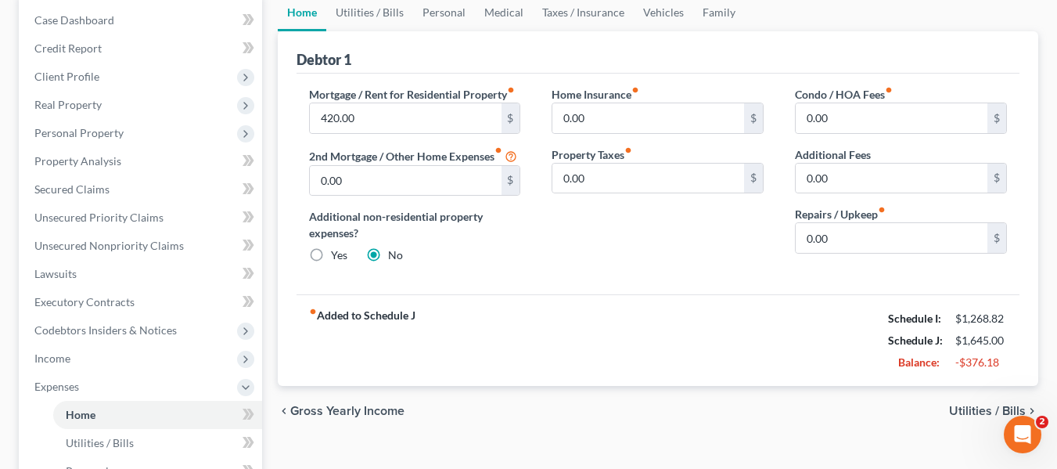
scroll to position [235, 0]
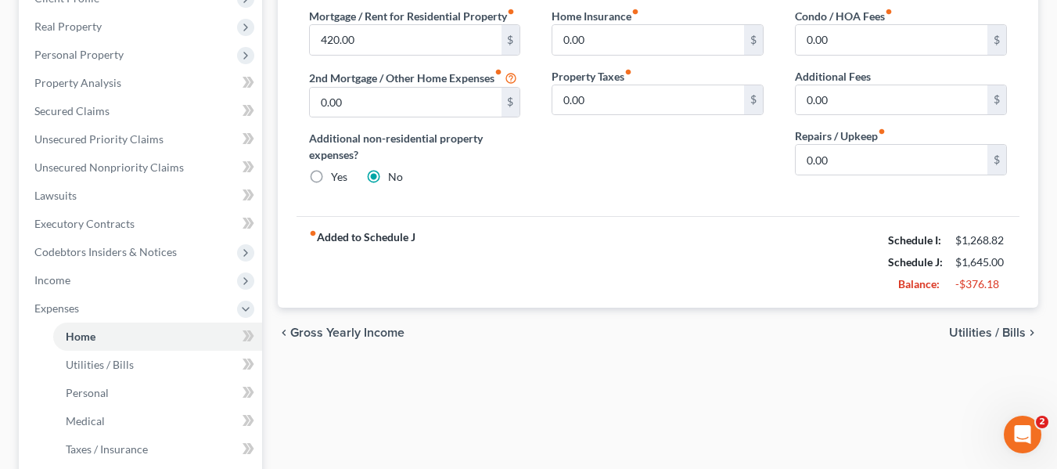
click at [993, 333] on span "Utilities / Bills" at bounding box center [987, 332] width 77 height 13
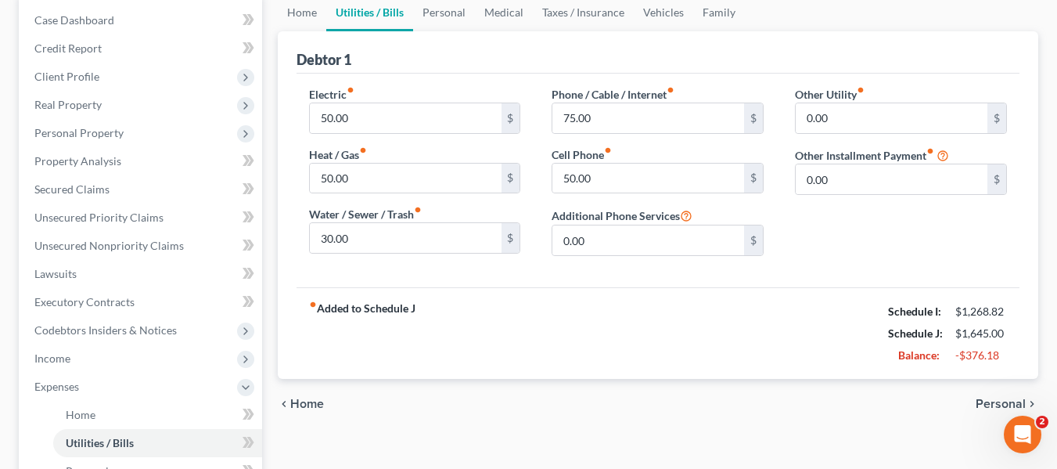
click at [989, 401] on span "Personal" at bounding box center [1001, 404] width 50 height 13
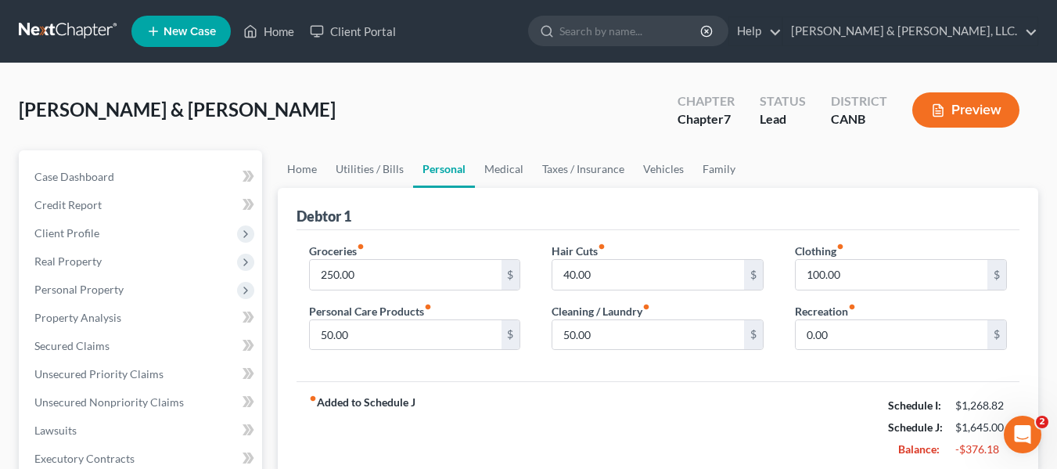
click at [966, 103] on button "Preview" at bounding box center [965, 109] width 107 height 35
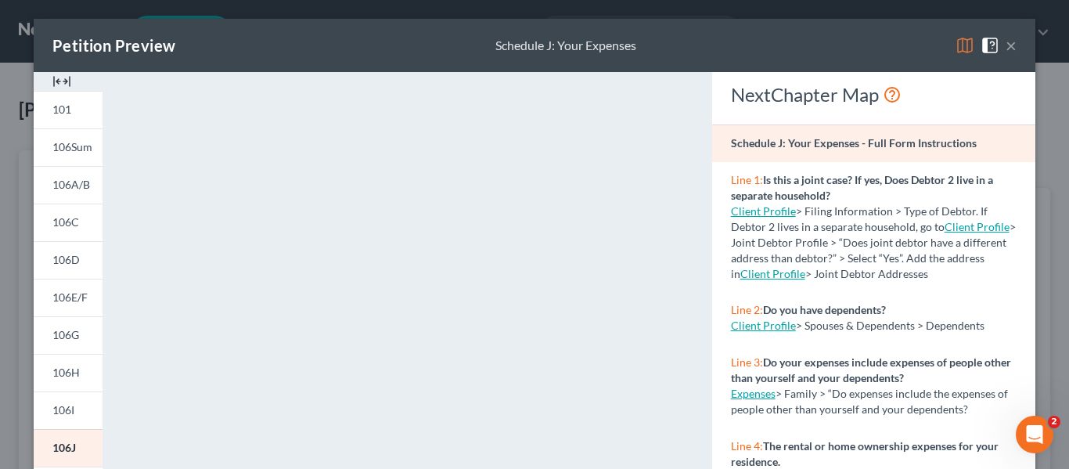
click at [1006, 37] on button "×" at bounding box center [1011, 45] width 11 height 19
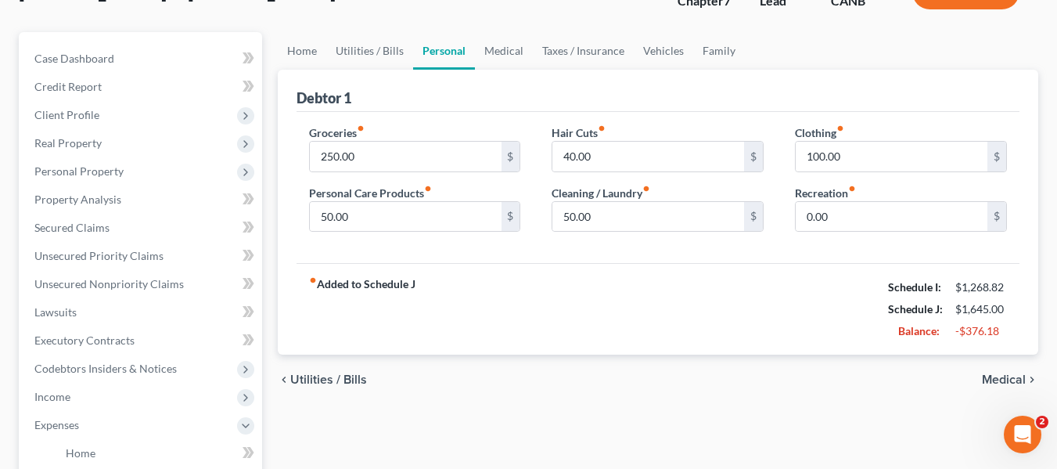
scroll to position [91, 0]
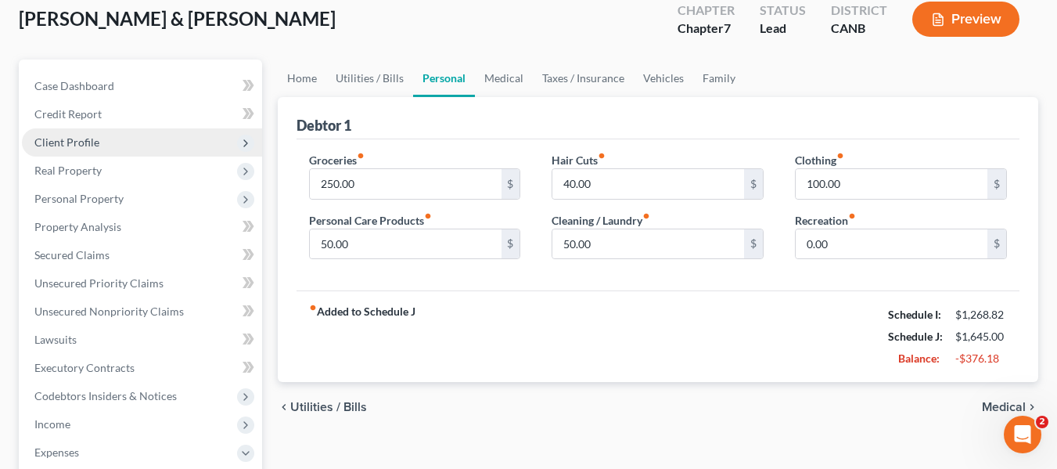
click at [87, 142] on span "Client Profile" at bounding box center [66, 141] width 65 height 13
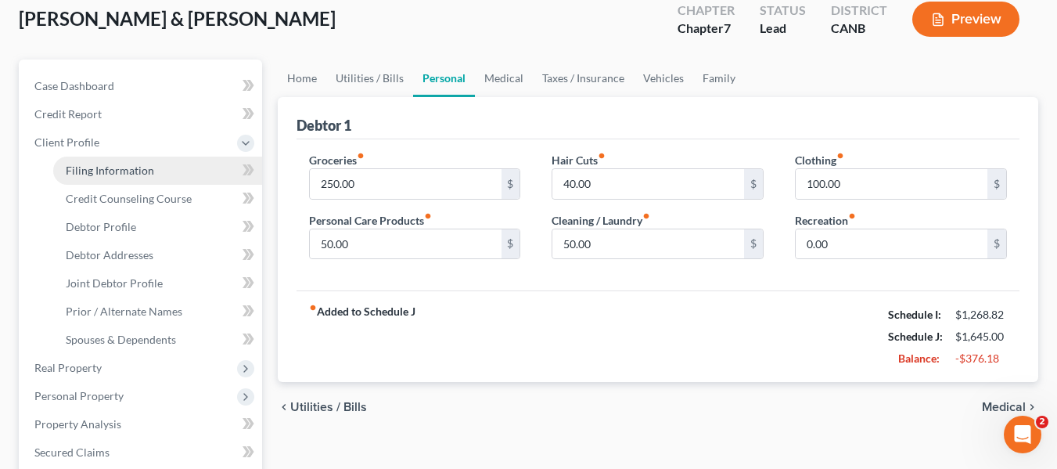
click at [99, 170] on span "Filing Information" at bounding box center [110, 170] width 88 height 13
select select "1"
select select "0"
select select "4"
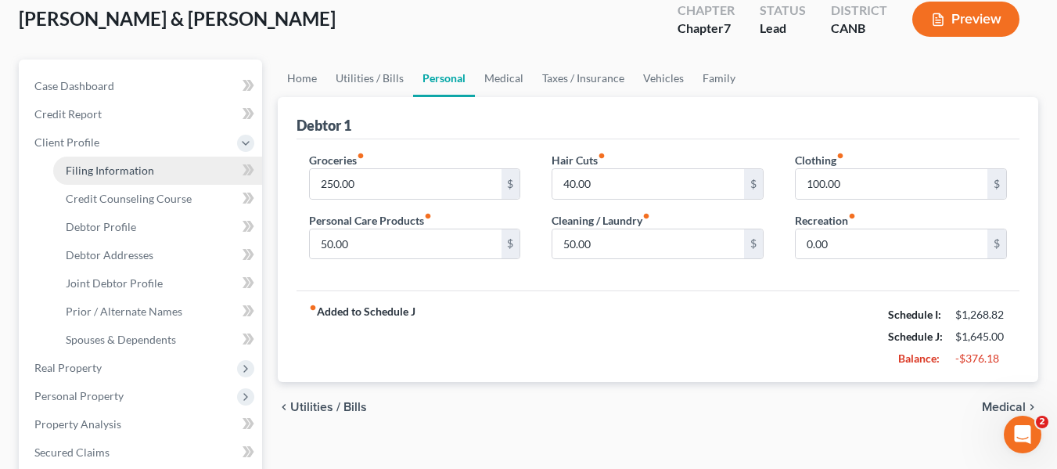
select select "0"
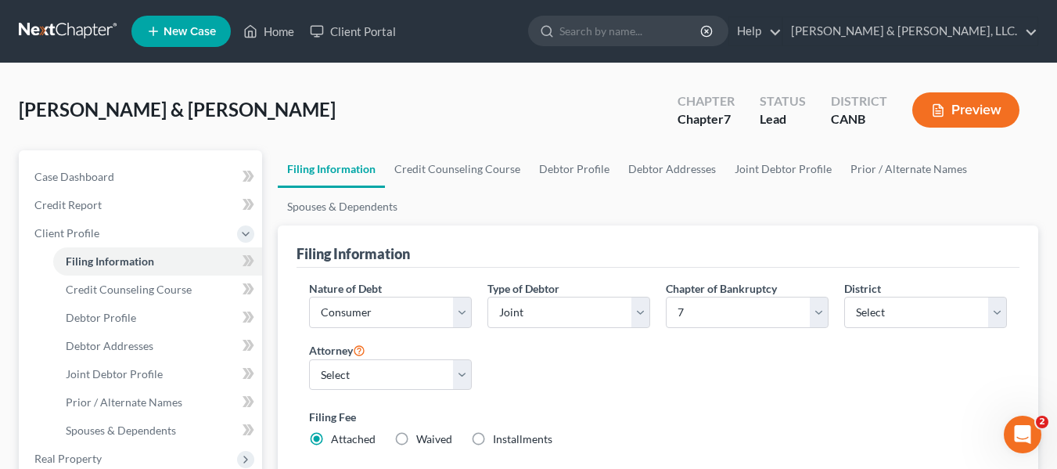
scroll to position [78, 0]
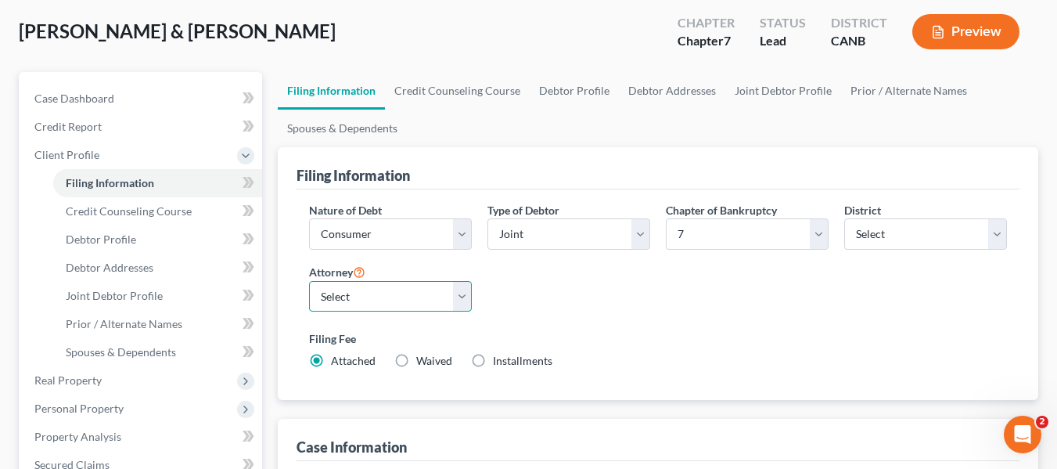
click at [466, 301] on select "Select [PERSON_NAME] - CANB" at bounding box center [390, 296] width 163 height 31
select select
click at [309, 281] on select "Select [PERSON_NAME] - CANB" at bounding box center [390, 296] width 163 height 31
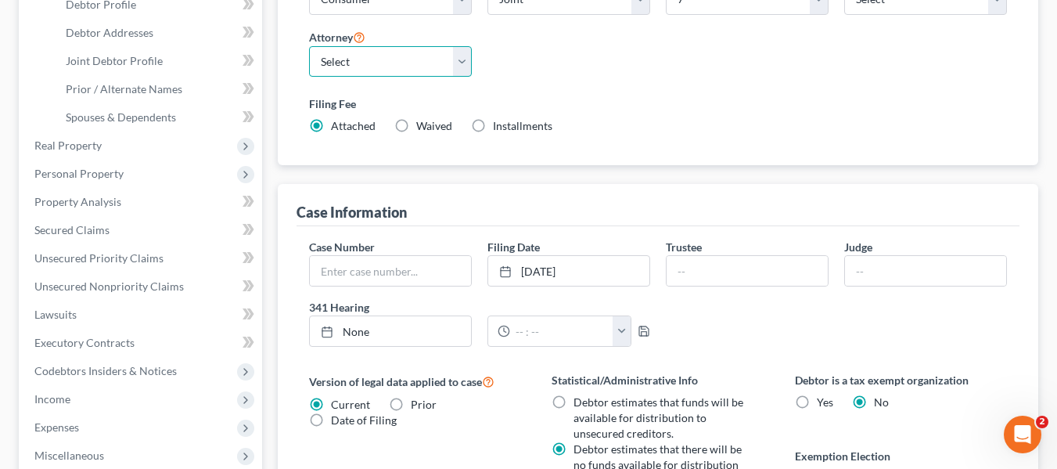
scroll to position [391, 0]
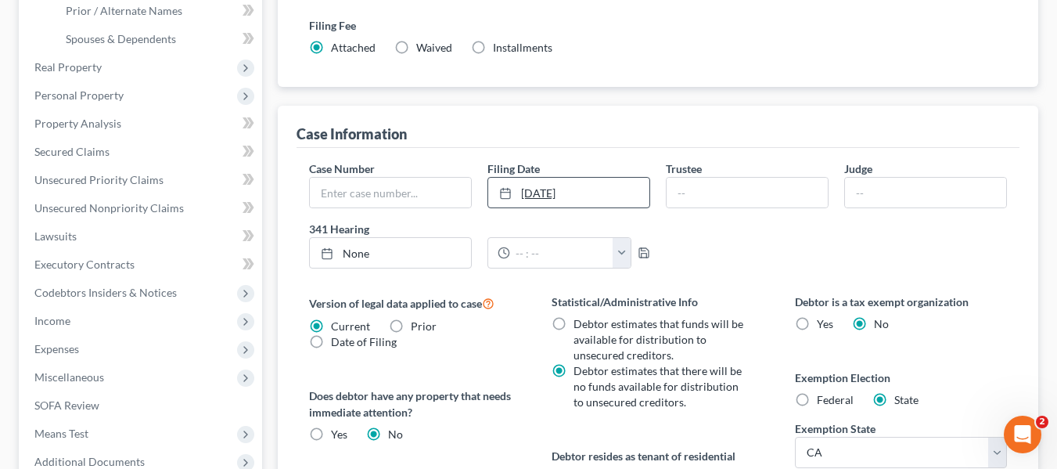
click at [592, 189] on link "[DATE]" at bounding box center [568, 193] width 161 height 30
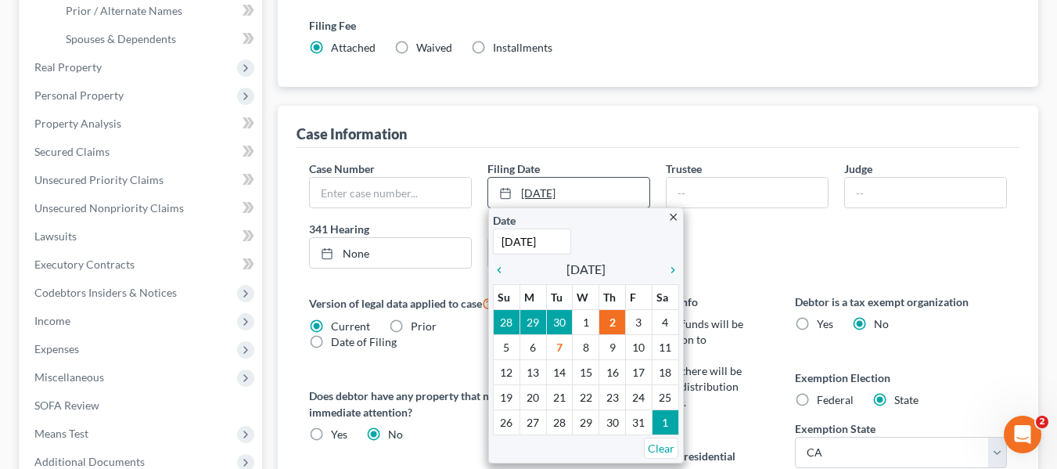
click at [592, 189] on link "[DATE]" at bounding box center [568, 193] width 161 height 30
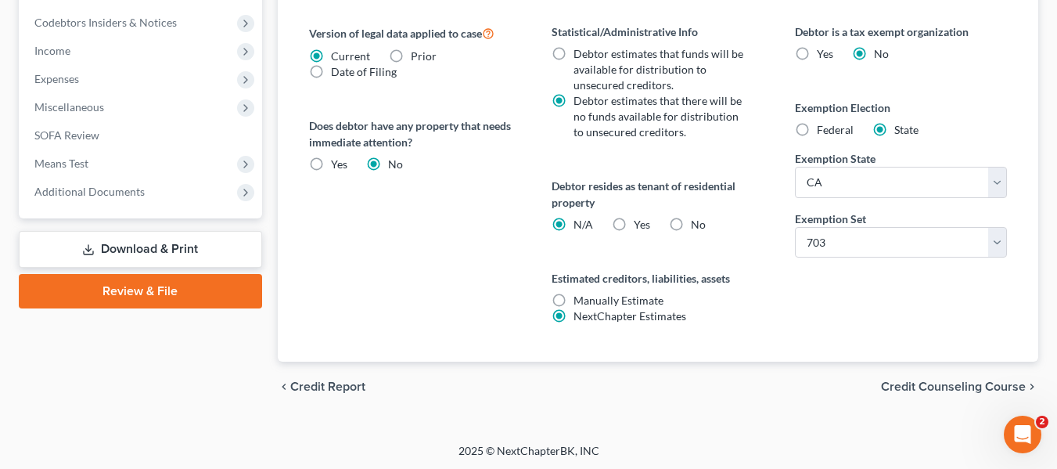
scroll to position [664, 0]
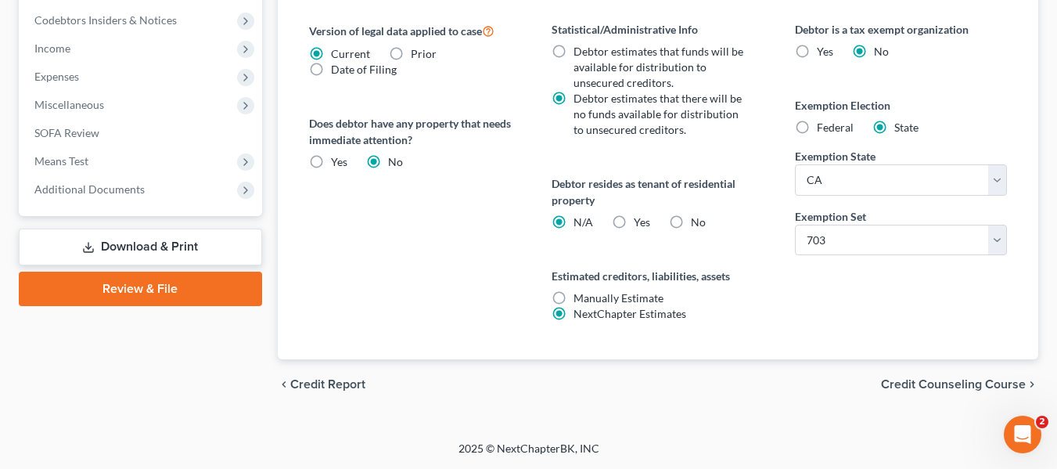
click at [937, 381] on span "Credit Counseling Course" at bounding box center [953, 384] width 145 height 13
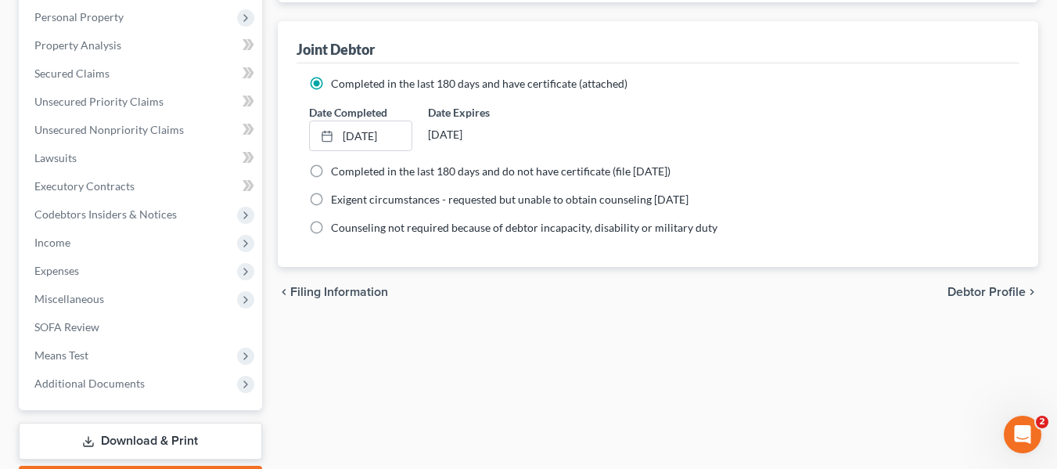
scroll to position [548, 0]
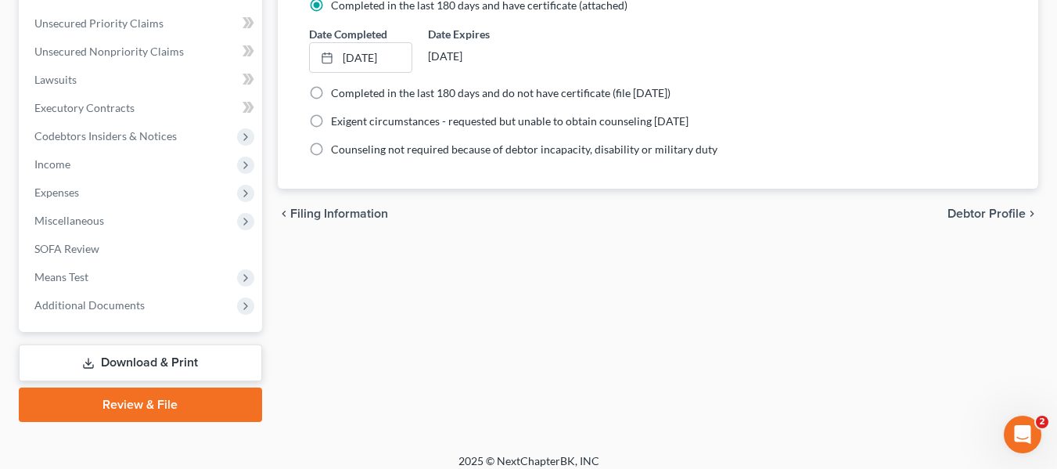
click at [988, 214] on span "Debtor Profile" at bounding box center [987, 213] width 78 height 13
select select "1"
select select "2"
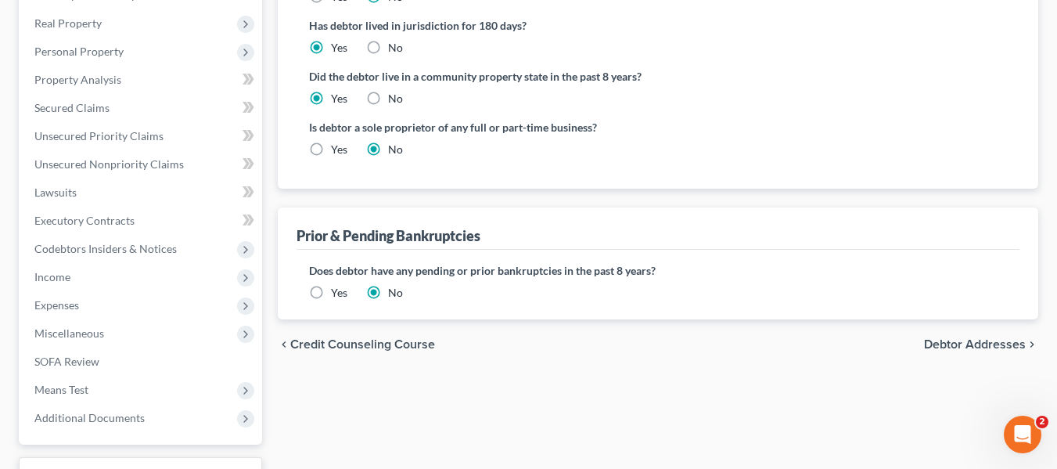
scroll to position [470, 0]
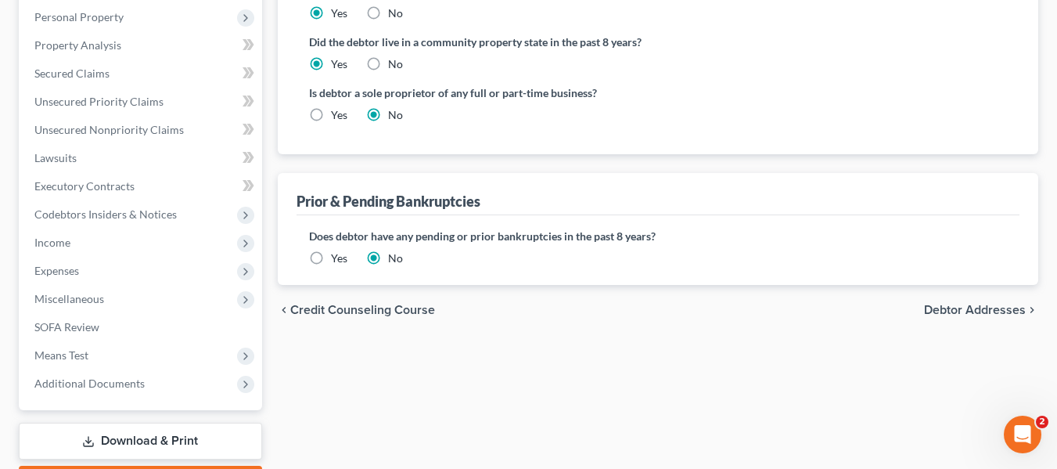
click at [964, 308] on span "Debtor Addresses" at bounding box center [975, 310] width 102 height 13
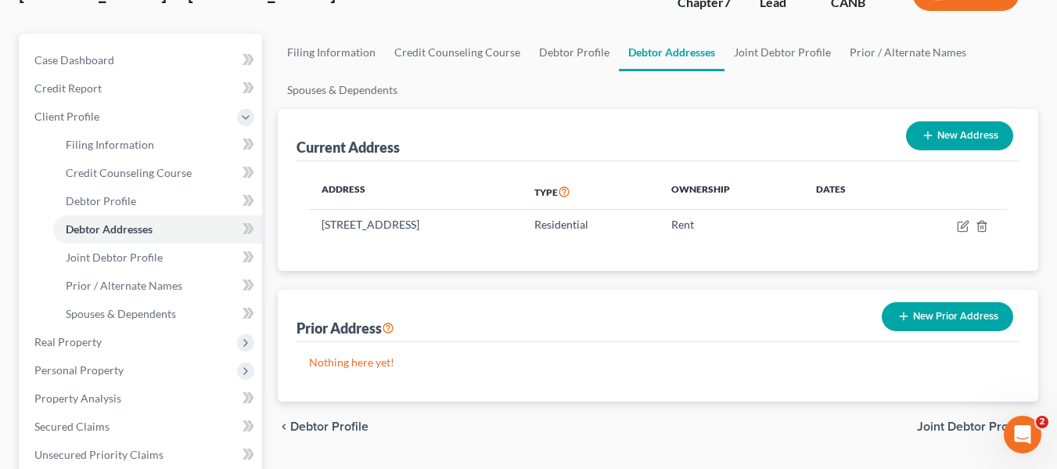
scroll to position [157, 0]
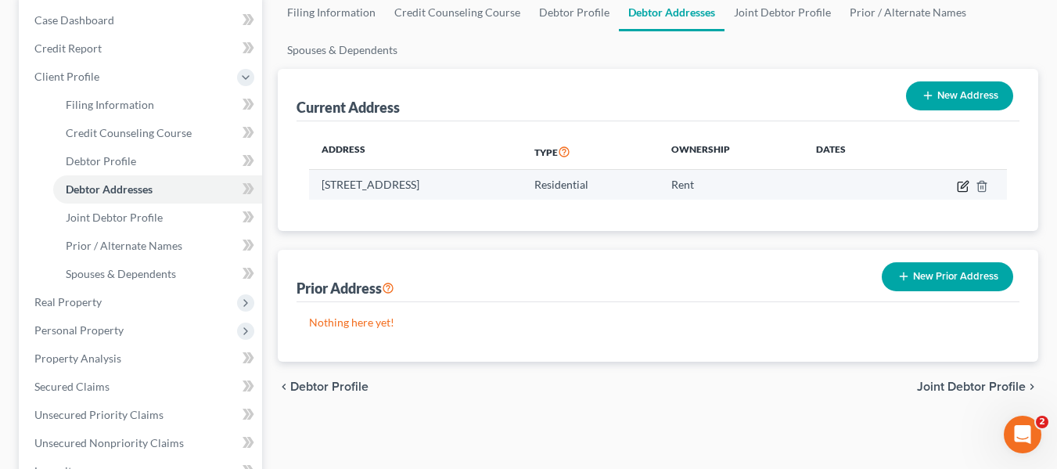
click at [957, 186] on icon "button" at bounding box center [963, 186] width 13 height 13
select select "4"
select select "0"
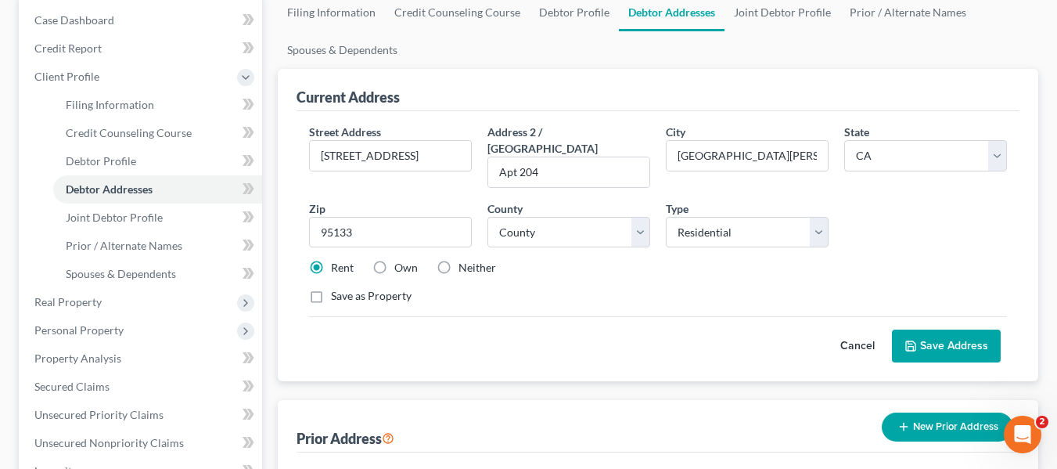
click at [862, 330] on button "Cancel" at bounding box center [857, 345] width 69 height 31
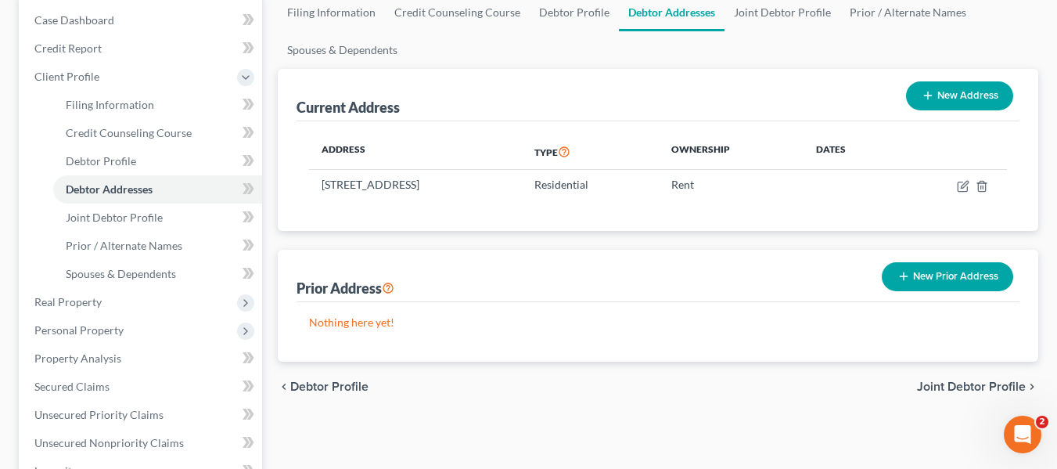
click at [954, 385] on span "Joint Debtor Profile" at bounding box center [971, 386] width 109 height 13
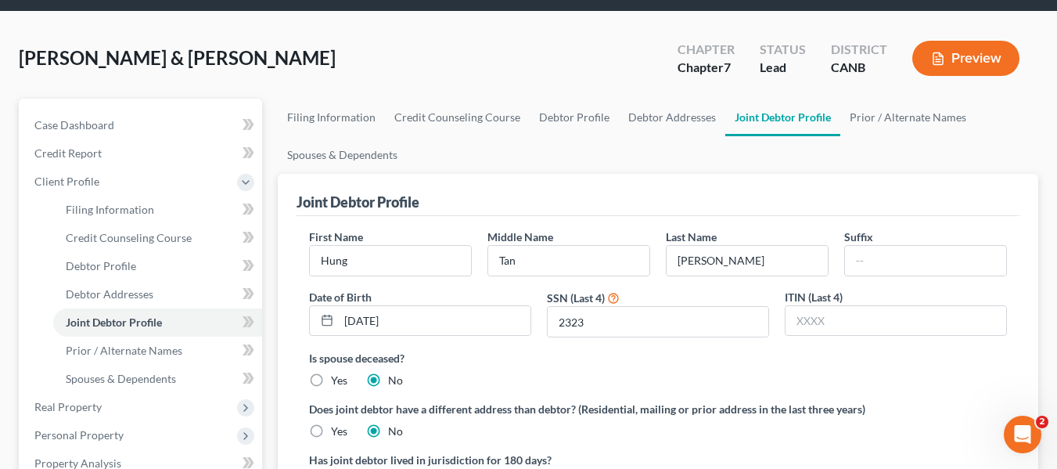
scroll to position [157, 0]
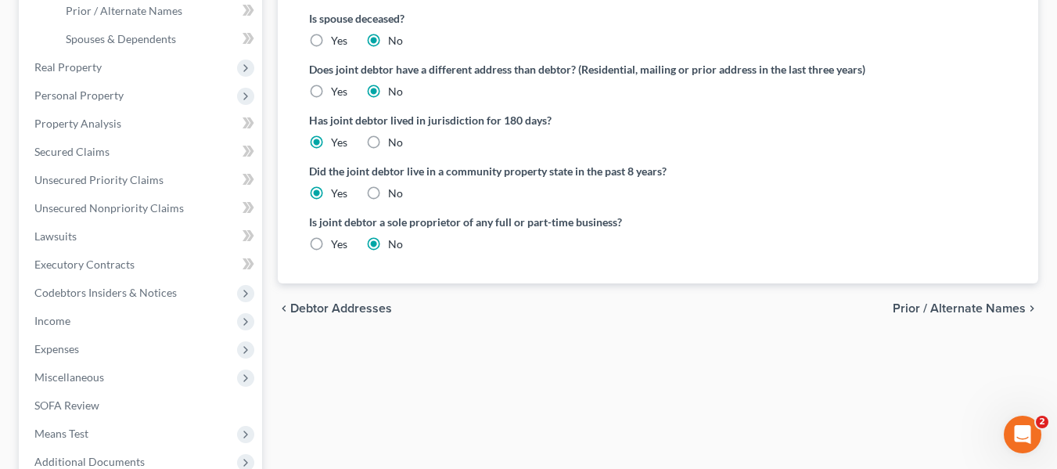
click at [972, 302] on span "Prior / Alternate Names" at bounding box center [959, 308] width 133 height 13
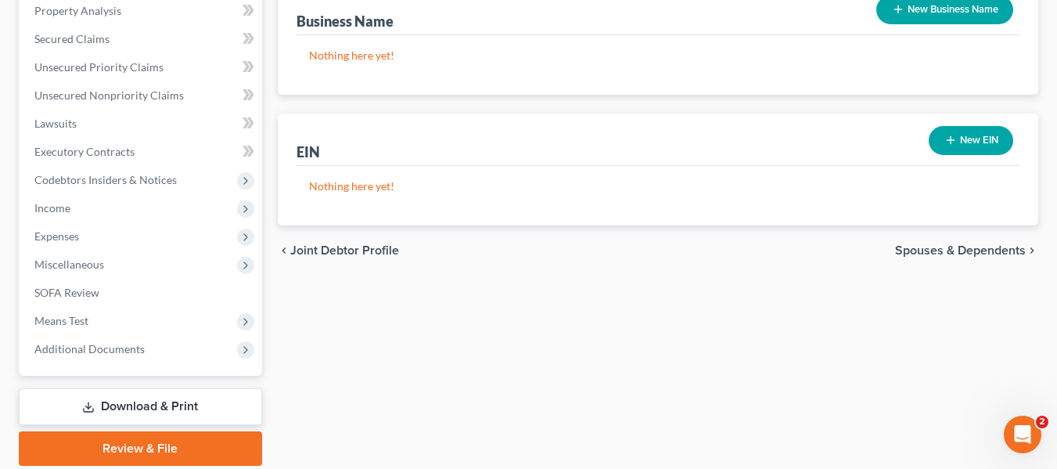
scroll to position [548, 0]
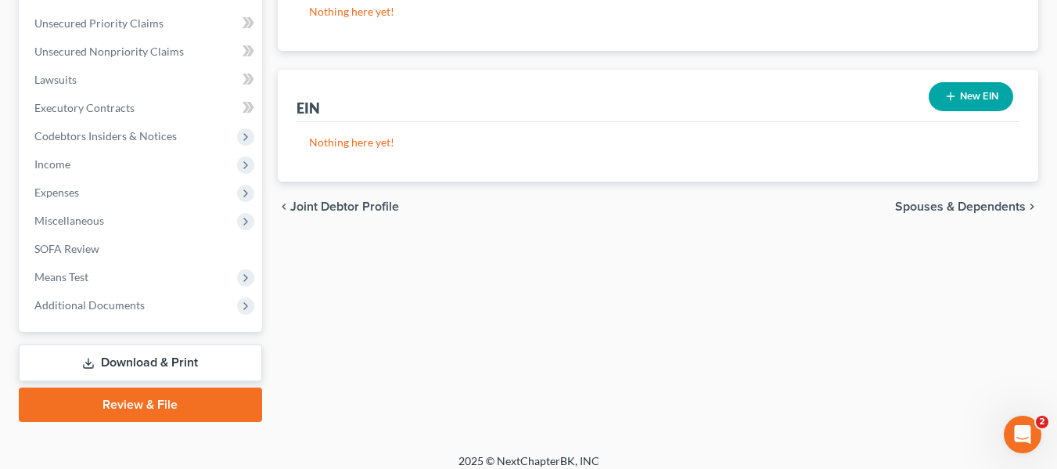
click at [959, 198] on div "chevron_left Joint Debtor Profile Spouses & Dependents chevron_right" at bounding box center [658, 207] width 761 height 50
click at [955, 209] on span "Spouses & Dependents" at bounding box center [960, 206] width 131 height 13
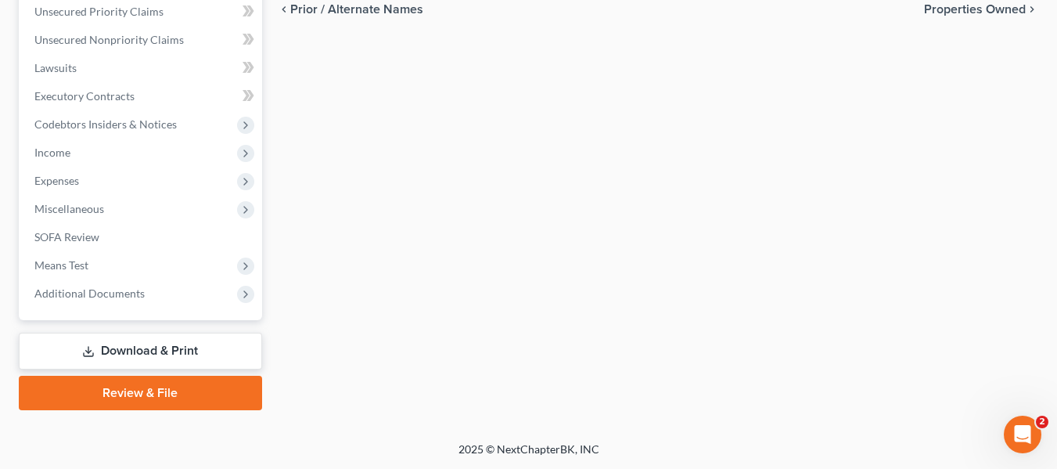
scroll to position [560, 0]
click at [153, 344] on link "Download & Print" at bounding box center [140, 350] width 243 height 37
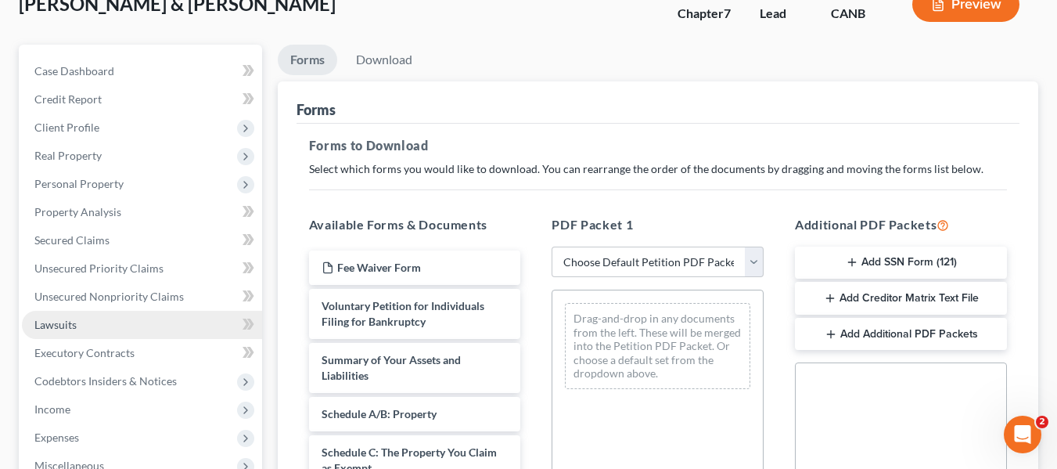
scroll to position [78, 0]
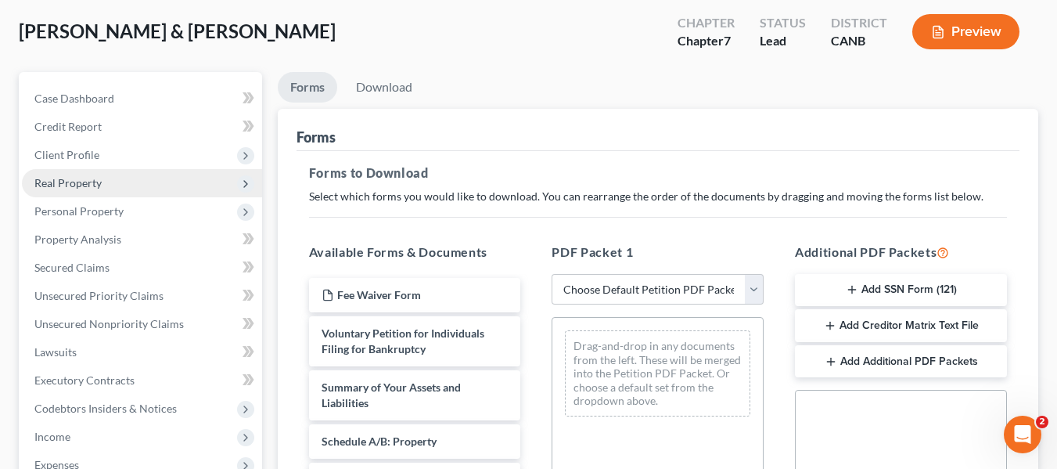
click at [88, 171] on span "Real Property" at bounding box center [142, 183] width 240 height 28
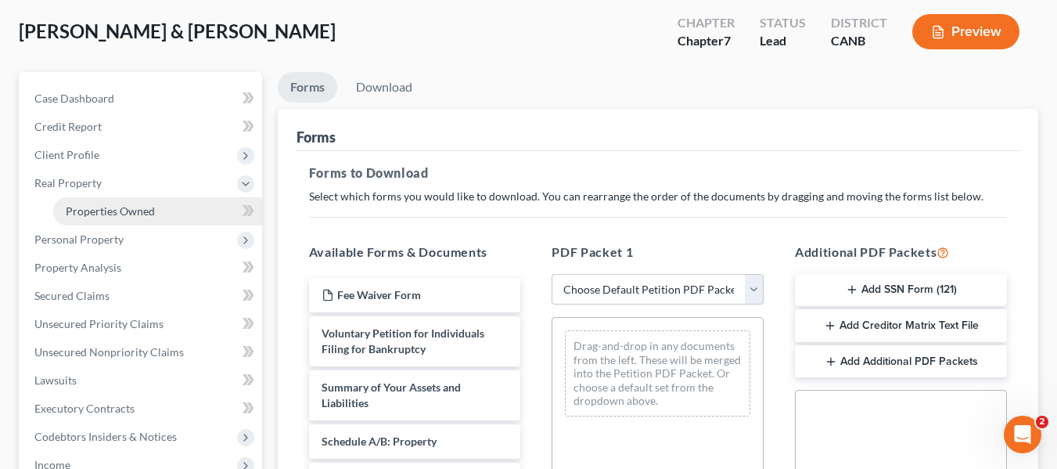
click at [113, 212] on span "Properties Owned" at bounding box center [110, 210] width 89 height 13
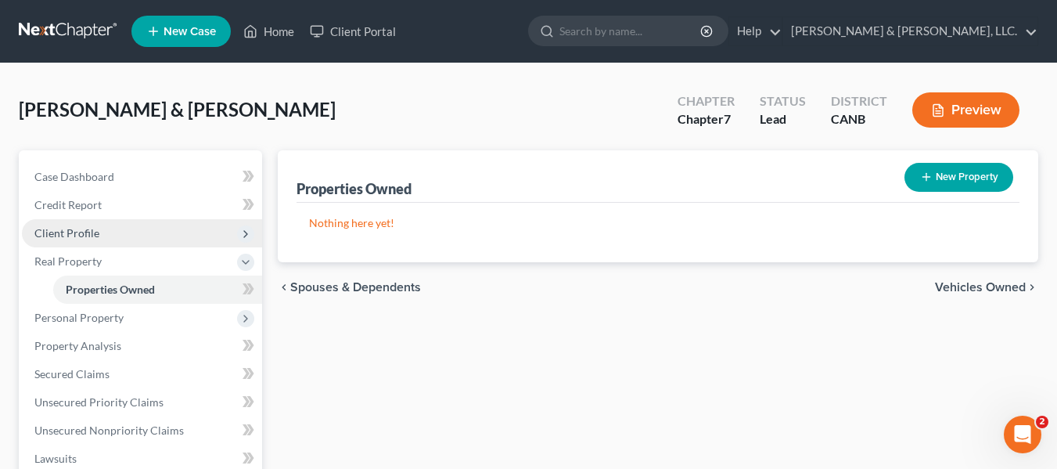
click at [94, 230] on span "Client Profile" at bounding box center [66, 232] width 65 height 13
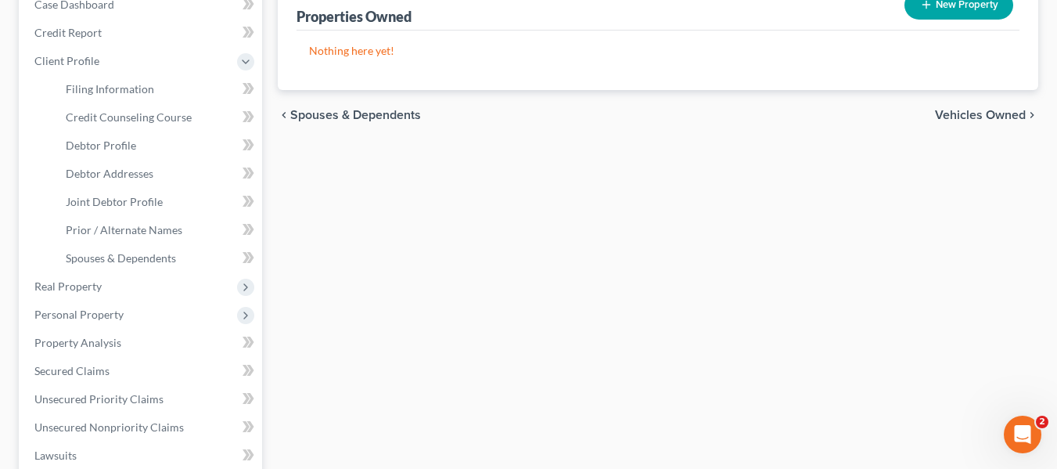
scroll to position [78, 0]
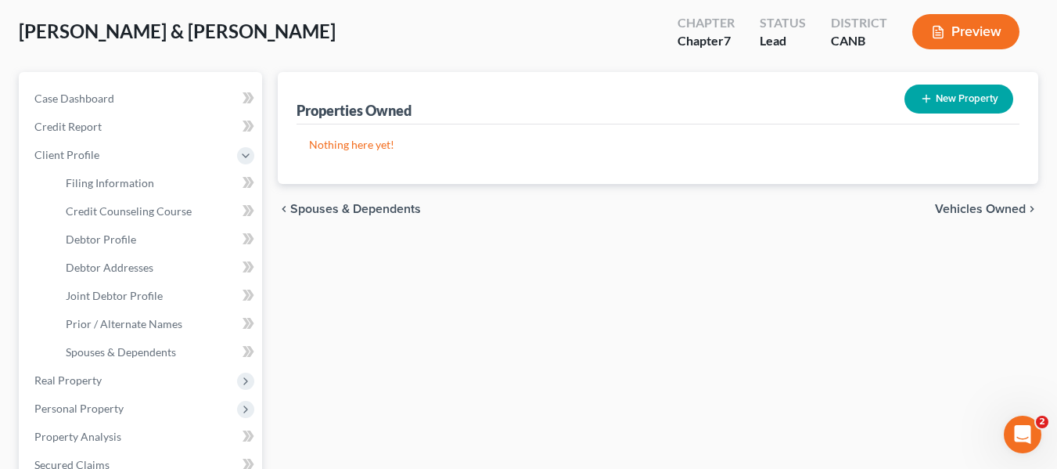
click at [1006, 205] on span "Vehicles Owned" at bounding box center [980, 209] width 91 height 13
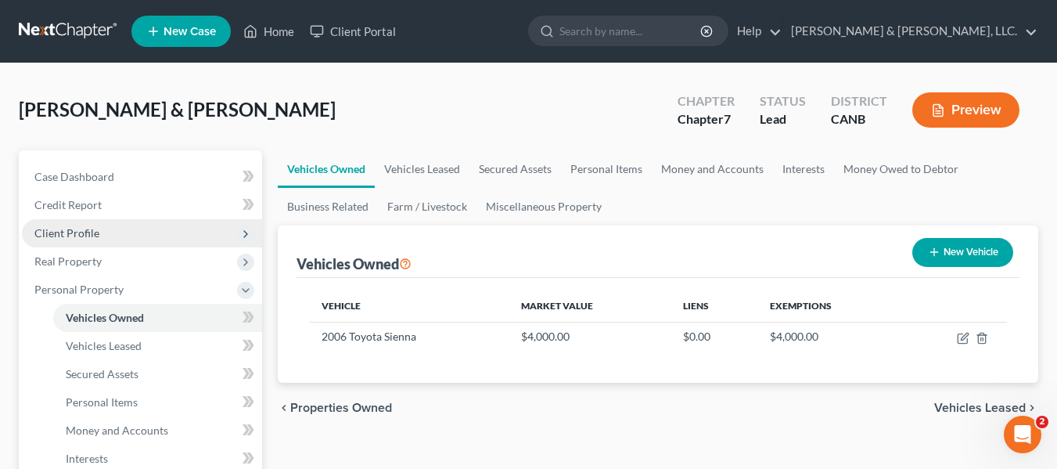
drag, startPoint x: 73, startPoint y: 229, endPoint x: 95, endPoint y: 236, distance: 22.8
click at [73, 229] on span "Client Profile" at bounding box center [66, 232] width 65 height 13
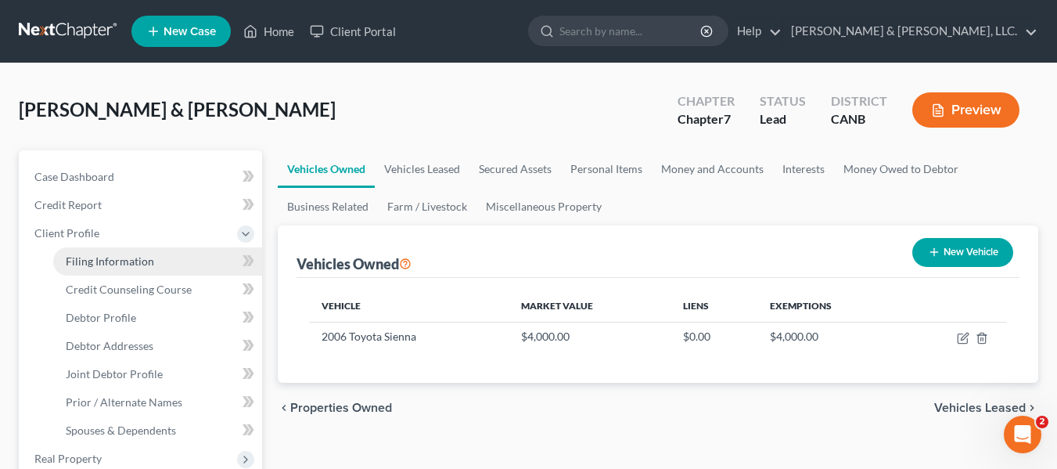
click at [133, 256] on span "Filing Information" at bounding box center [110, 260] width 88 height 13
select select "1"
select select "0"
select select "9"
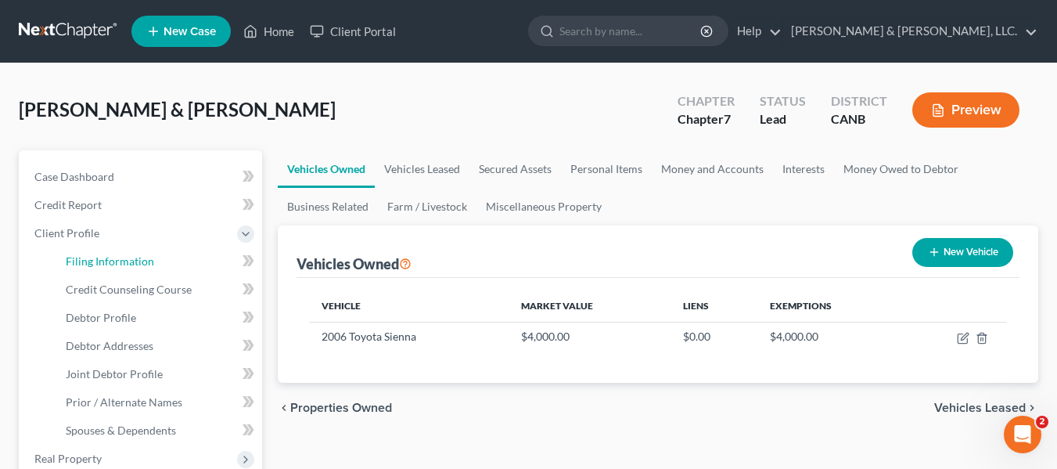
select select "0"
select select "4"
select select "0"
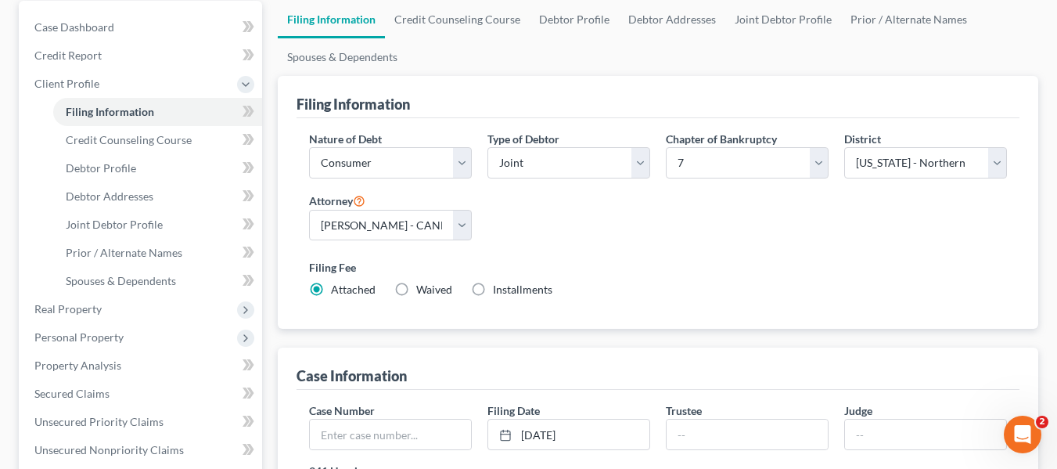
scroll to position [157, 0]
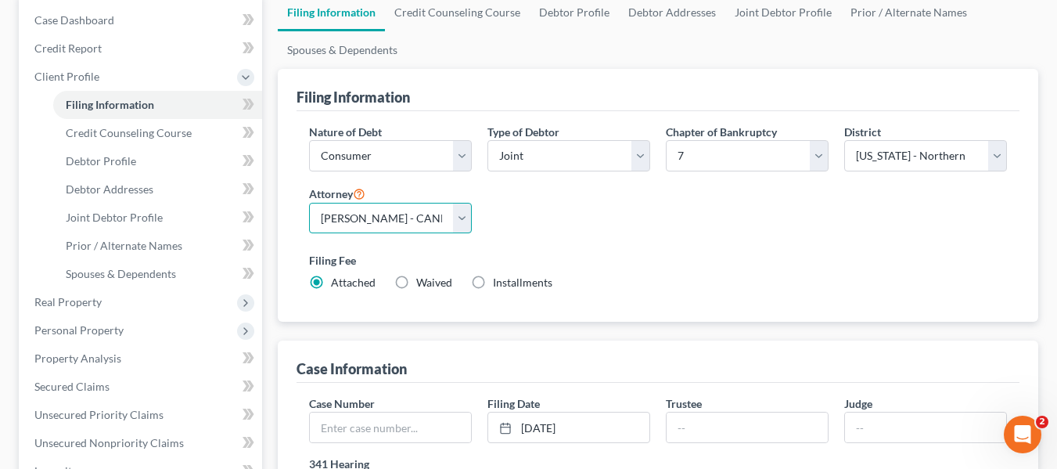
click at [459, 210] on select "Select [PERSON_NAME] - CANB" at bounding box center [390, 218] width 163 height 31
select select
click at [309, 203] on select "Select [PERSON_NAME] - CANB" at bounding box center [390, 218] width 163 height 31
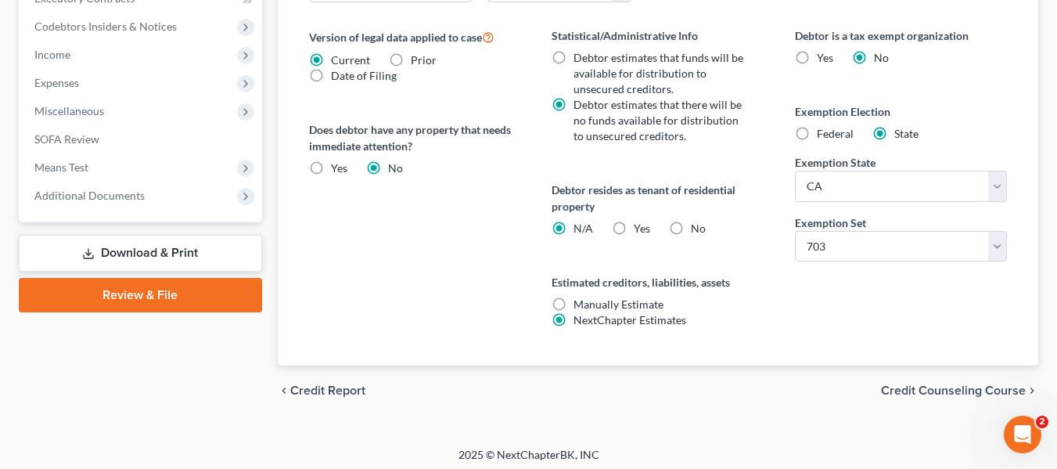
scroll to position [664, 0]
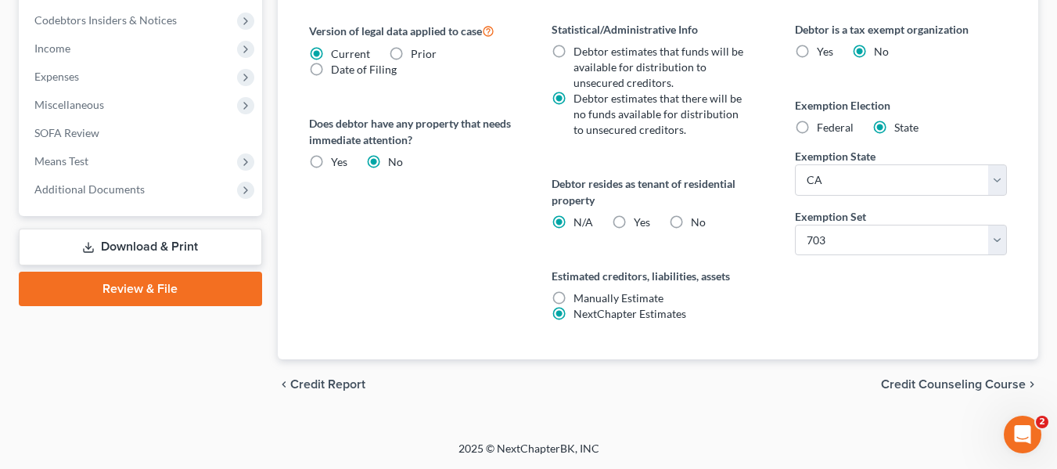
click at [949, 384] on span "Credit Counseling Course" at bounding box center [953, 384] width 145 height 13
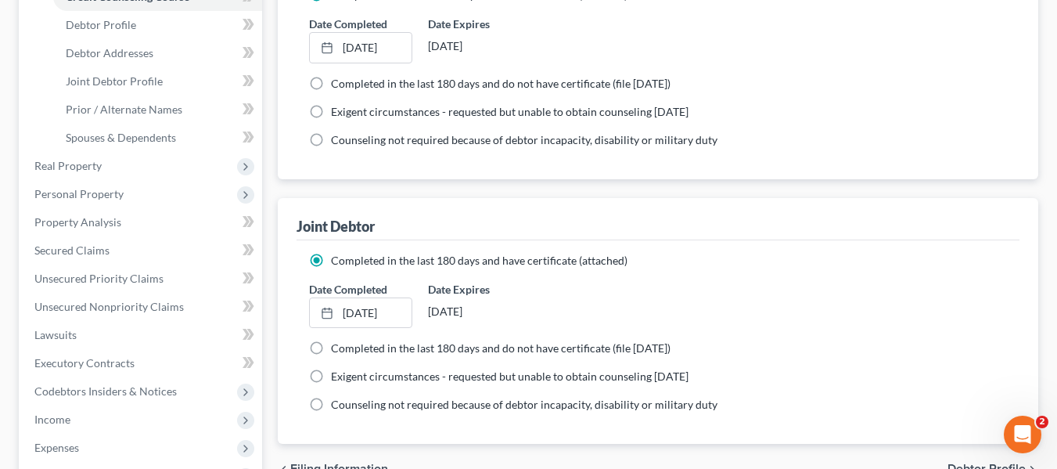
scroll to position [470, 0]
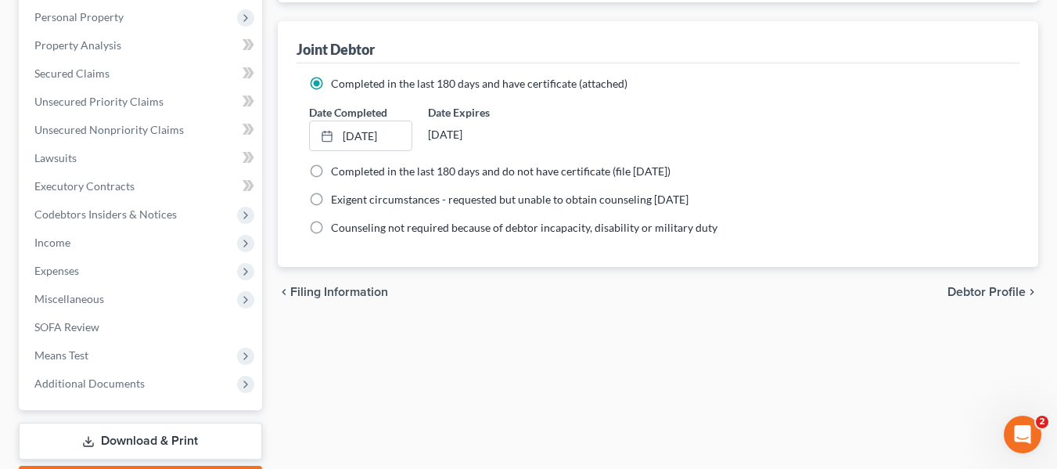
click at [981, 289] on span "Debtor Profile" at bounding box center [987, 292] width 78 height 13
select select "1"
select select "2"
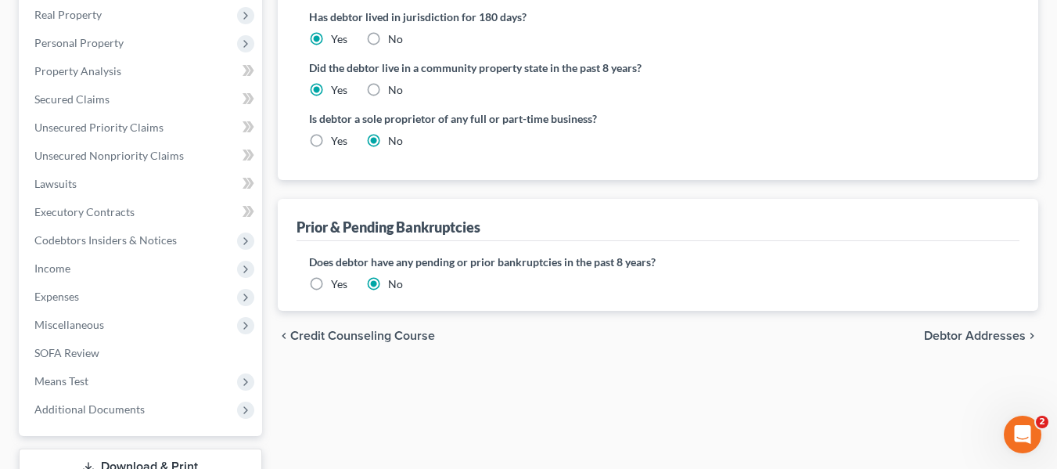
scroll to position [470, 0]
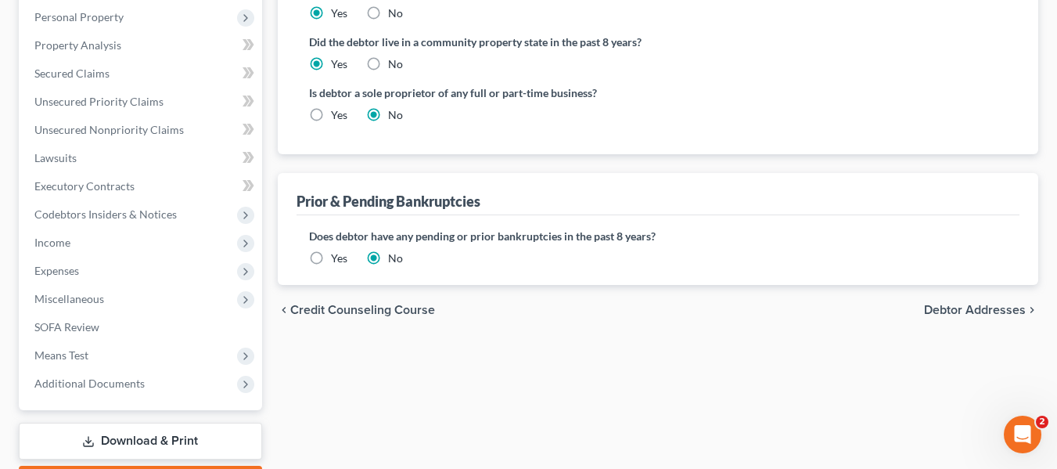
click at [959, 311] on span "Debtor Addresses" at bounding box center [975, 310] width 102 height 13
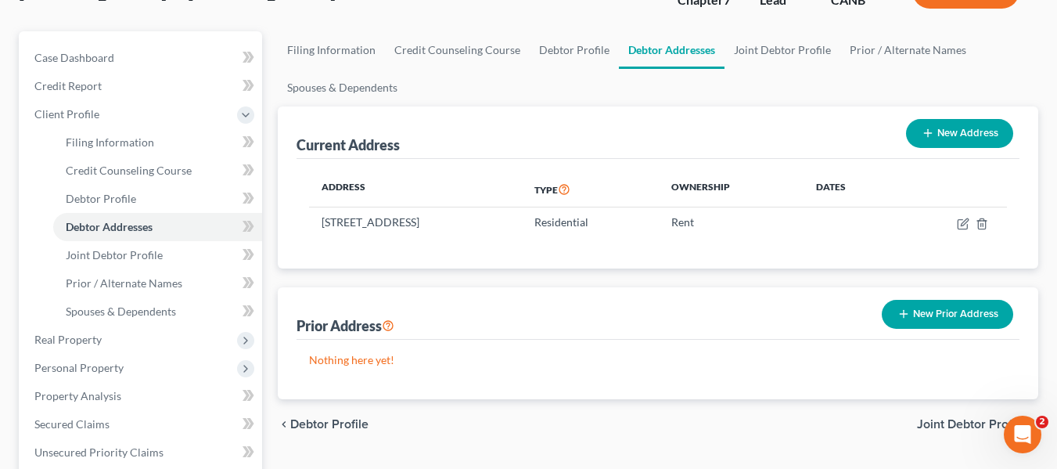
scroll to position [157, 0]
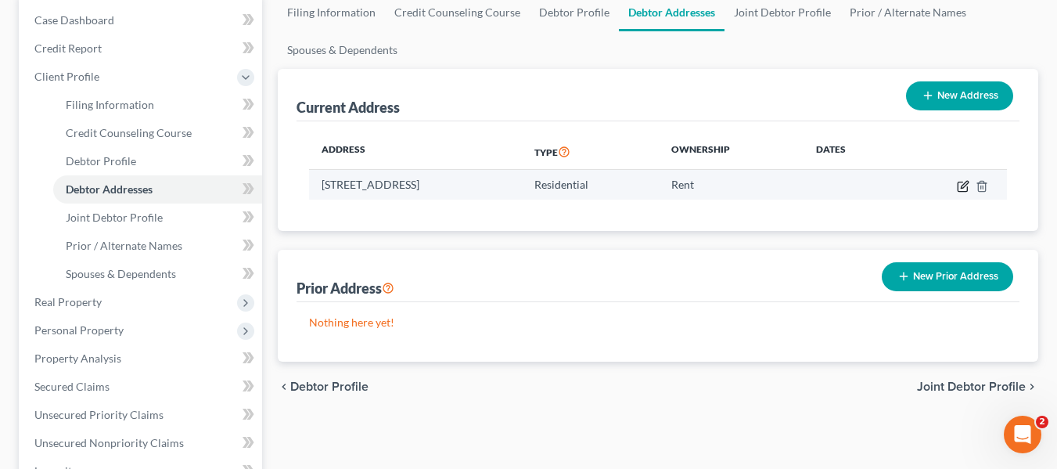
click at [964, 182] on icon "button" at bounding box center [963, 186] width 13 height 13
select select "4"
select select "42"
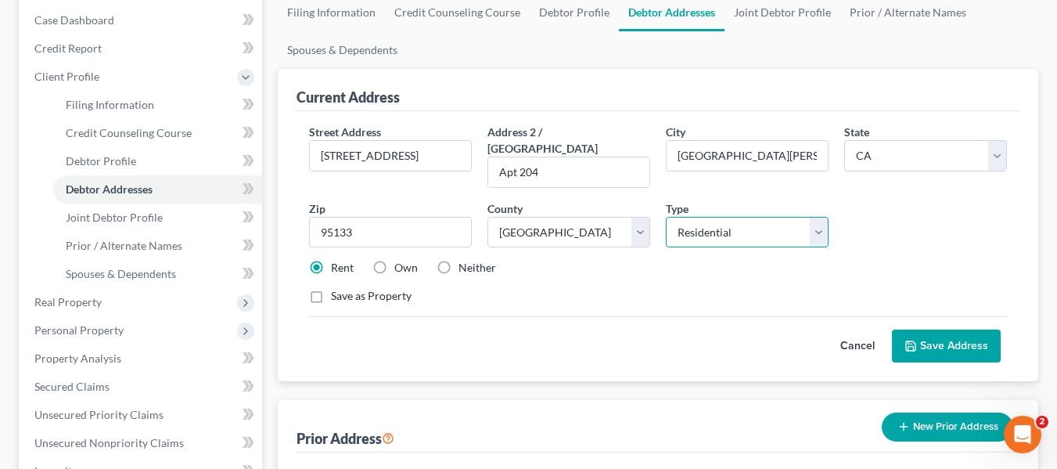
click at [819, 217] on select "Select Residential Mailing Rental Business" at bounding box center [747, 232] width 163 height 31
click at [666, 217] on select "Select Residential Mailing Rental Business" at bounding box center [747, 232] width 163 height 31
select select "1"
click at [949, 329] on button "Save Address" at bounding box center [946, 345] width 109 height 33
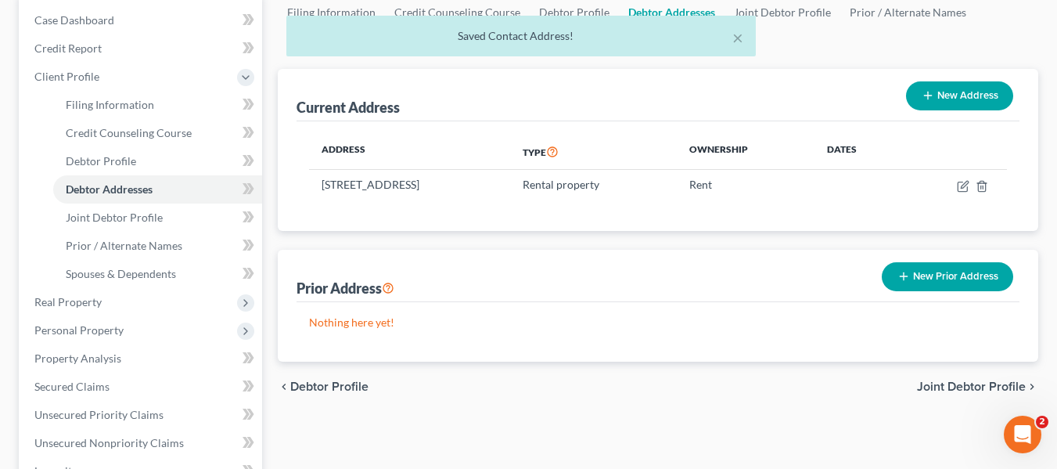
click at [955, 380] on span "Joint Debtor Profile" at bounding box center [971, 386] width 109 height 13
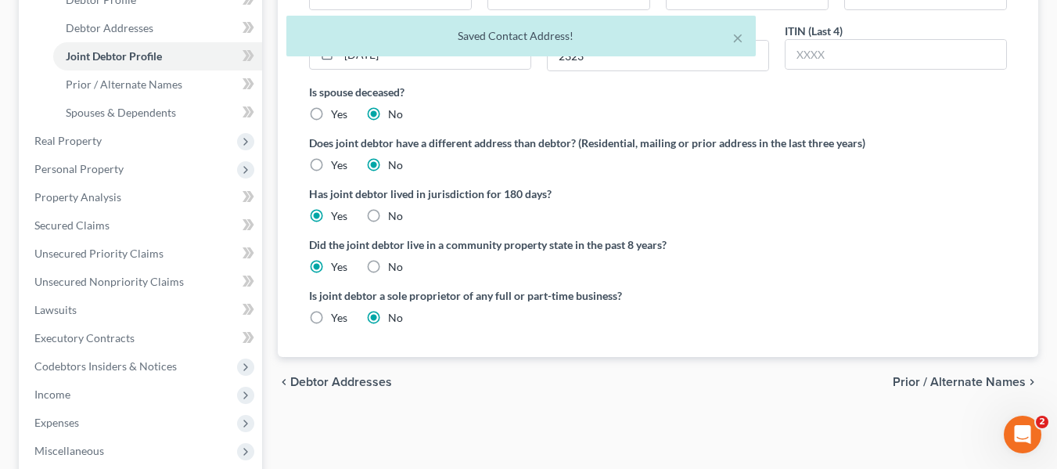
scroll to position [391, 0]
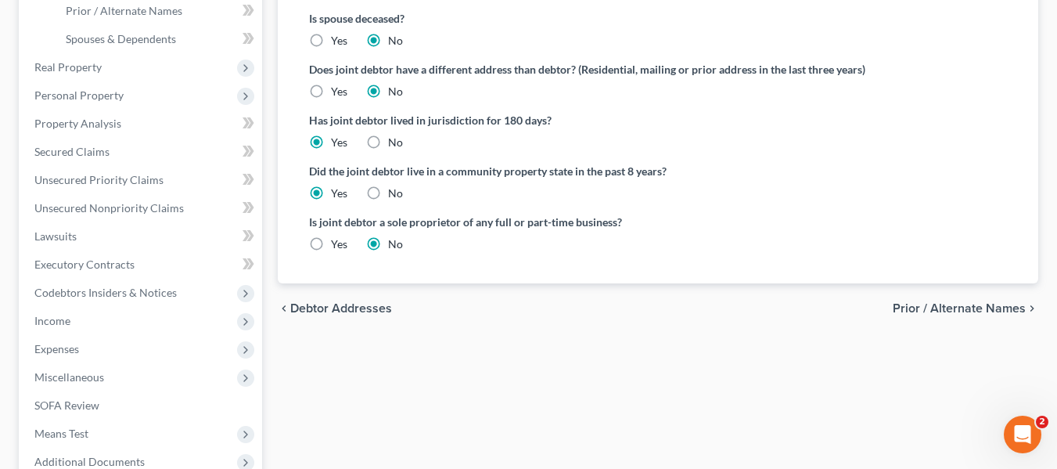
click at [944, 308] on span "Prior / Alternate Names" at bounding box center [959, 308] width 133 height 13
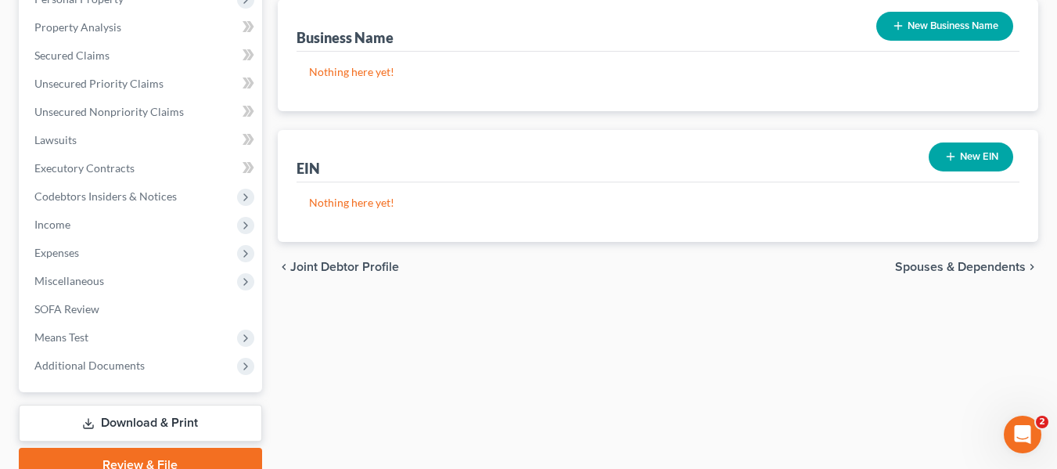
scroll to position [548, 0]
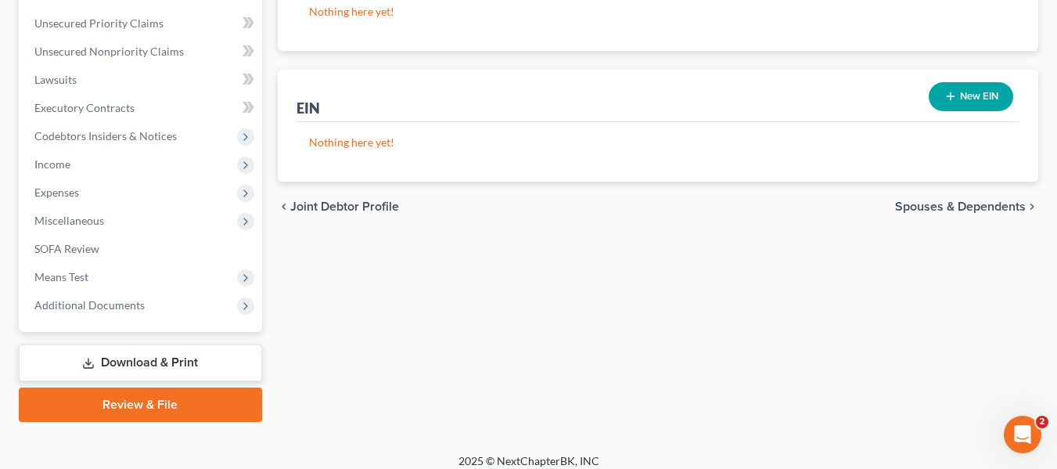
click at [964, 193] on div "chevron_left Joint Debtor Profile Spouses & Dependents chevron_right" at bounding box center [658, 207] width 761 height 50
drag, startPoint x: 962, startPoint y: 208, endPoint x: 829, endPoint y: 279, distance: 151.6
click at [962, 209] on span "Spouses & Dependents" at bounding box center [960, 206] width 131 height 13
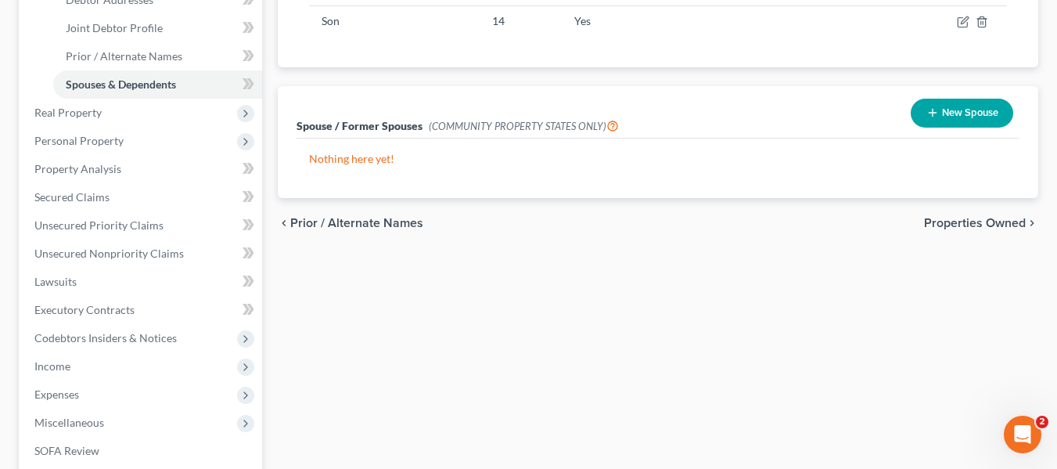
scroll to position [391, 0]
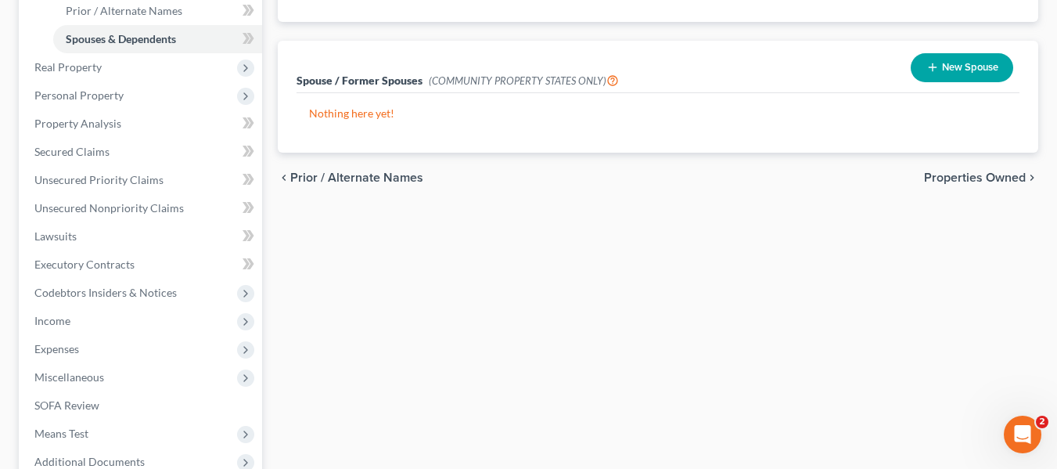
click at [977, 178] on span "Properties Owned" at bounding box center [975, 177] width 102 height 13
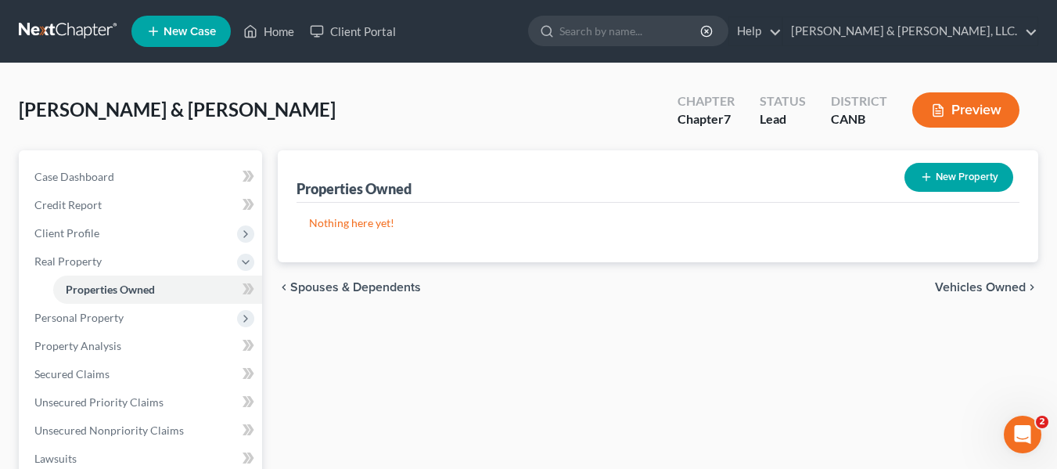
click at [967, 283] on span "Vehicles Owned" at bounding box center [980, 287] width 91 height 13
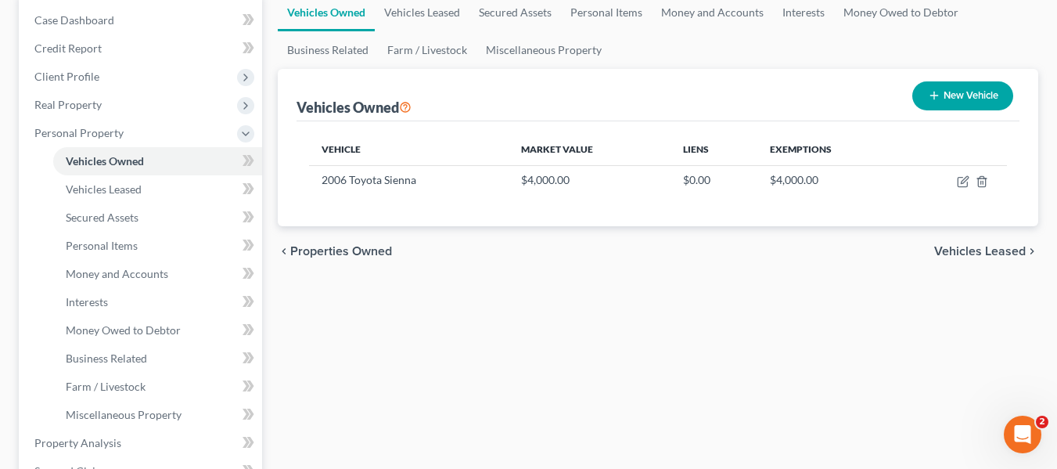
click at [972, 246] on span "Vehicles Leased" at bounding box center [980, 251] width 92 height 13
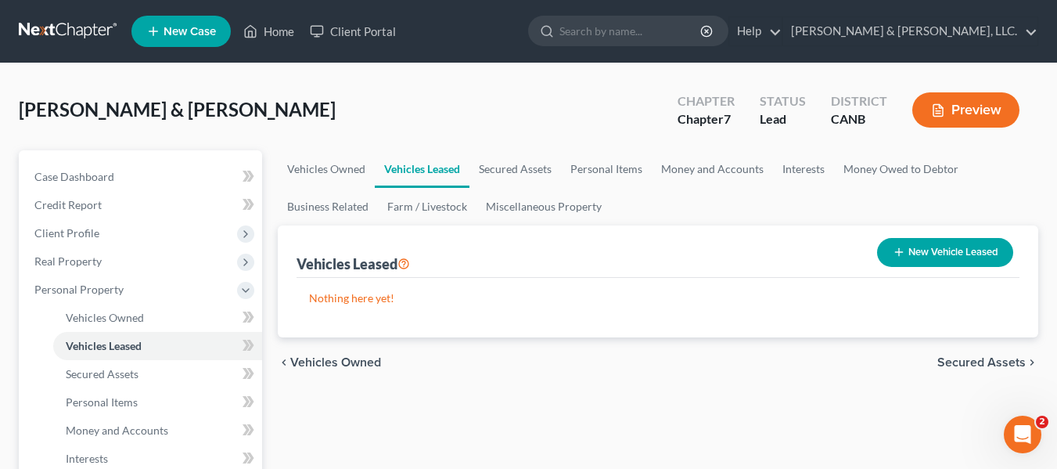
click at [977, 359] on span "Secured Assets" at bounding box center [981, 362] width 88 height 13
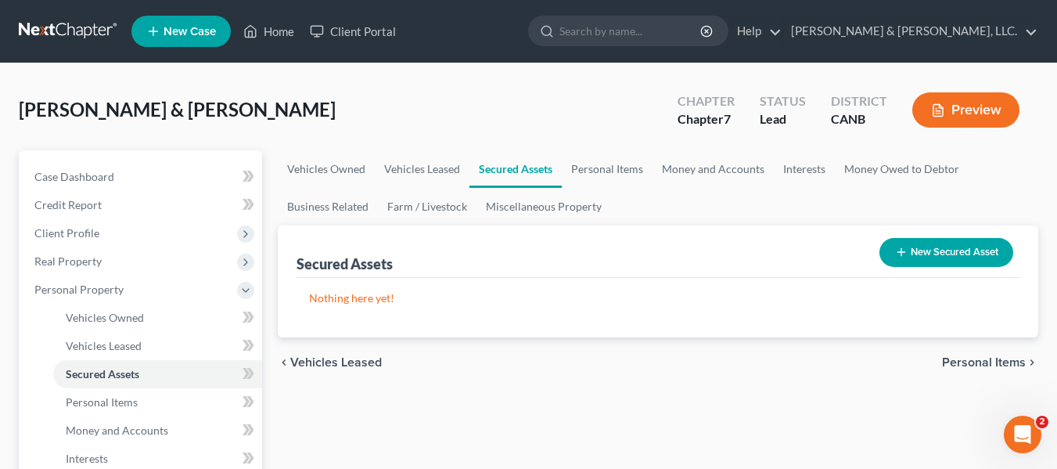
click at [970, 357] on span "Personal Items" at bounding box center [984, 362] width 84 height 13
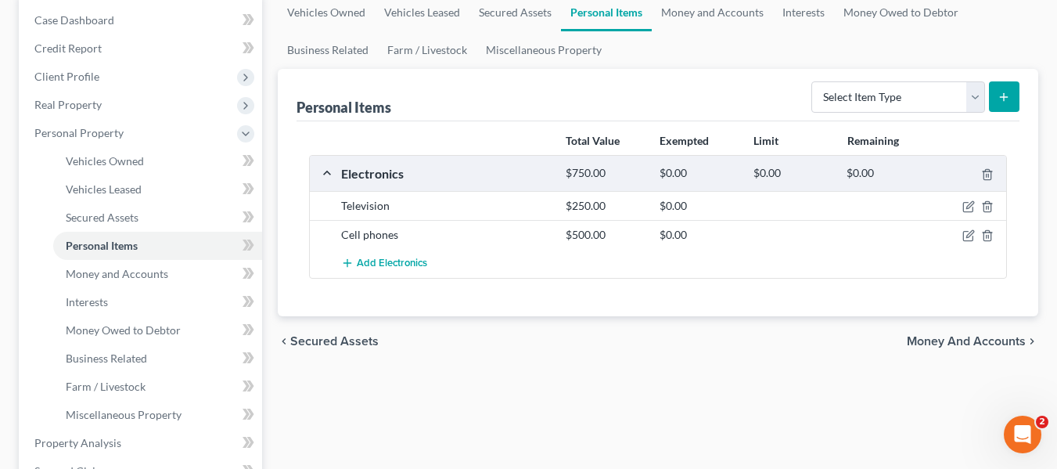
click at [973, 344] on span "Money and Accounts" at bounding box center [966, 341] width 119 height 13
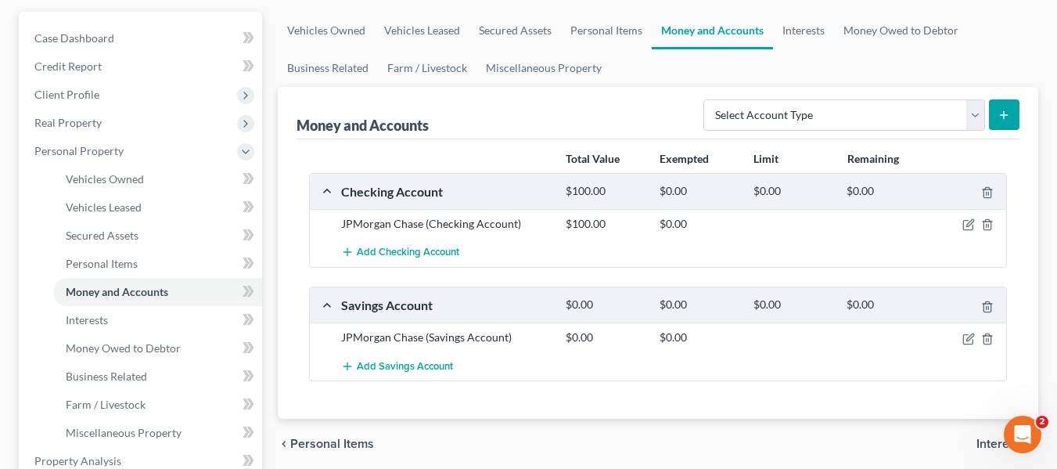
scroll to position [157, 0]
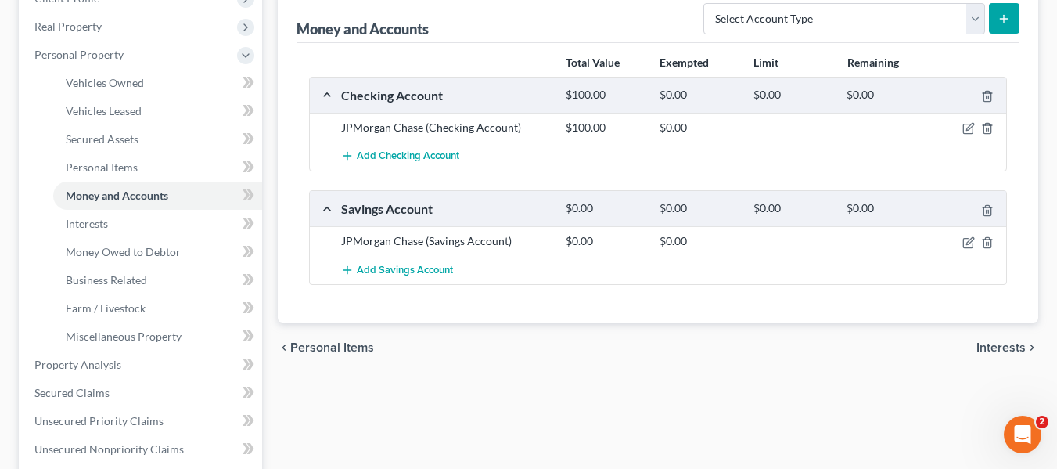
click at [995, 344] on span "Interests" at bounding box center [1001, 347] width 49 height 13
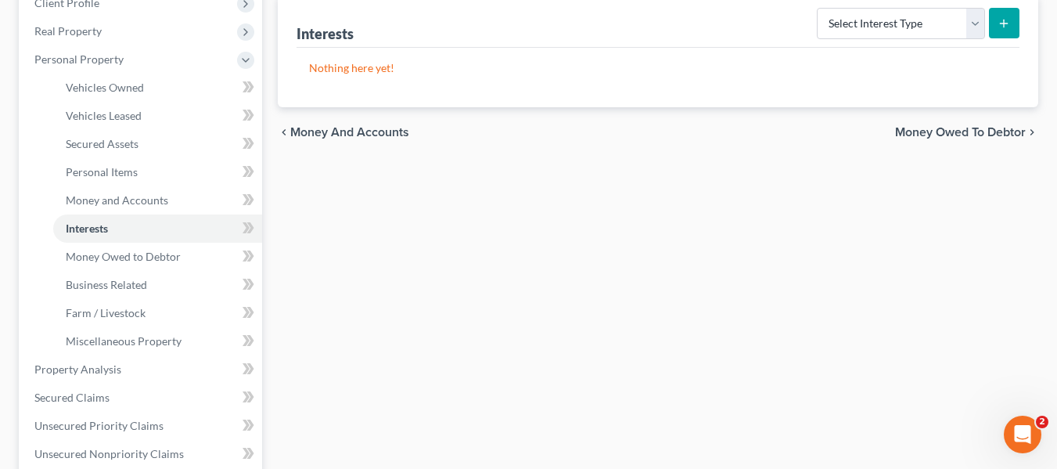
scroll to position [235, 0]
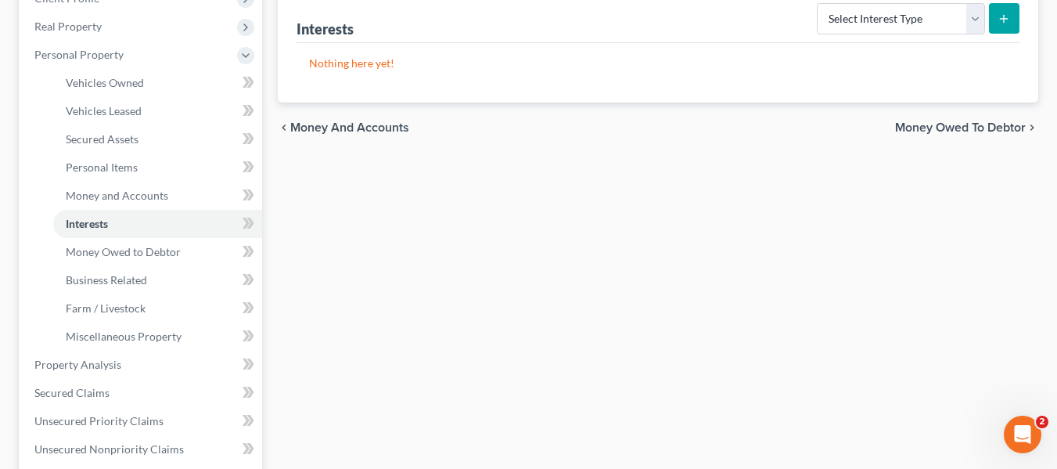
click at [966, 125] on span "Money Owed to Debtor" at bounding box center [960, 127] width 131 height 13
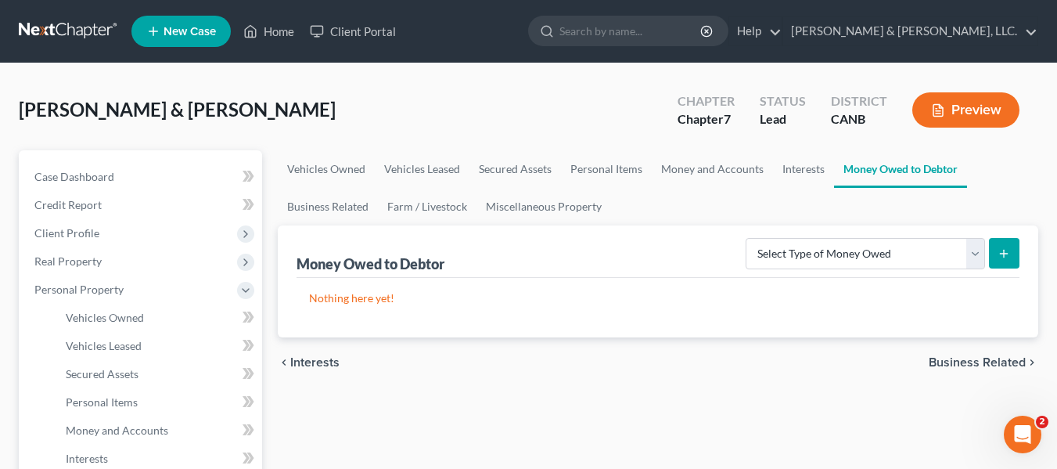
scroll to position [78, 0]
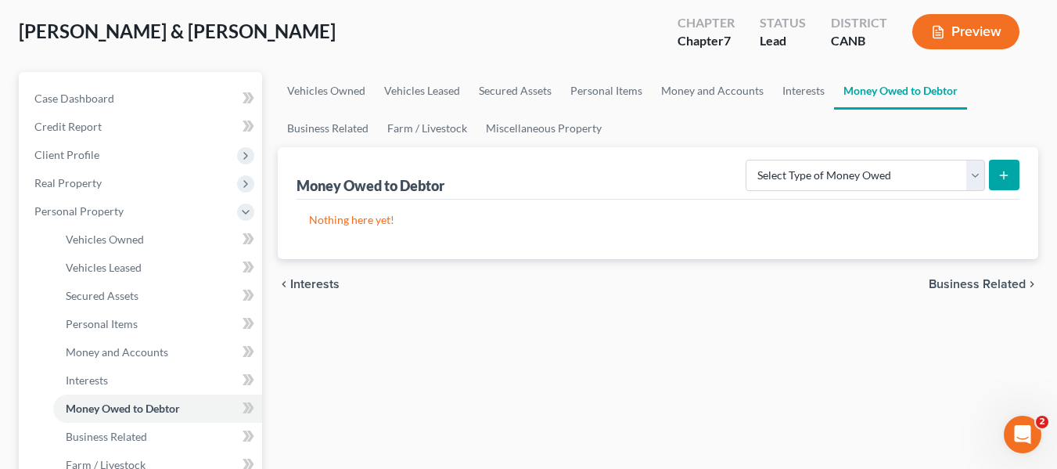
click at [947, 282] on span "Business Related" at bounding box center [977, 284] width 97 height 13
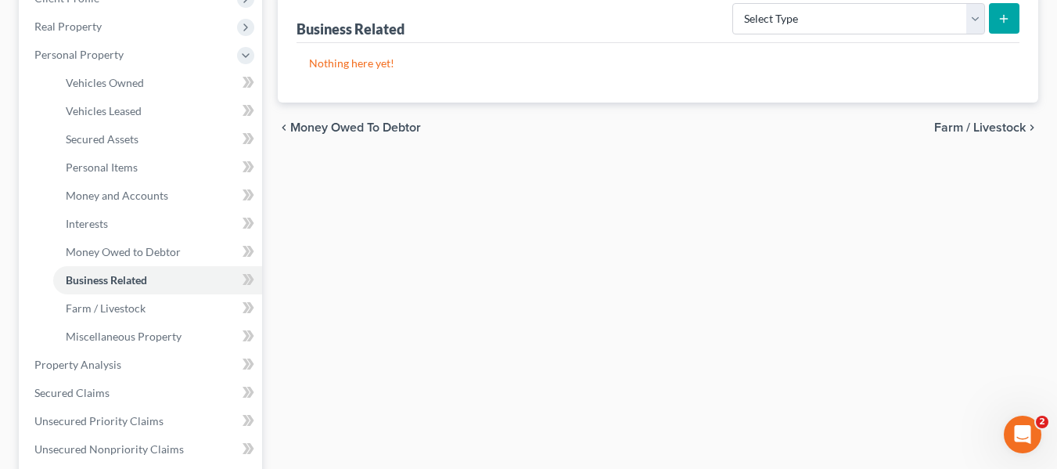
click at [1000, 126] on span "Farm / Livestock" at bounding box center [980, 127] width 92 height 13
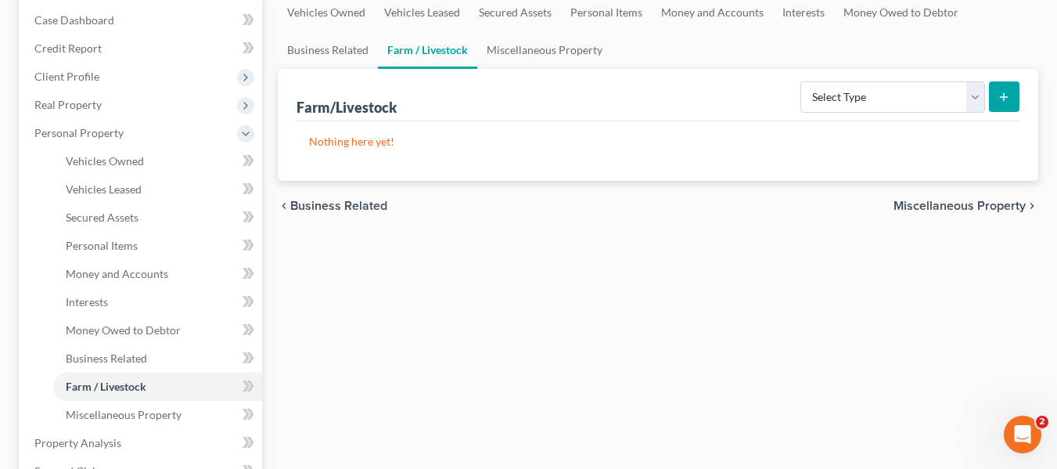
click at [944, 205] on span "Miscellaneous Property" at bounding box center [960, 206] width 132 height 13
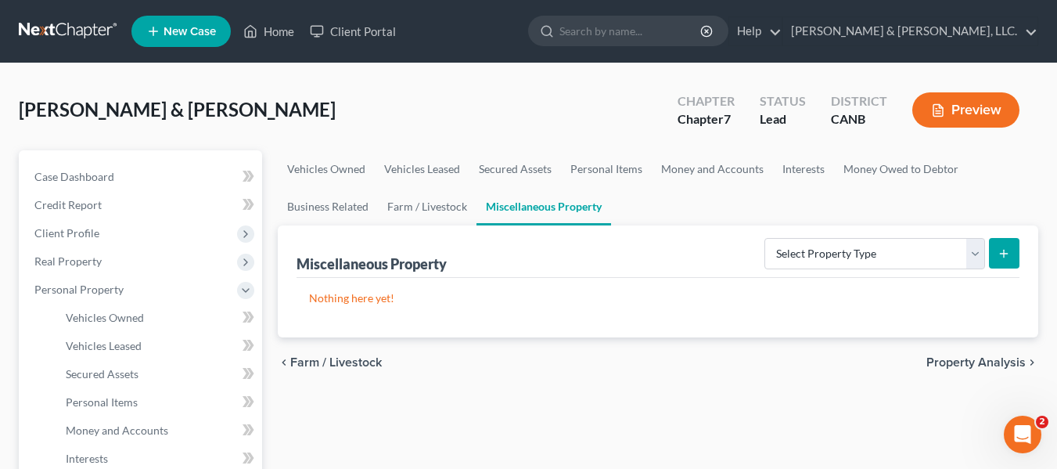
click at [970, 362] on span "Property Analysis" at bounding box center [975, 362] width 99 height 13
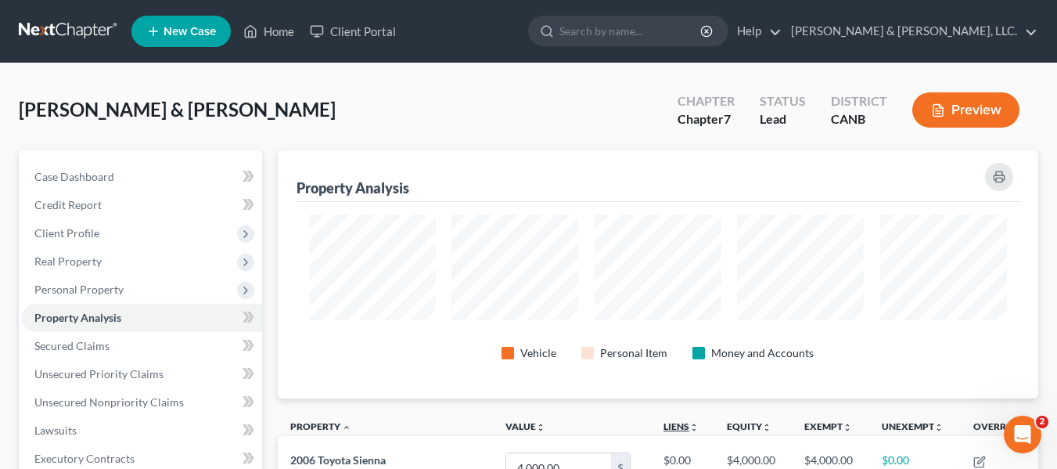
scroll to position [248, 761]
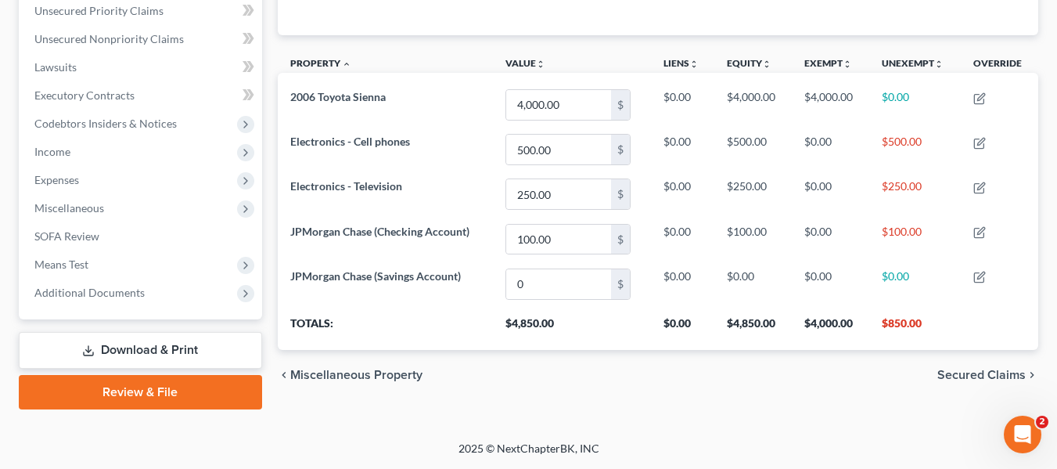
click at [986, 369] on span "Secured Claims" at bounding box center [981, 375] width 88 height 13
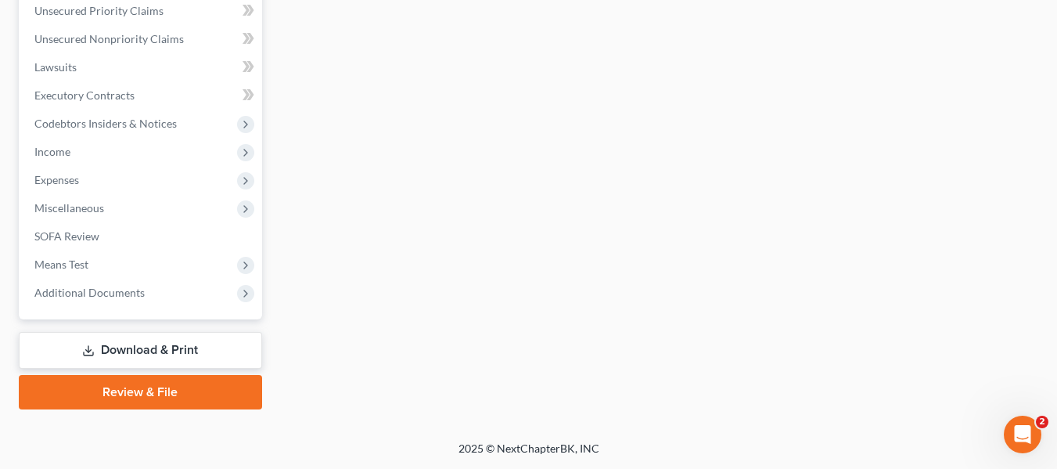
click at [135, 350] on link "Download & Print" at bounding box center [140, 350] width 243 height 37
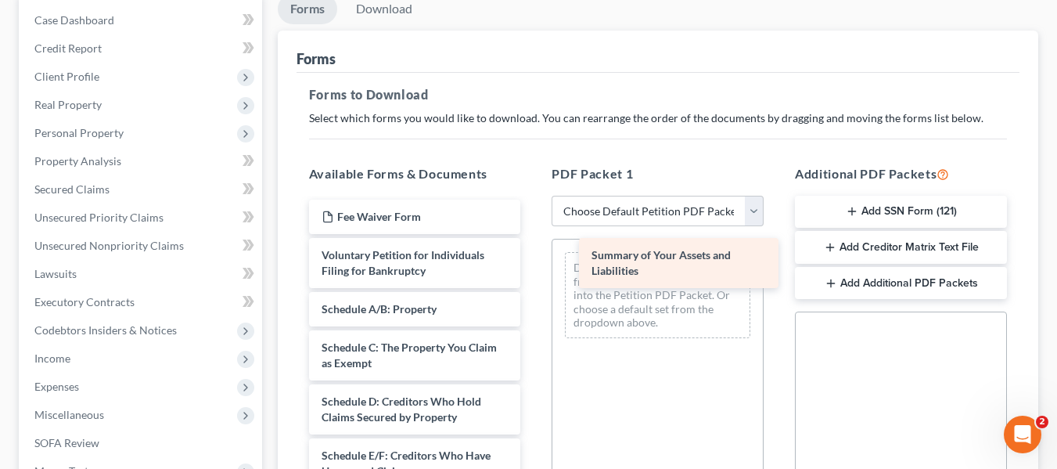
drag, startPoint x: 390, startPoint y: 308, endPoint x: 652, endPoint y: 260, distance: 265.7
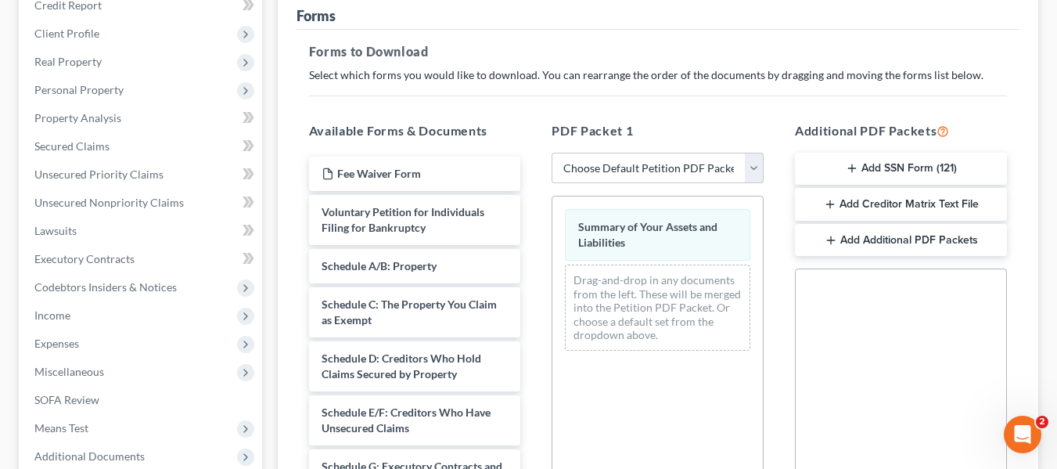
scroll to position [235, 0]
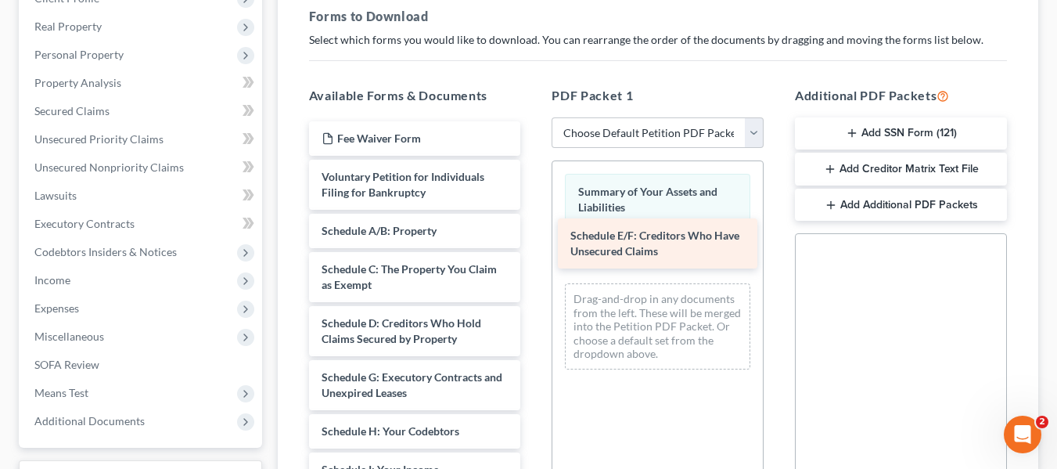
drag, startPoint x: 424, startPoint y: 385, endPoint x: 677, endPoint y: 239, distance: 291.7
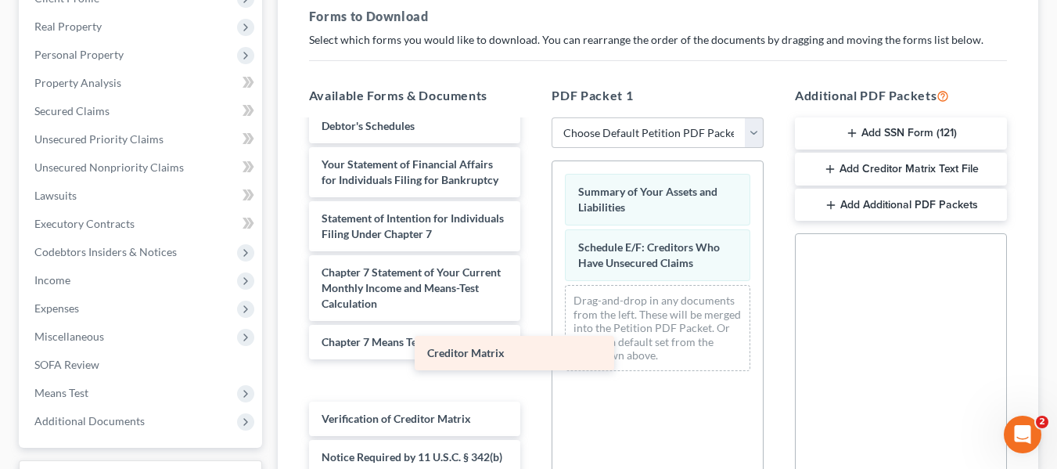
scroll to position [429, 0]
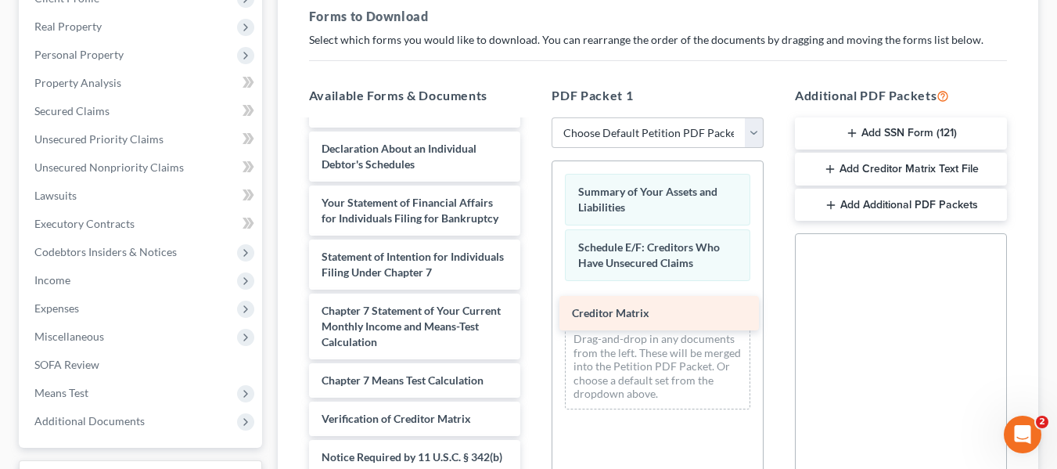
drag, startPoint x: 419, startPoint y: 365, endPoint x: 670, endPoint y: 313, distance: 255.7
click at [534, 313] on div "Creditor Matrix Fee Waiver Form Voluntary Petition for Individuals Filing for B…" at bounding box center [415, 134] width 237 height 820
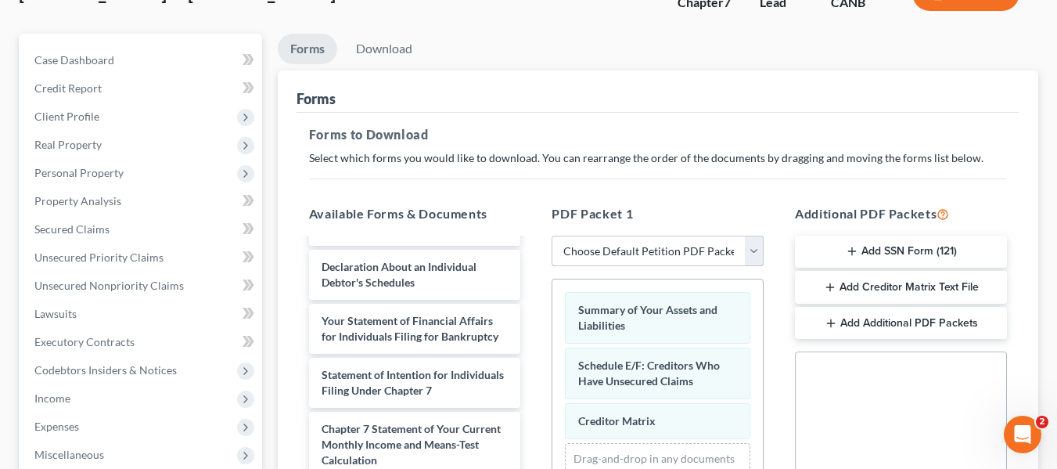
scroll to position [106, 0]
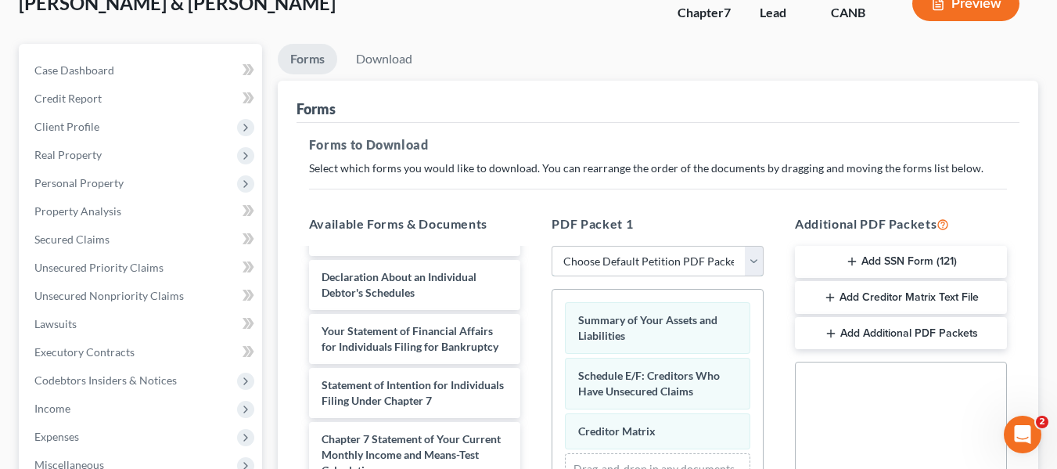
click at [748, 261] on select "Choose Default Petition PDF Packet Complete Bankruptcy Petition (all forms and …" at bounding box center [658, 261] width 212 height 31
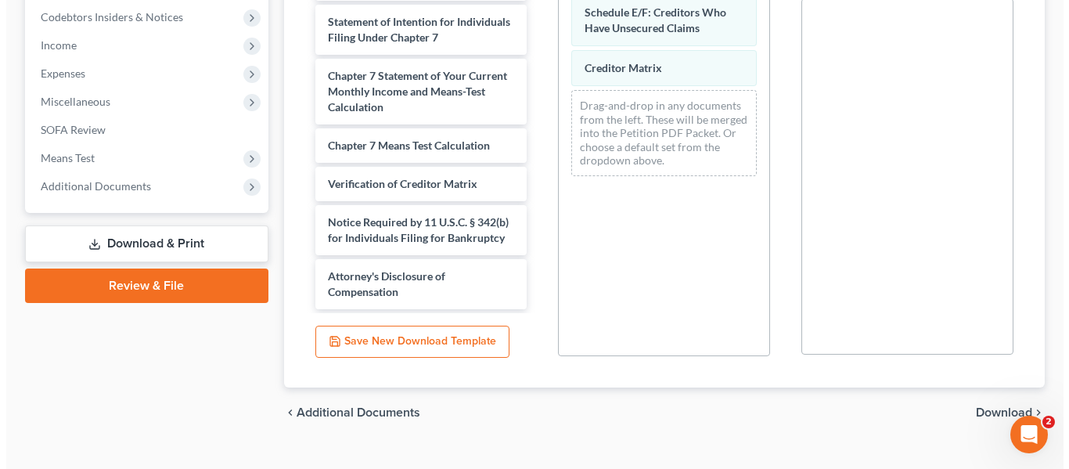
scroll to position [498, 0]
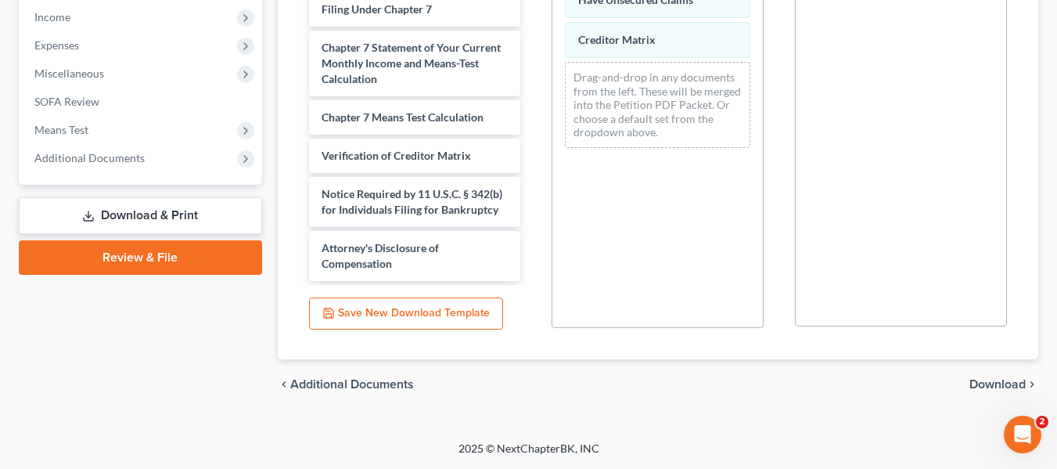
click at [430, 313] on button "Save New Download Template" at bounding box center [406, 313] width 194 height 33
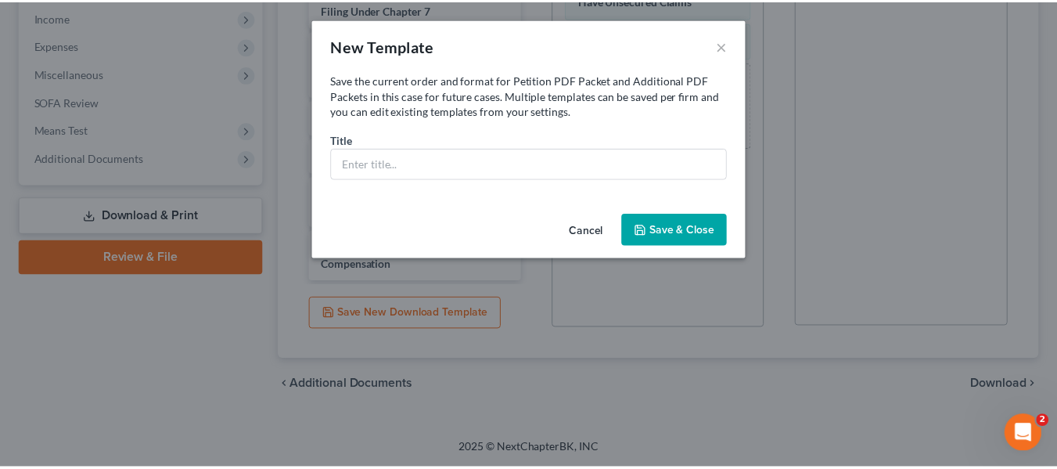
scroll to position [413, 0]
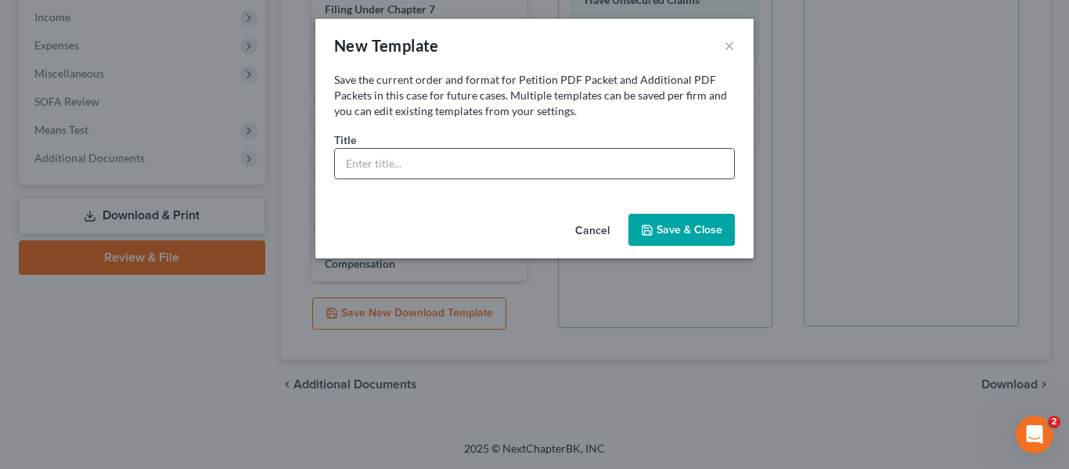
click at [390, 160] on input "text" at bounding box center [534, 164] width 399 height 30
type input "e"
type input "[PERSON_NAME] expenses"
click at [673, 219] on button "Save & Close" at bounding box center [681, 230] width 106 height 33
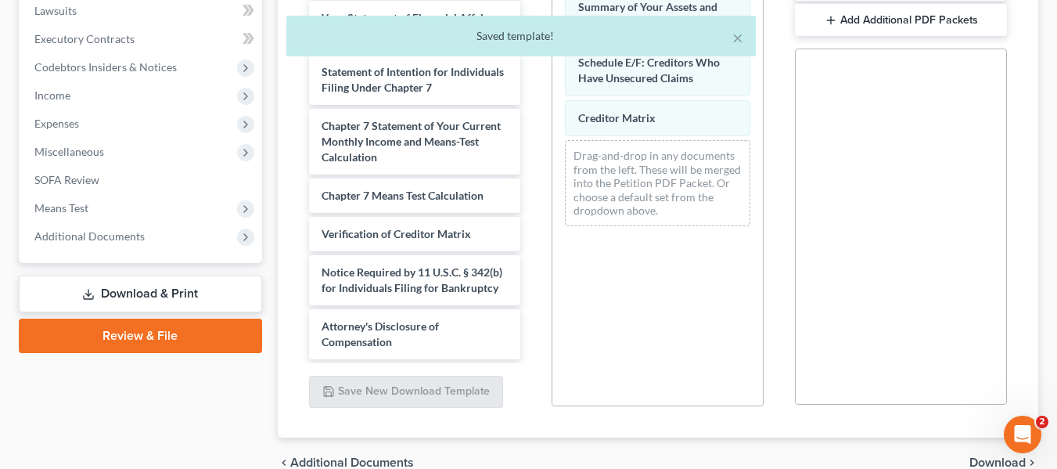
scroll to position [341, 0]
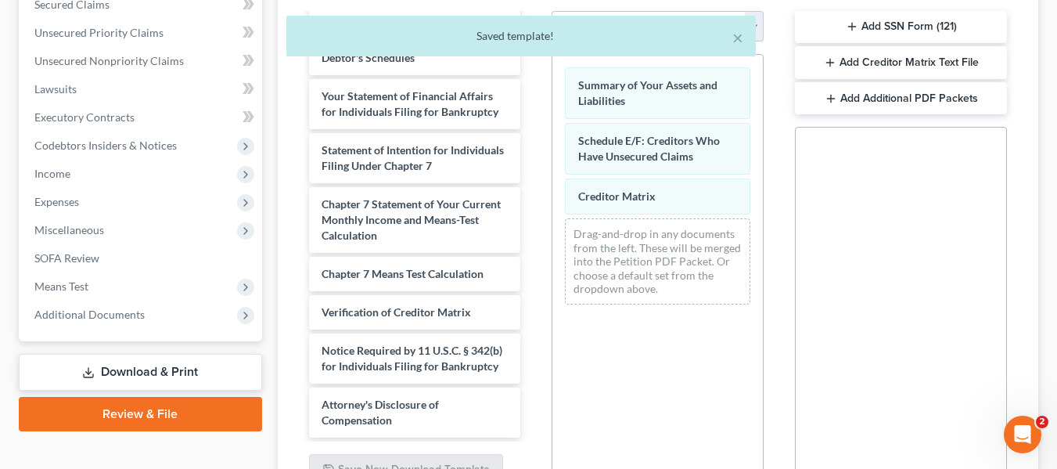
click at [164, 365] on link "Download & Print" at bounding box center [140, 372] width 243 height 37
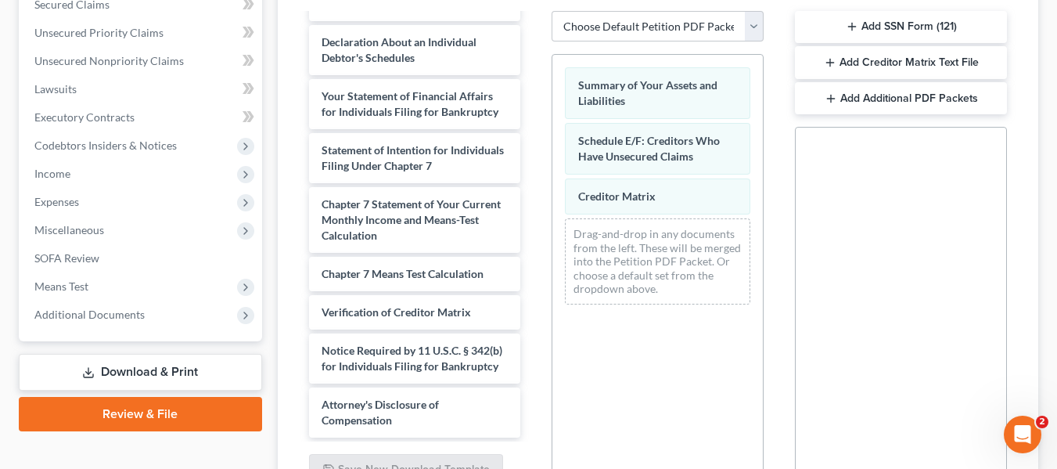
click at [148, 356] on link "Download & Print" at bounding box center [140, 372] width 243 height 37
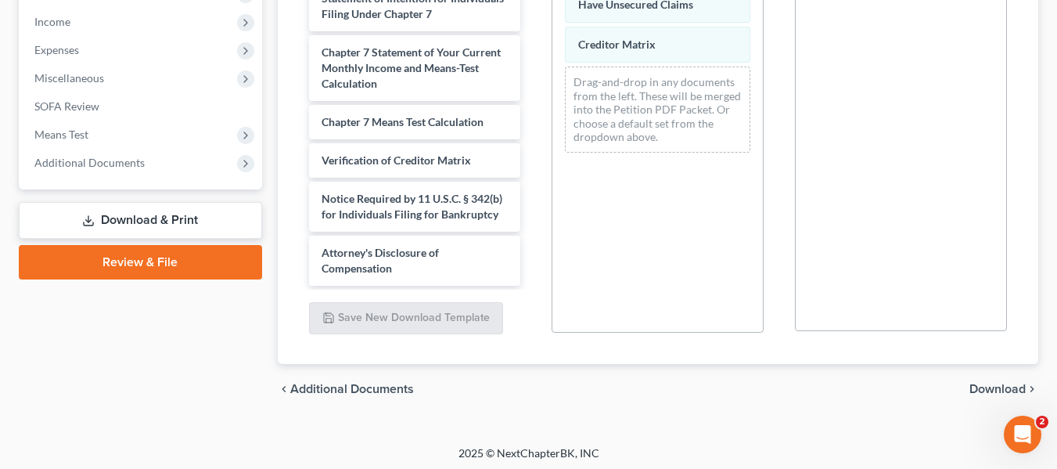
scroll to position [498, 0]
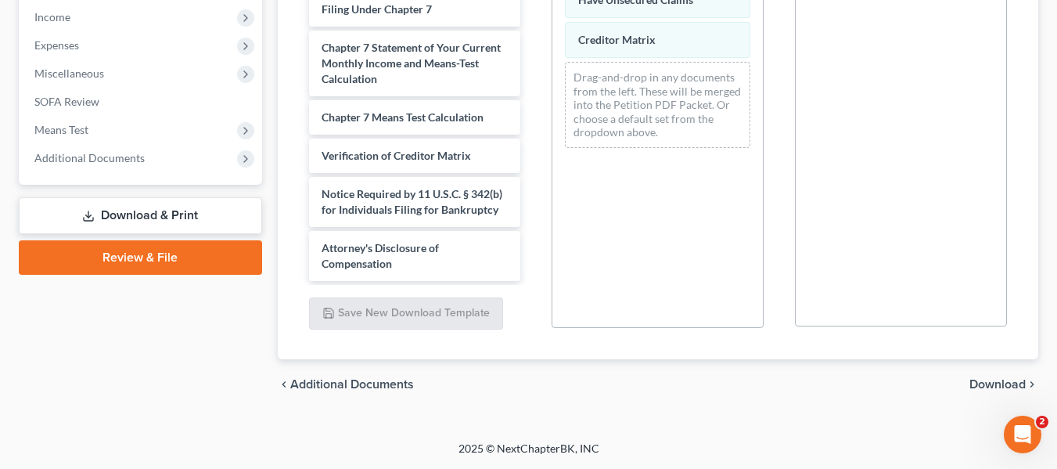
click at [167, 218] on link "Download & Print" at bounding box center [140, 215] width 243 height 37
click at [165, 217] on link "Download & Print" at bounding box center [140, 215] width 243 height 37
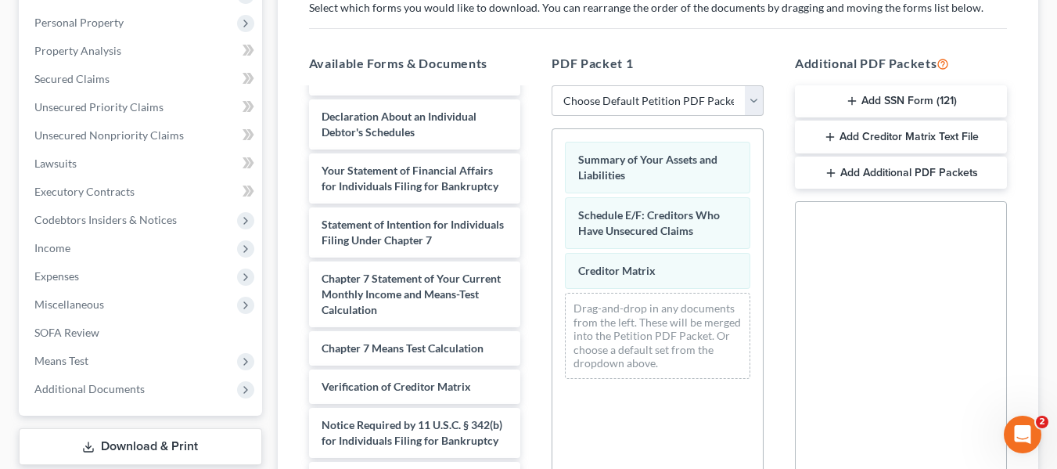
scroll to position [313, 0]
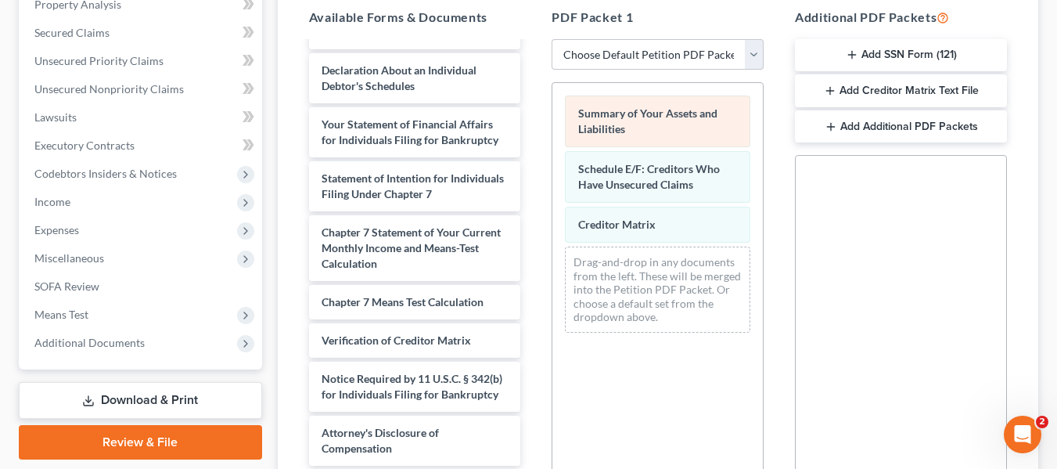
click at [609, 121] on div "Summary of Your Assets and Liabilities" at bounding box center [657, 121] width 185 height 52
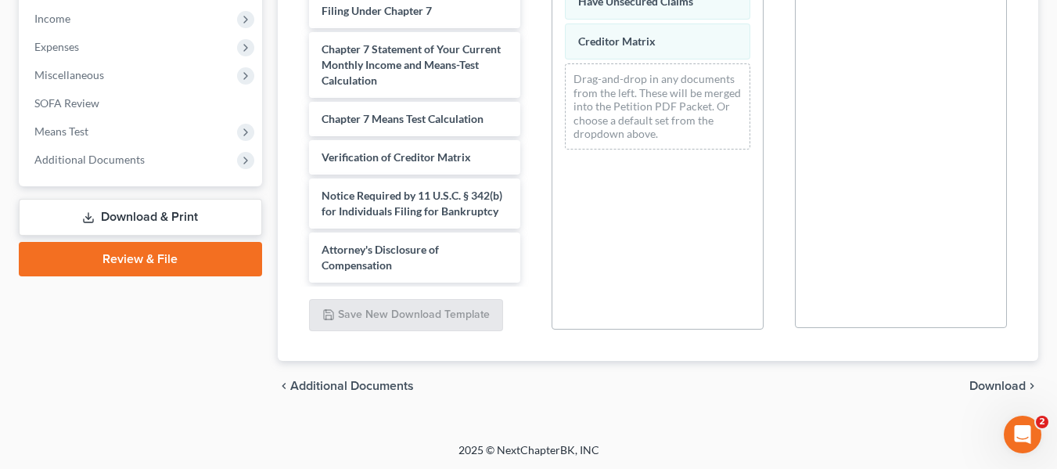
scroll to position [498, 0]
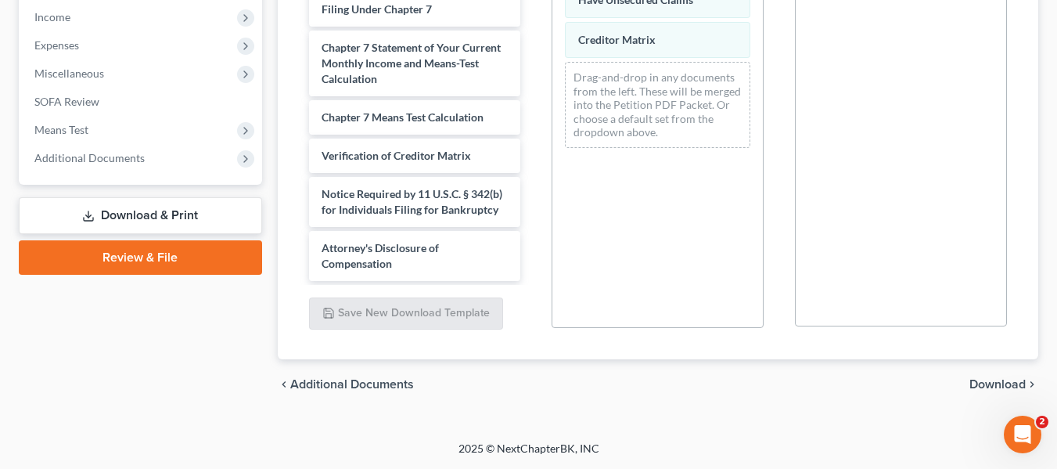
click at [120, 247] on link "Review & File" at bounding box center [140, 257] width 243 height 34
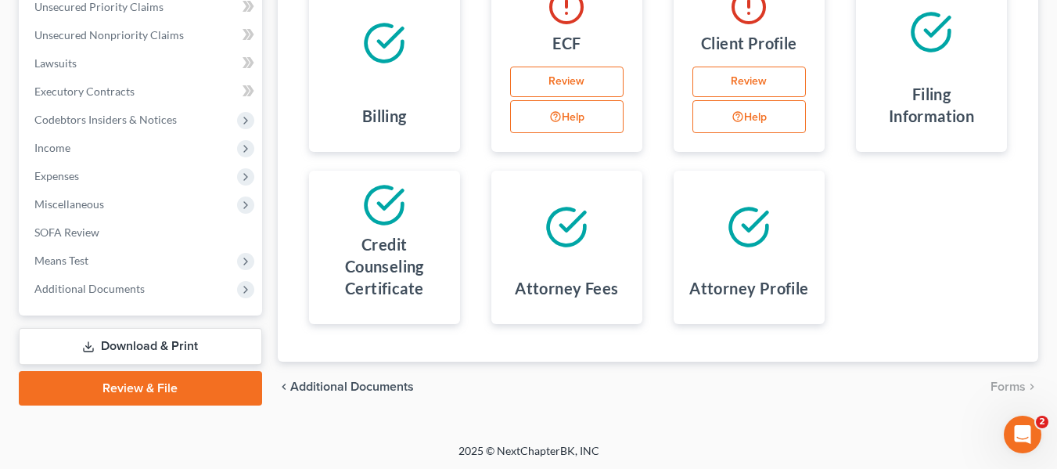
scroll to position [369, 0]
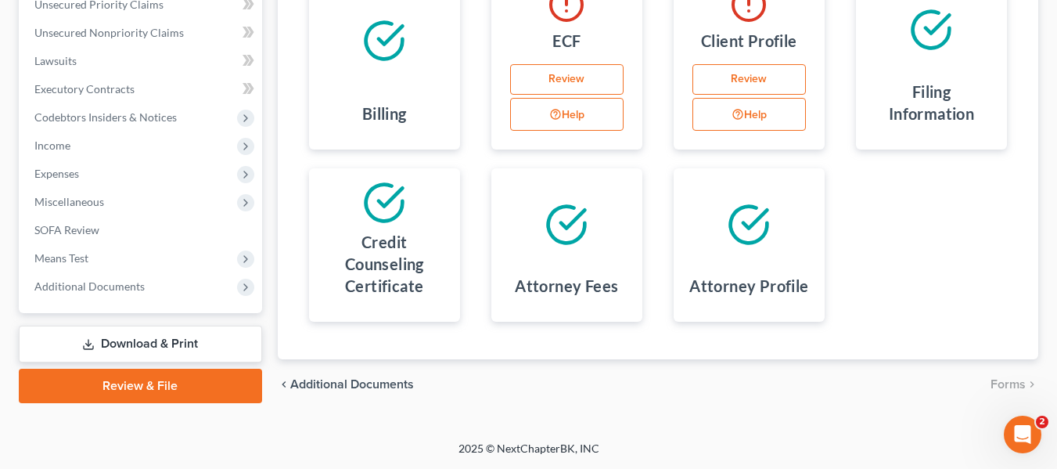
click at [153, 342] on link "Download & Print" at bounding box center [140, 344] width 243 height 37
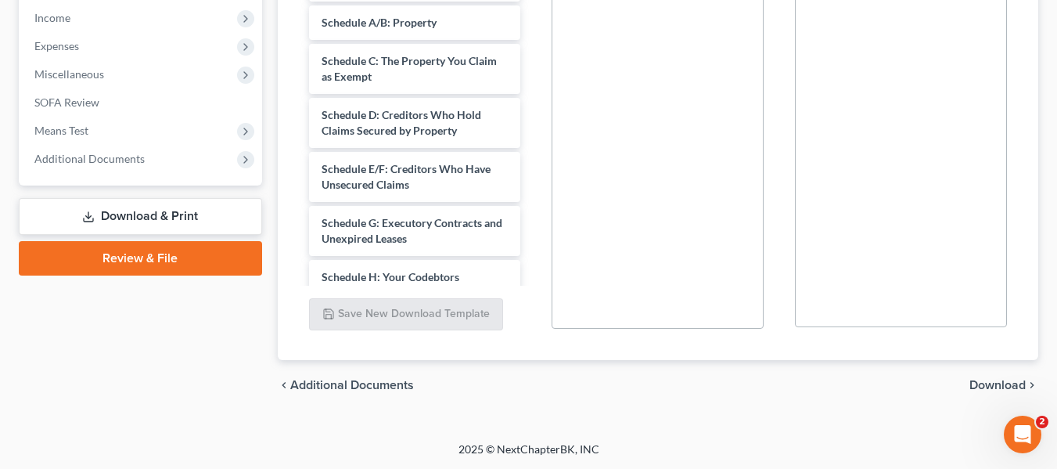
scroll to position [498, 0]
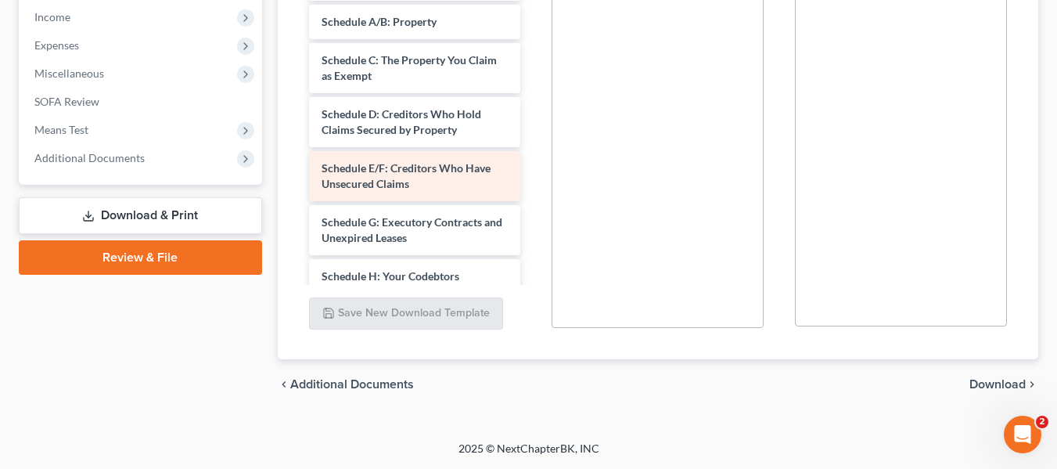
click at [398, 172] on span "Schedule E/F: Creditors Who Have Unsecured Claims" at bounding box center [406, 175] width 169 height 29
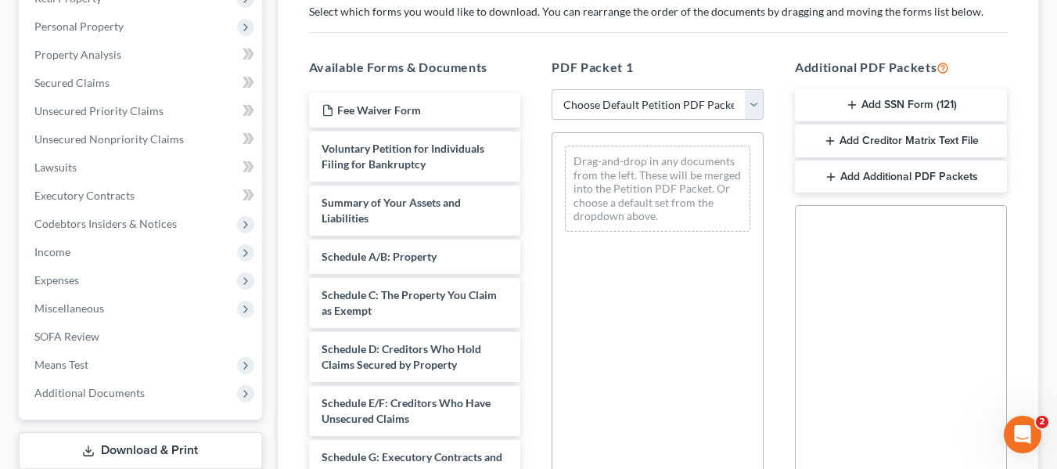
scroll to position [341, 0]
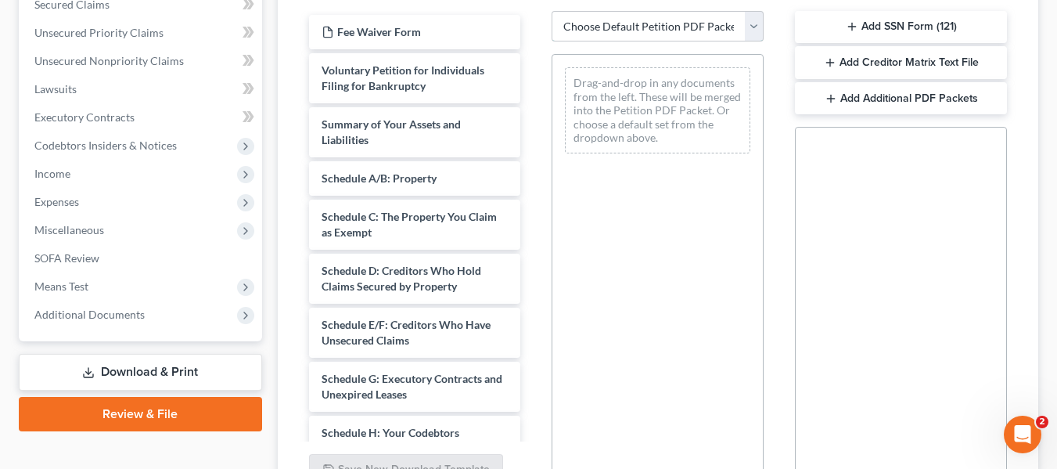
click at [760, 23] on select "Choose Default Petition PDF Packet Complete Bankruptcy Petition (all forms and …" at bounding box center [658, 26] width 212 height 31
select select "4"
click at [552, 11] on select "Choose Default Petition PDF Packet Complete Bankruptcy Petition (all forms and …" at bounding box center [658, 26] width 212 height 31
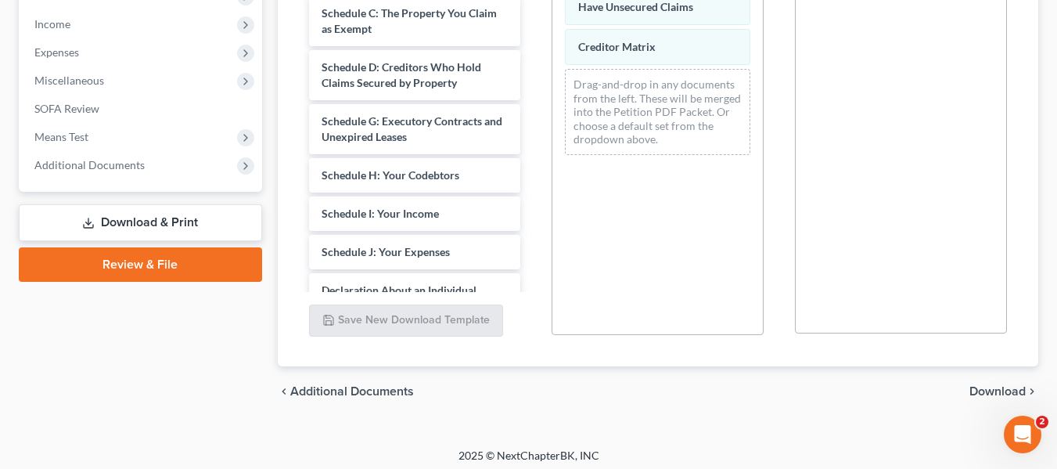
scroll to position [498, 0]
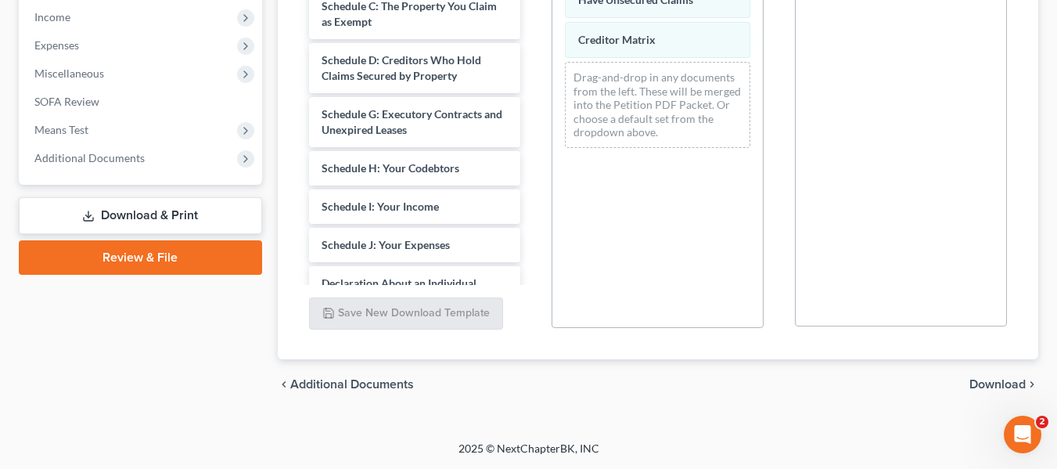
click at [115, 210] on link "Download & Print" at bounding box center [140, 215] width 243 height 37
click at [200, 214] on link "Download & Print" at bounding box center [140, 215] width 243 height 37
click at [995, 383] on span "Download" at bounding box center [998, 384] width 56 height 13
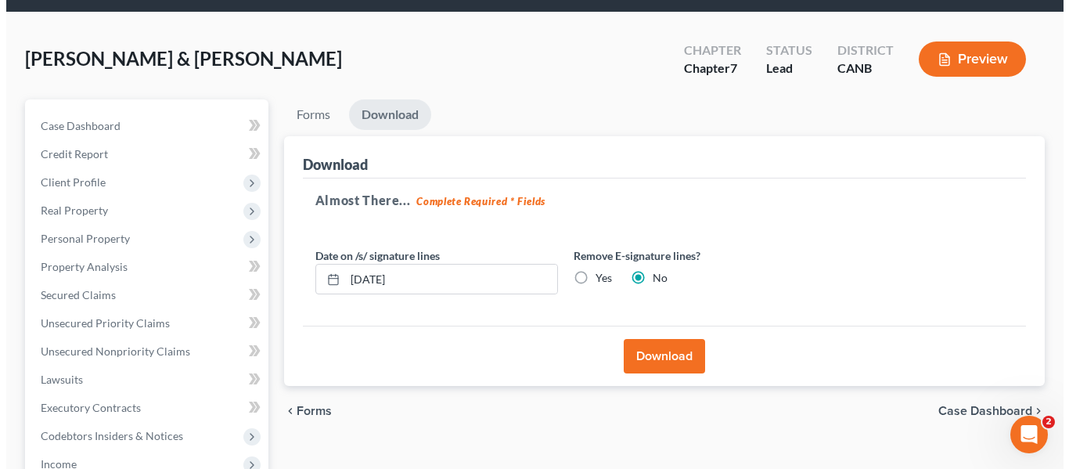
scroll to position [50, 0]
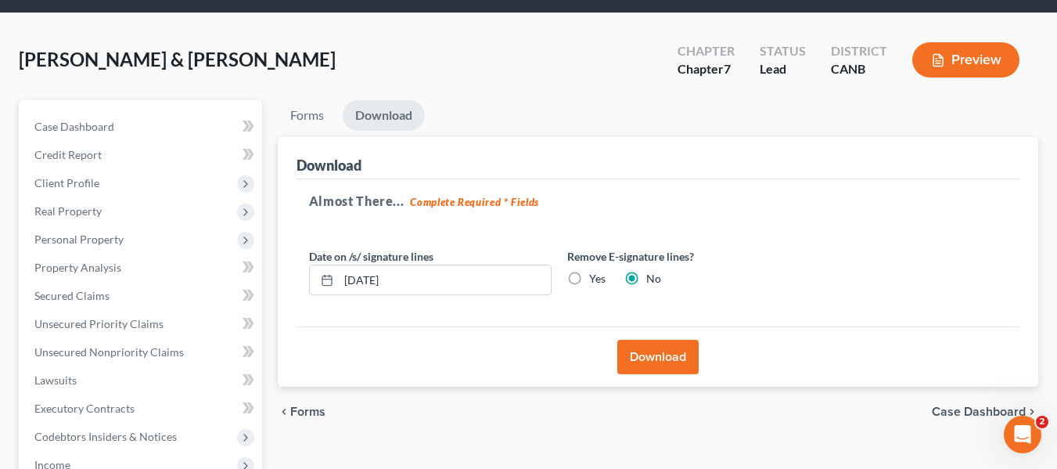
click at [589, 278] on label "Yes" at bounding box center [597, 279] width 16 height 16
click at [595, 278] on input "Yes" at bounding box center [600, 276] width 10 height 10
radio input "true"
radio input "false"
click at [665, 353] on button "Download" at bounding box center [657, 357] width 81 height 34
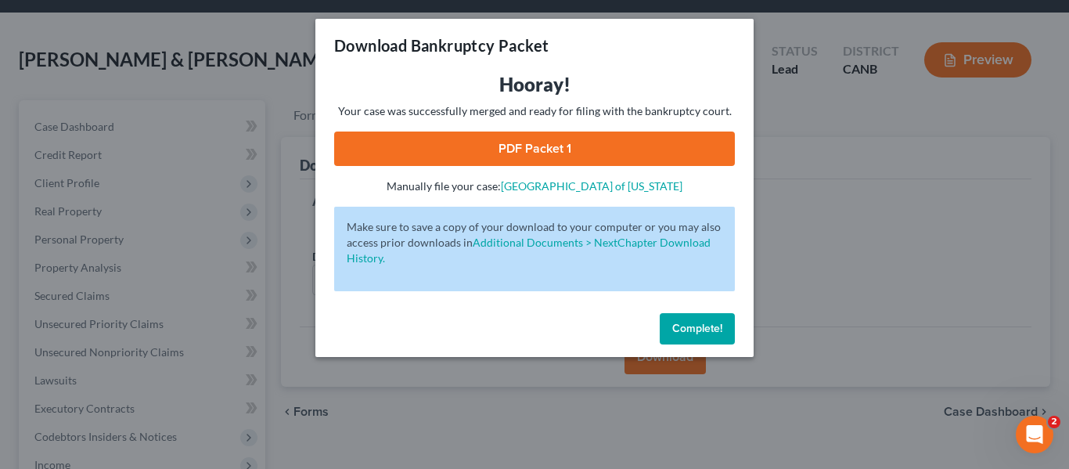
click at [548, 140] on link "PDF Packet 1" at bounding box center [534, 148] width 401 height 34
